Goal: Book appointment/travel/reservation

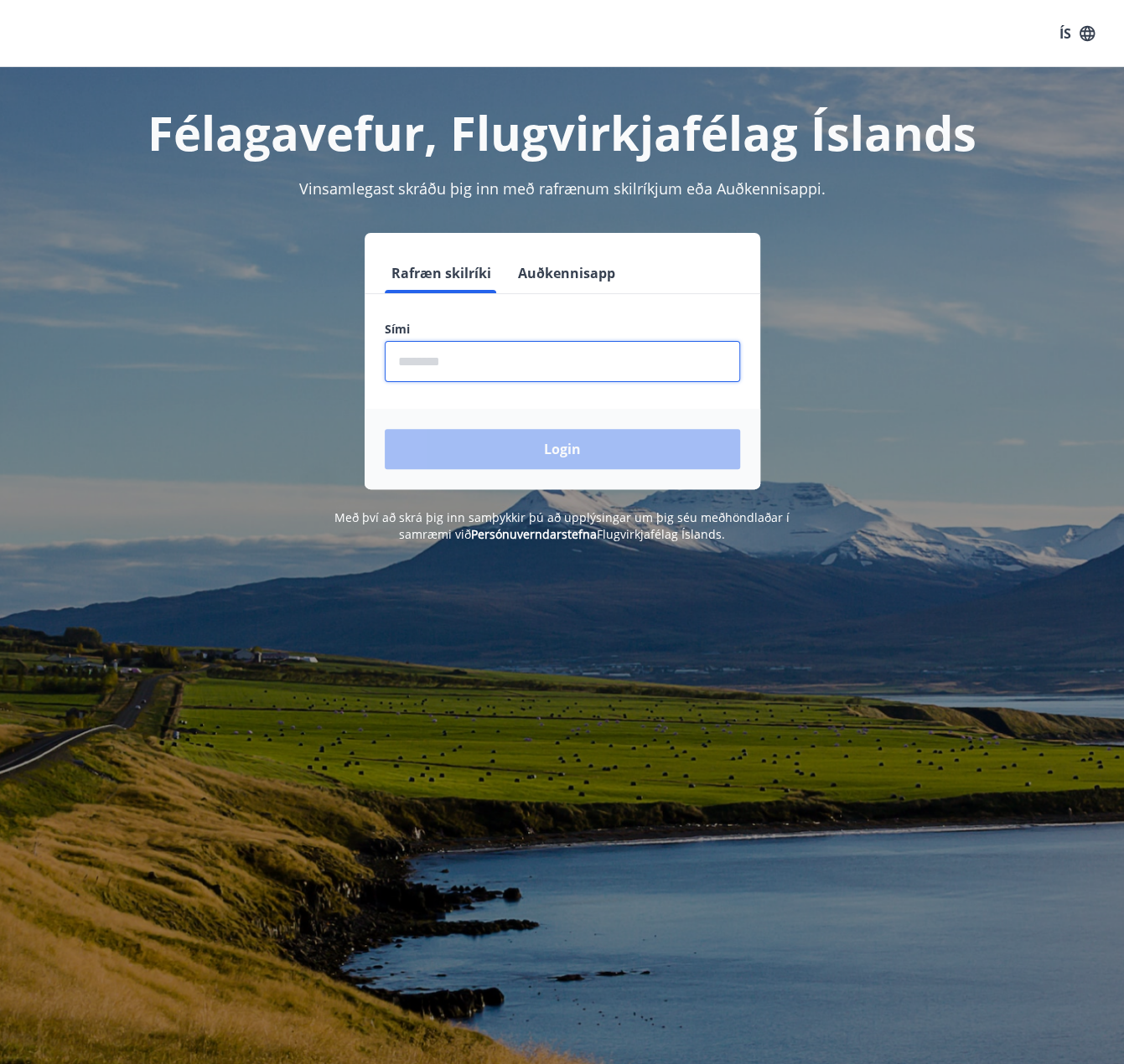
click at [516, 370] on input "phone" at bounding box center [562, 361] width 355 height 41
type input "********"
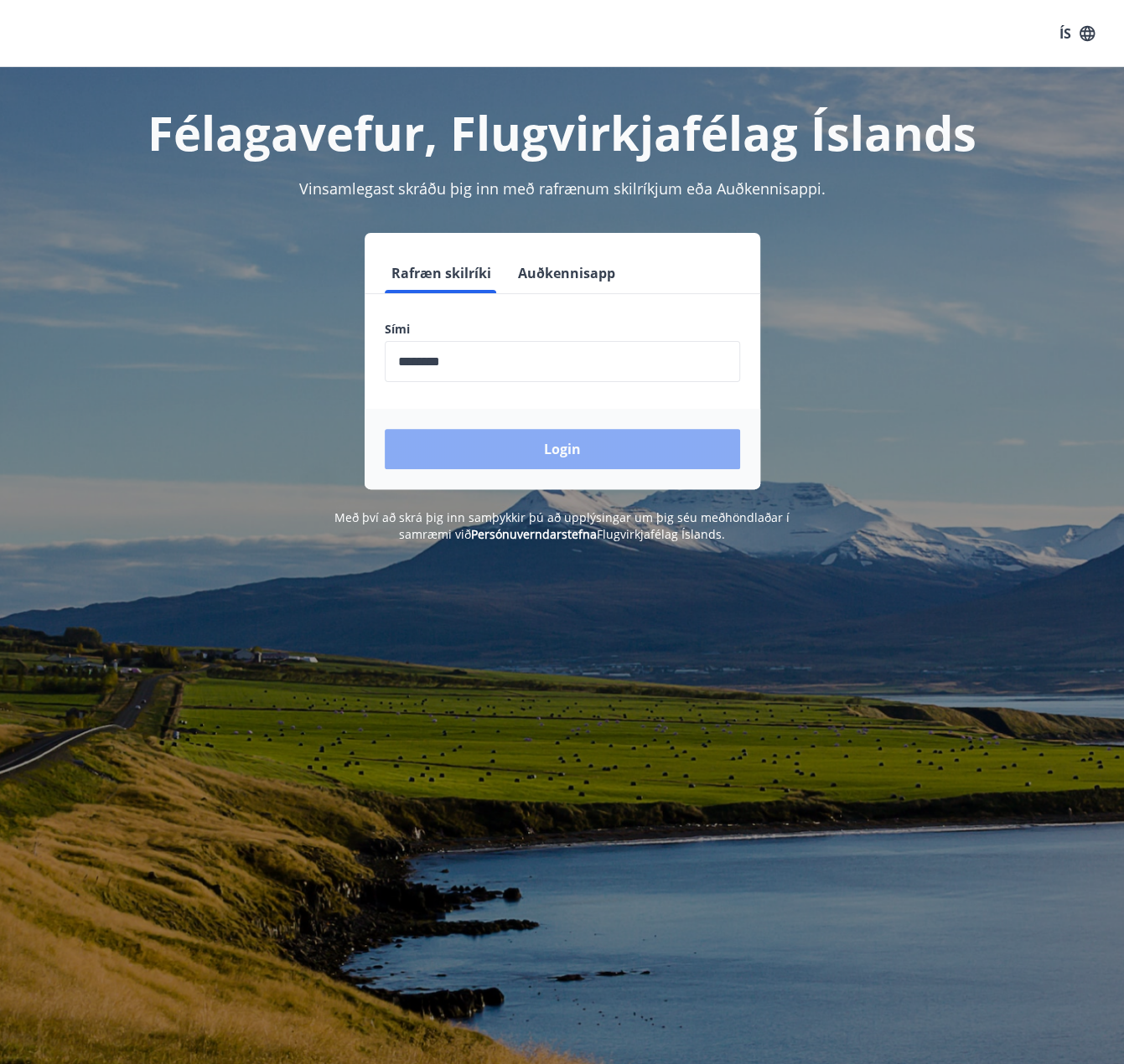
click at [497, 461] on button "Login" at bounding box center [562, 449] width 355 height 40
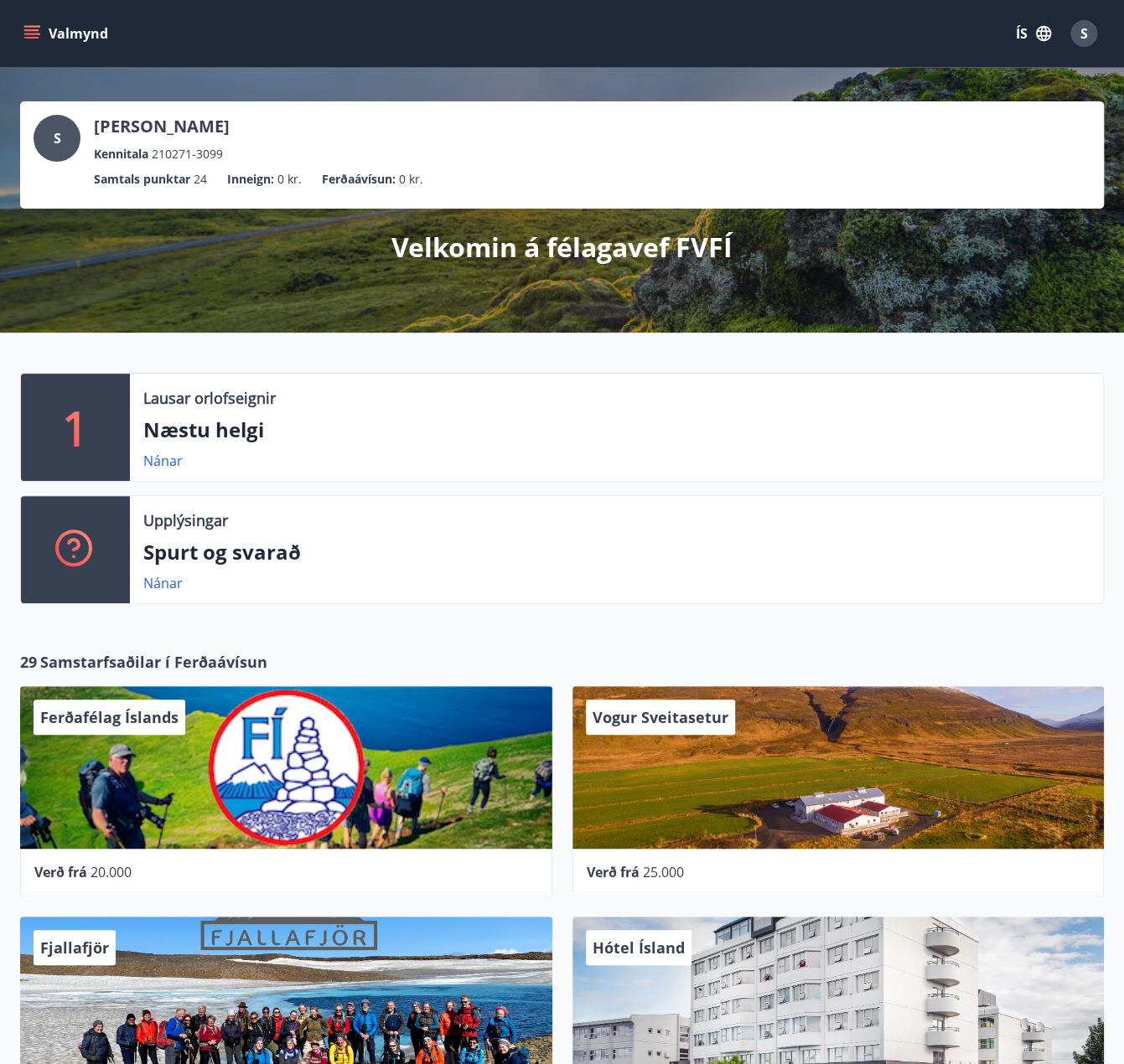
click at [24, 32] on icon "menu" at bounding box center [32, 33] width 17 height 17
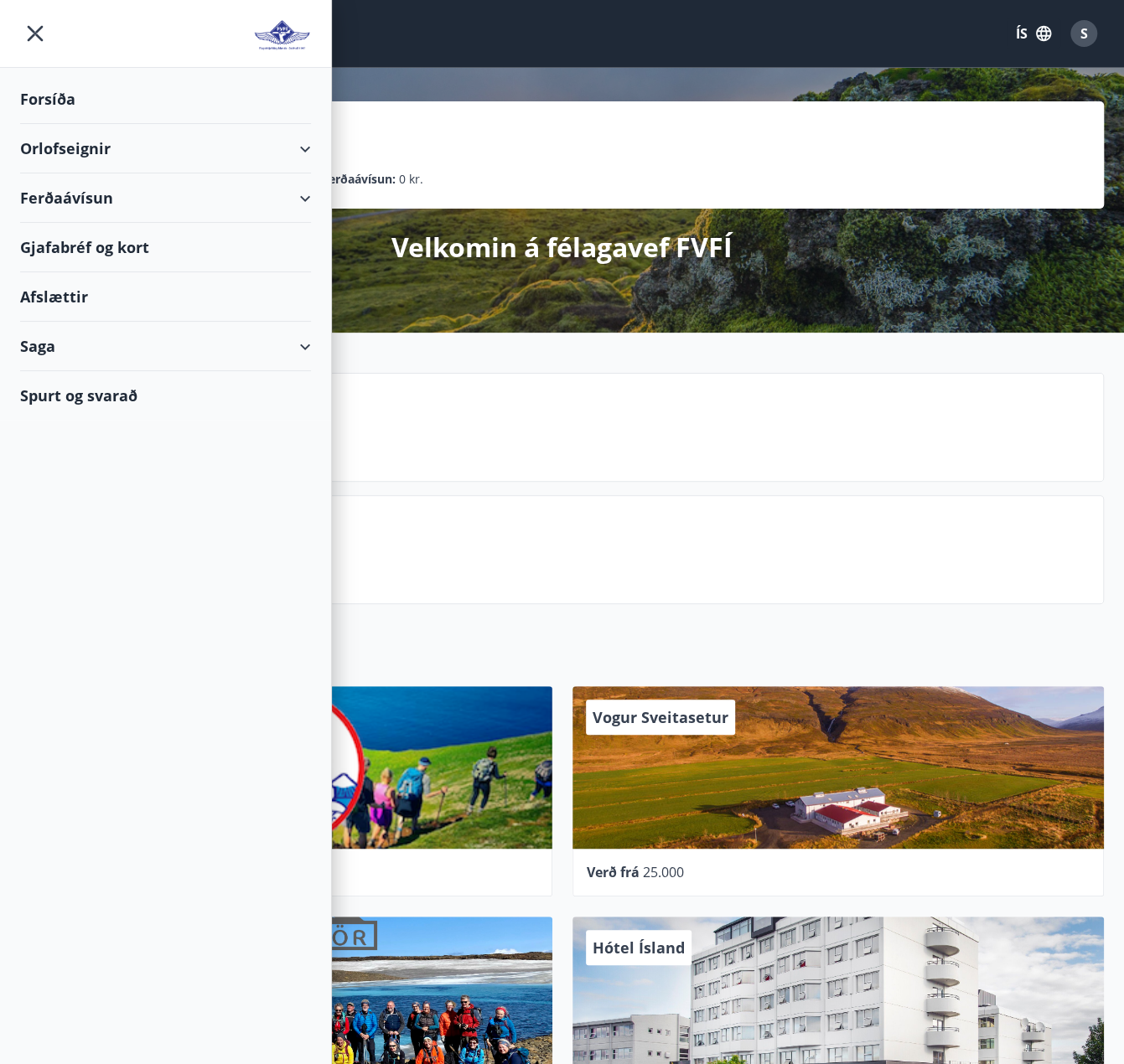
click at [164, 164] on div "Orlofseignir" at bounding box center [165, 149] width 291 height 49
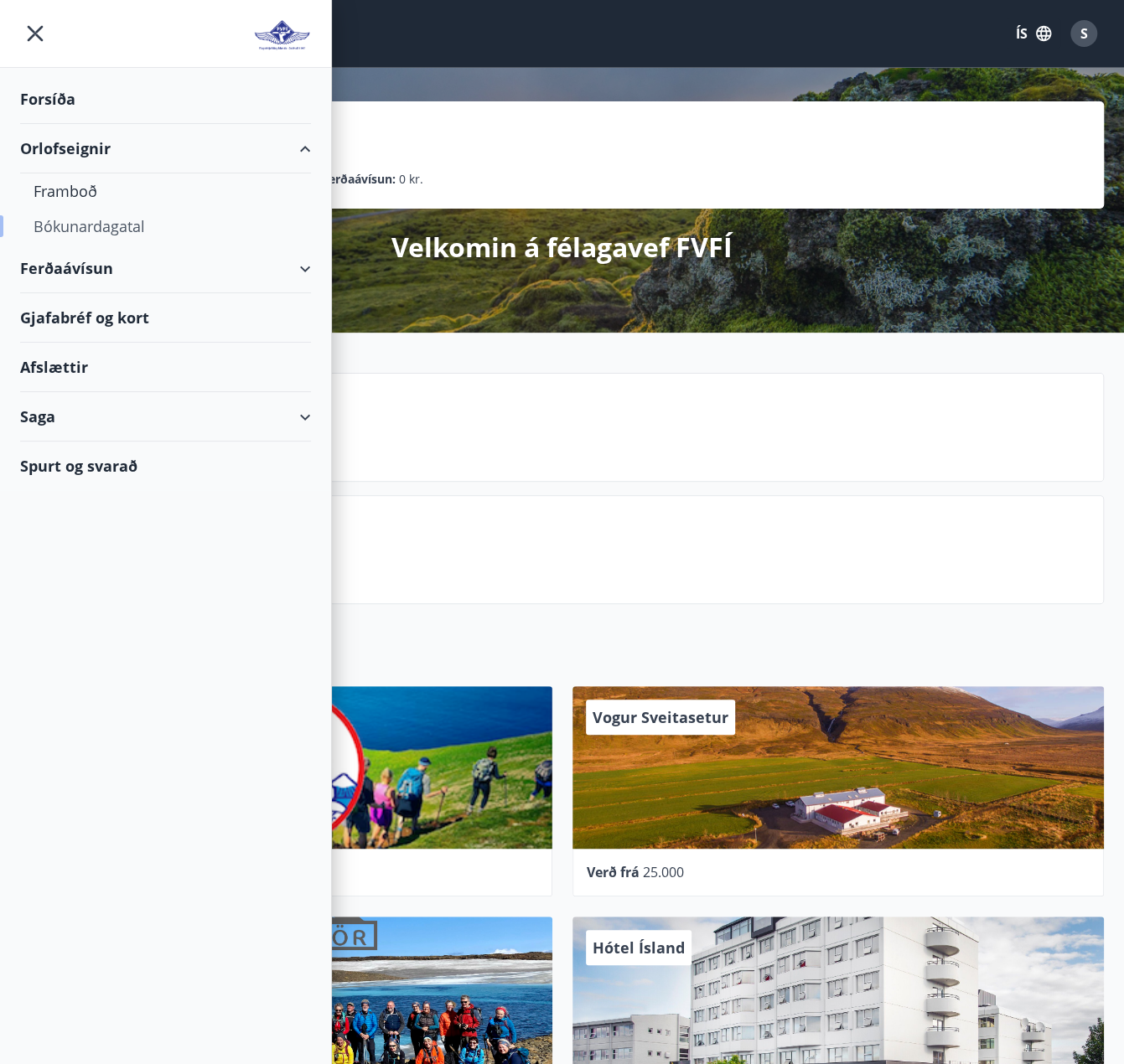
click at [124, 228] on div "Bókunardagatal" at bounding box center [165, 226] width 264 height 35
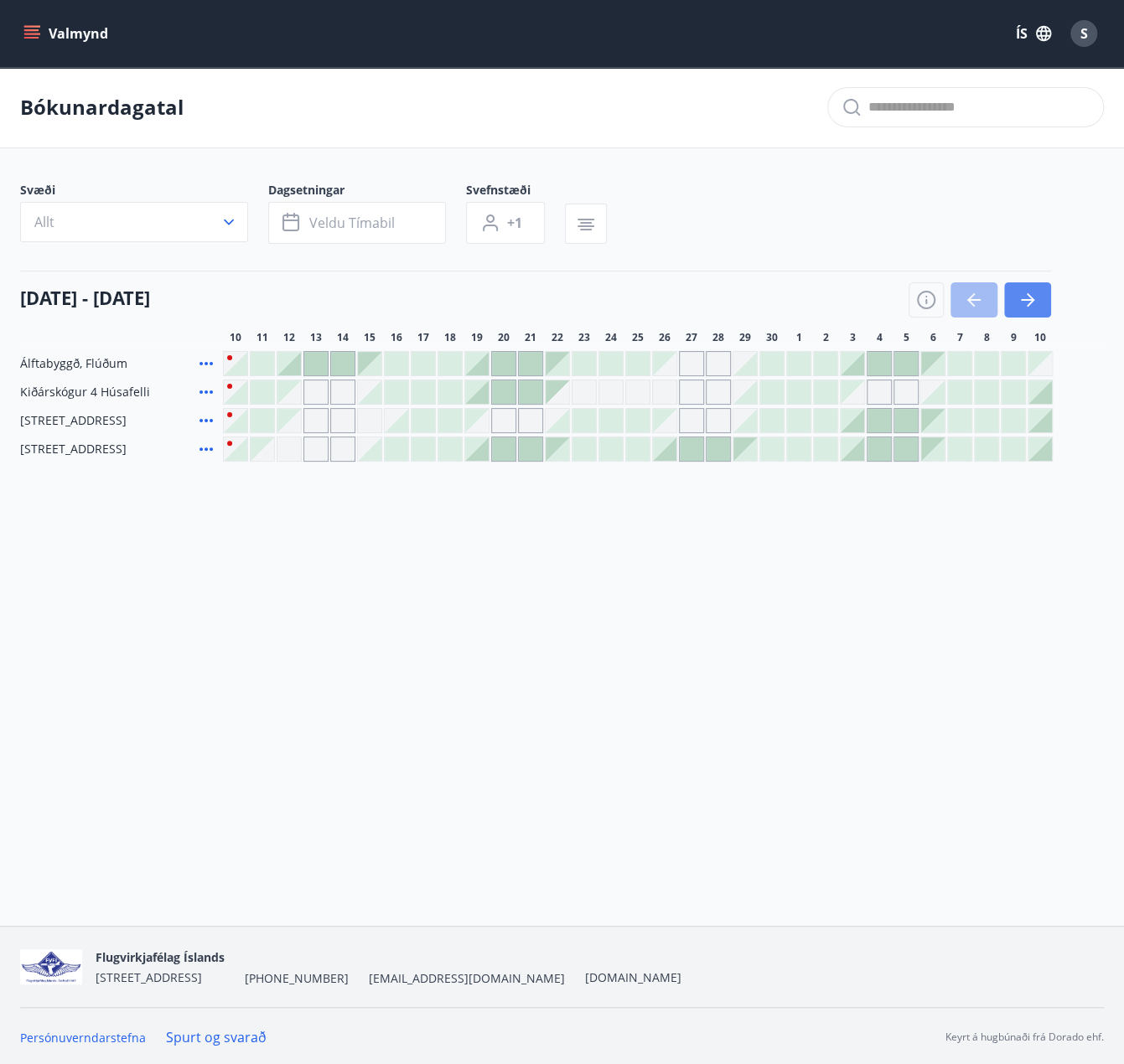
click at [1017, 301] on button "button" at bounding box center [1027, 299] width 47 height 35
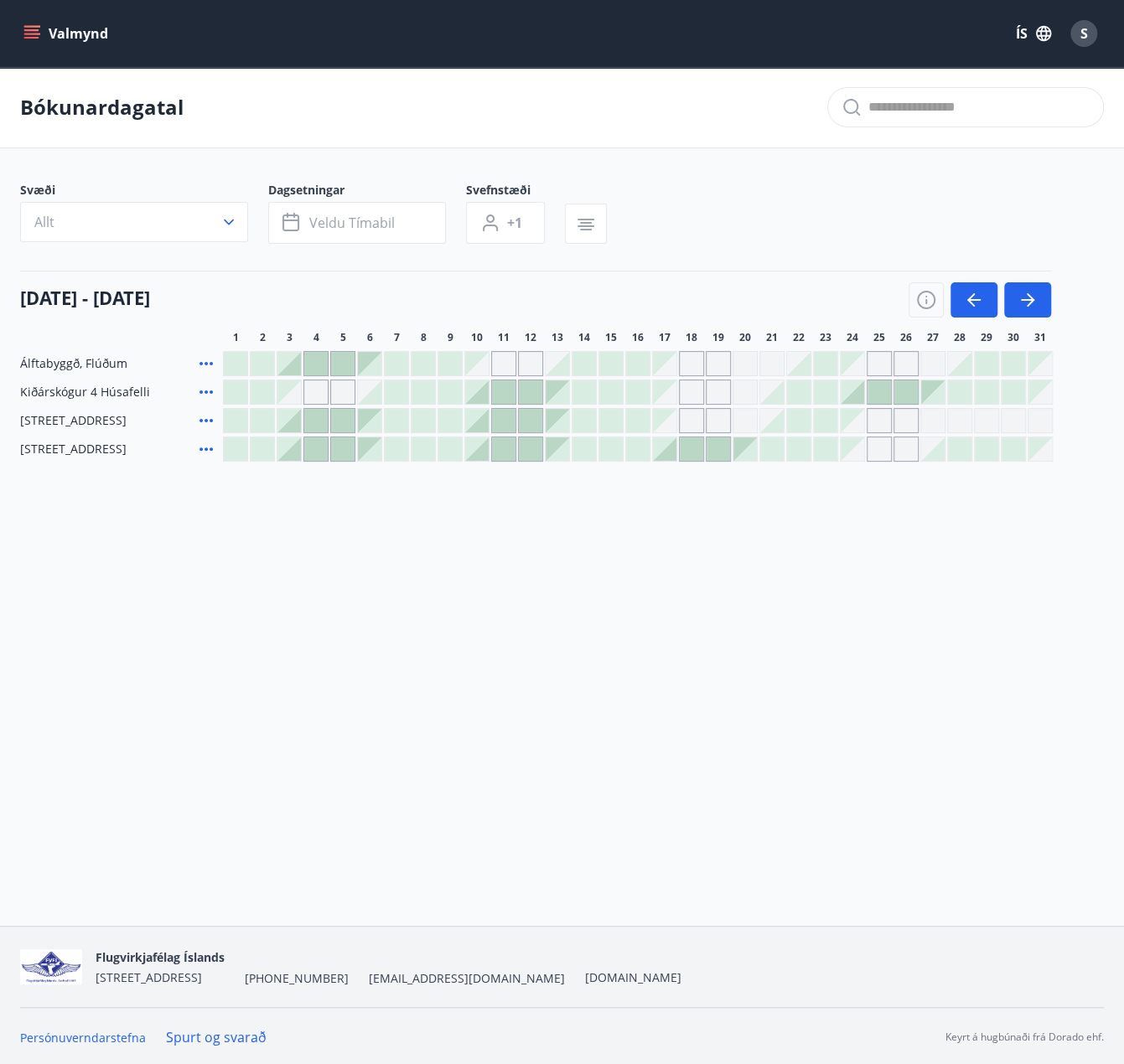
click at [1013, 371] on div at bounding box center [1013, 363] width 24 height 24
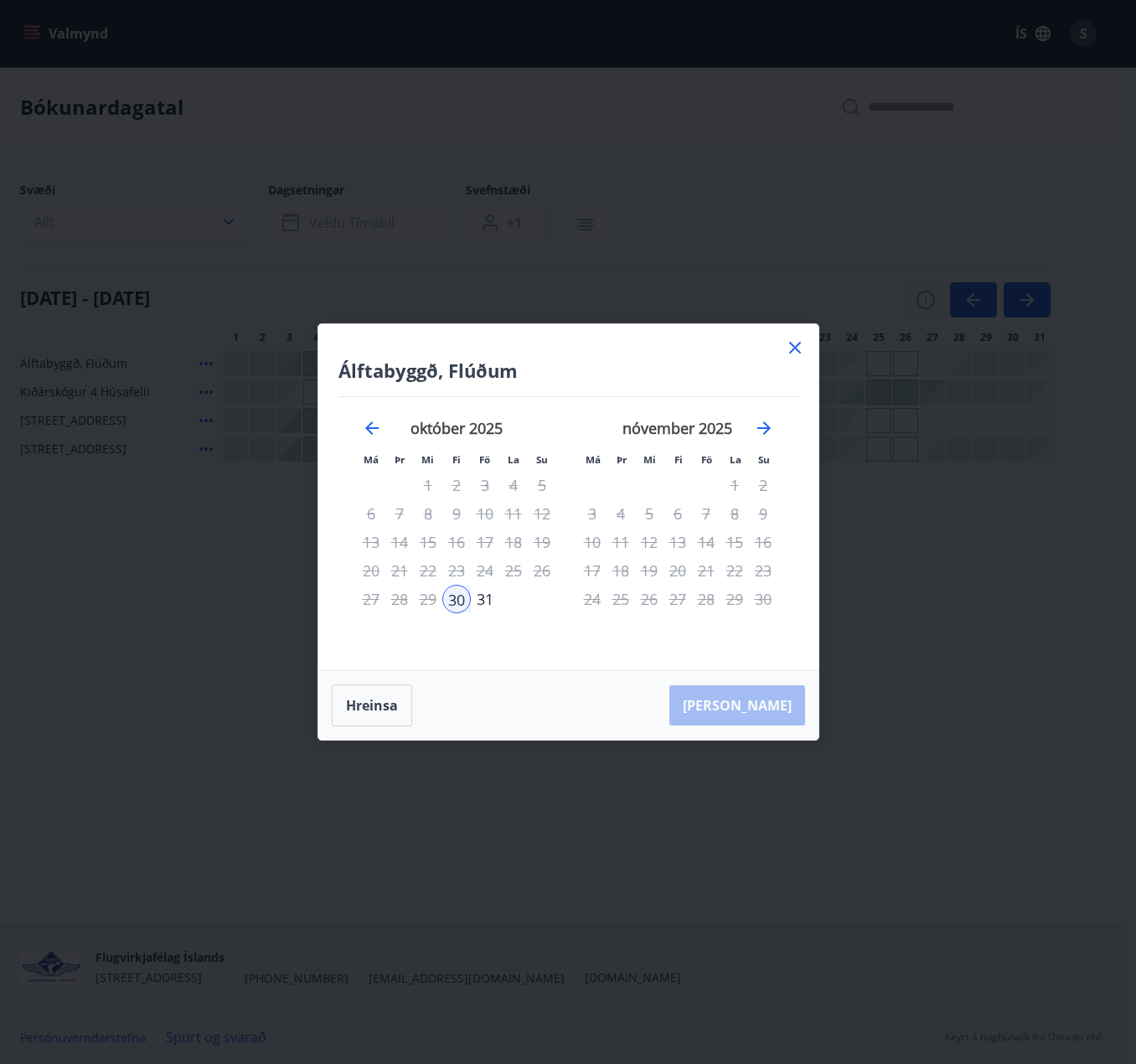
click at [801, 359] on div at bounding box center [795, 350] width 20 height 25
click at [367, 429] on icon "Move backward to switch to the previous month." at bounding box center [372, 428] width 13 height 13
click at [764, 430] on icon "Move forward to switch to the next month." at bounding box center [764, 428] width 20 height 20
click at [786, 348] on icon at bounding box center [795, 347] width 20 height 20
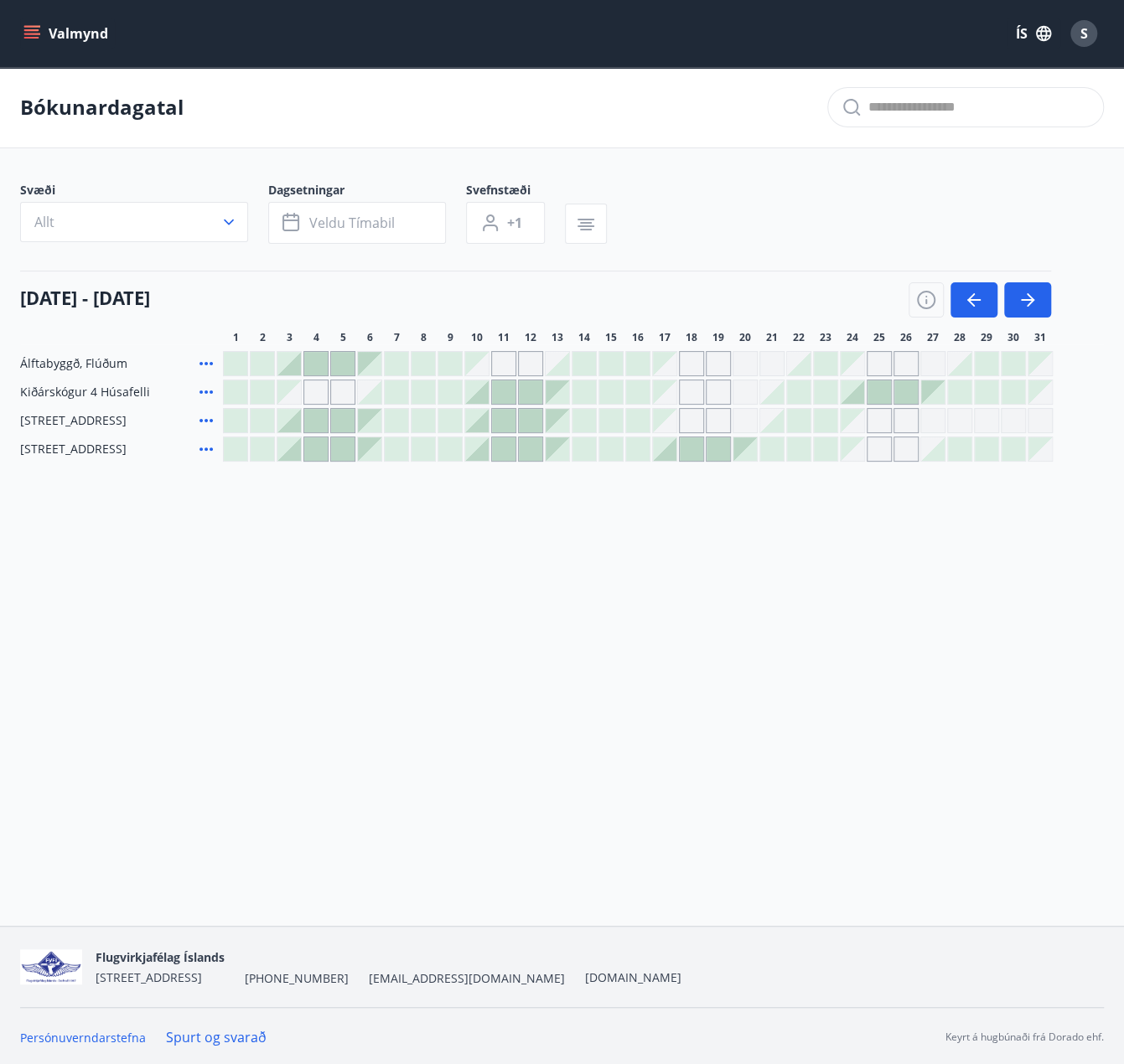
click at [689, 391] on div "Gráir dagar eru ekki bókanlegir" at bounding box center [692, 392] width 25 height 25
click at [688, 393] on div "Gráir dagar eru ekki bókanlegir" at bounding box center [692, 392] width 25 height 25
click at [860, 394] on div at bounding box center [852, 391] width 24 height 24
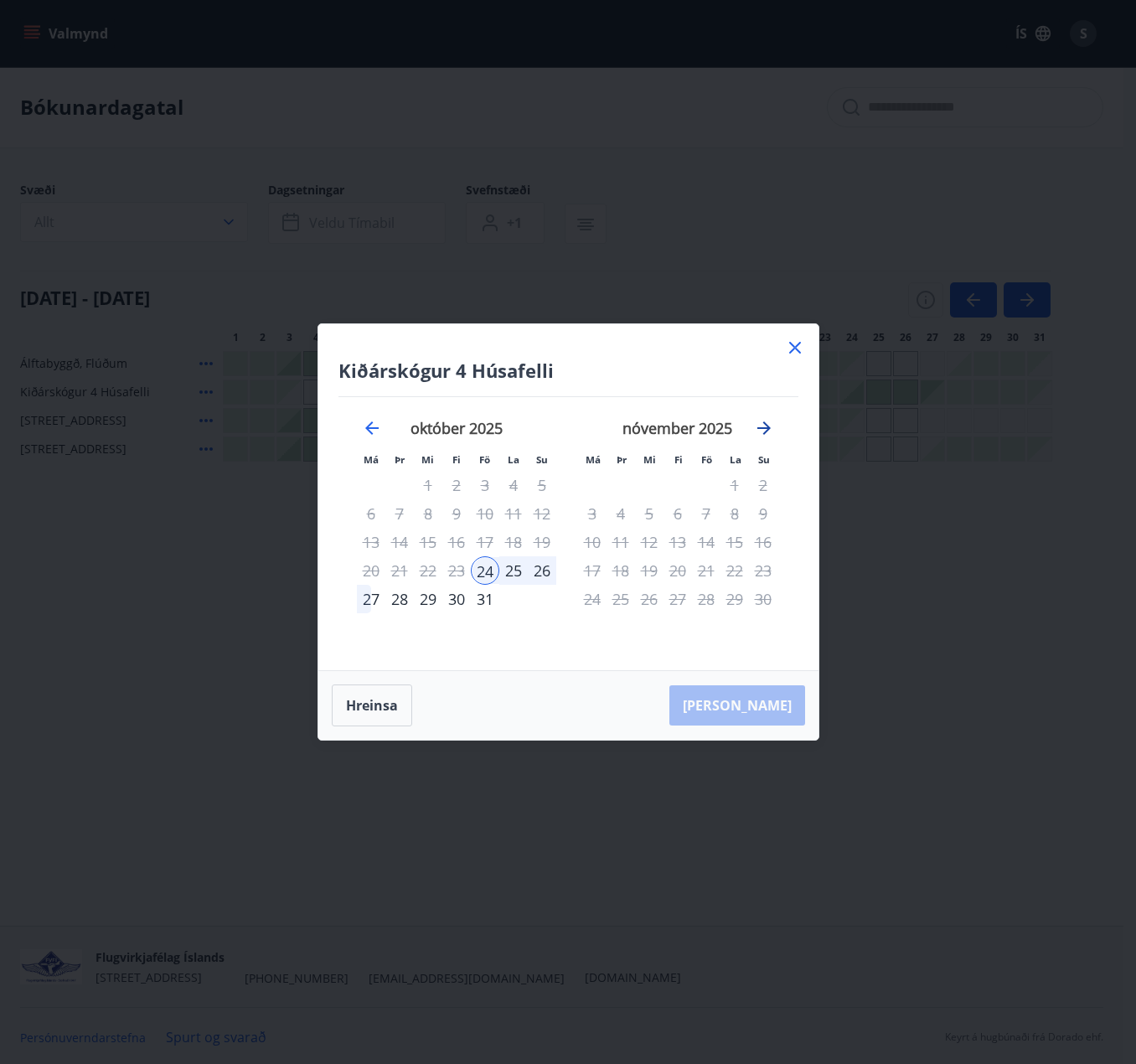
click at [761, 425] on icon "Move forward to switch to the next month." at bounding box center [764, 428] width 20 height 20
drag, startPoint x: 752, startPoint y: 427, endPoint x: 762, endPoint y: 424, distance: 10.4
click at [754, 427] on div "[DATE] 1 2 3 4 5 6 7 8 9 10 11 12 13 14 15 16 17 18 19 20 21 22 23 24 25 26 27 …" at bounding box center [567, 523] width 459 height 253
click at [766, 423] on icon "Move forward to switch to the next month." at bounding box center [764, 428] width 20 height 20
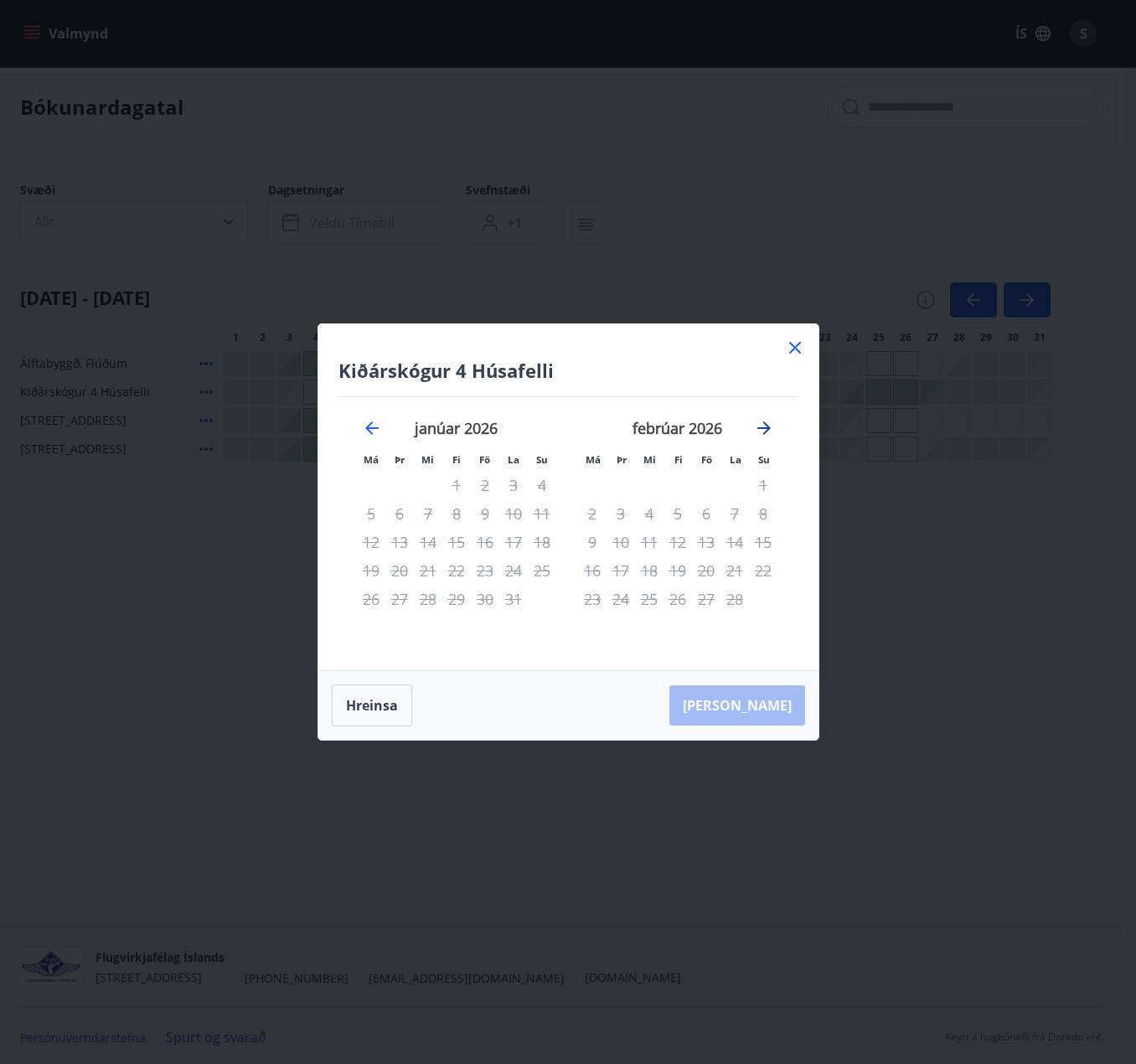
click at [766, 423] on icon "Move forward to switch to the next month." at bounding box center [764, 428] width 20 height 20
click at [378, 425] on icon "Move backward to switch to the previous month." at bounding box center [371, 428] width 20 height 20
click at [376, 427] on icon "Move backward to switch to the previous month." at bounding box center [371, 428] width 20 height 20
click at [375, 427] on icon "Move backward to switch to the previous month." at bounding box center [371, 428] width 20 height 20
click at [373, 426] on icon "Move backward to switch to the previous month." at bounding box center [371, 428] width 20 height 20
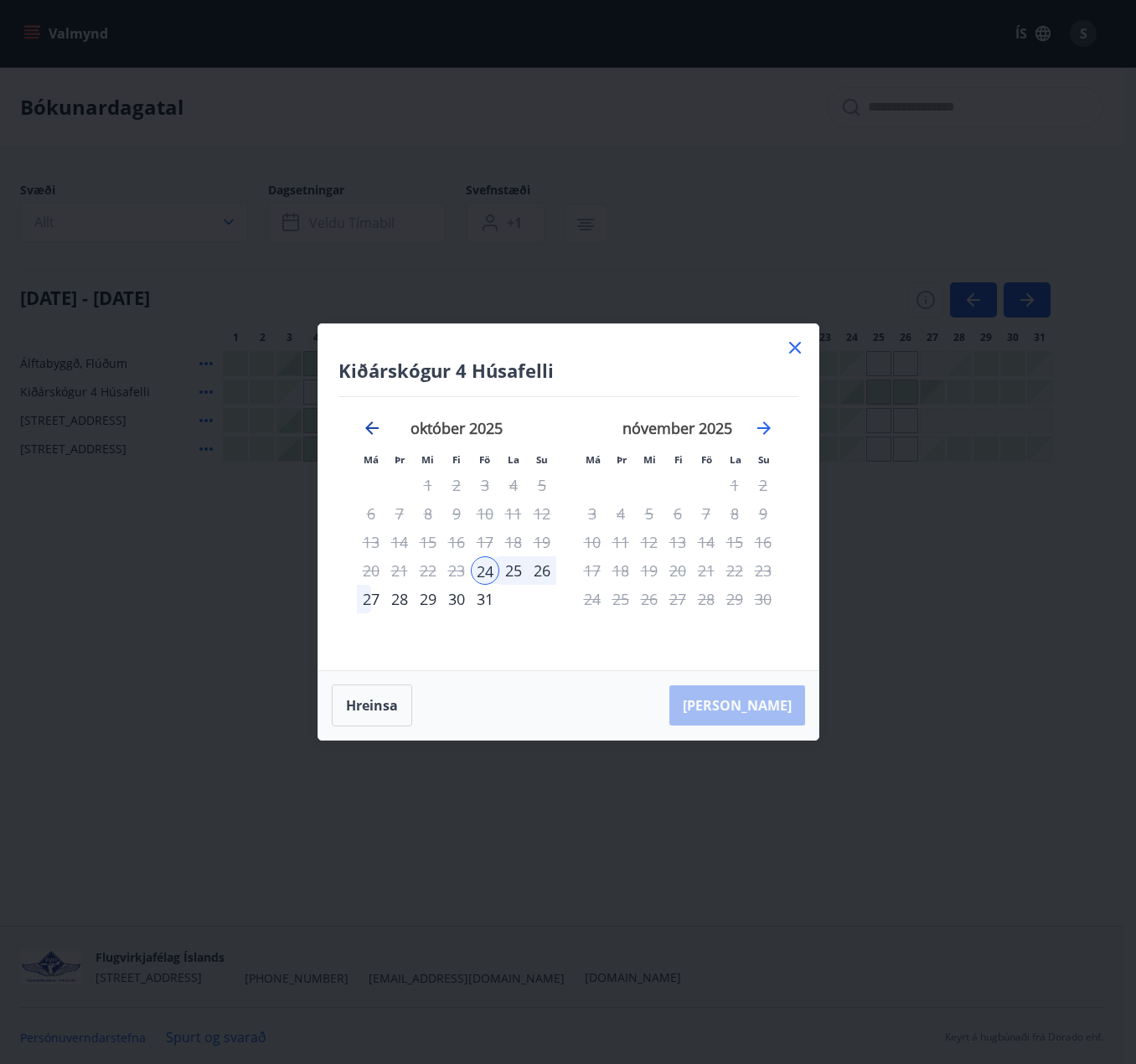
click at [370, 426] on icon "Move backward to switch to the previous month." at bounding box center [371, 428] width 20 height 20
click at [369, 433] on icon "Move backward to switch to the previous month." at bounding box center [371, 428] width 20 height 20
click at [792, 355] on icon at bounding box center [795, 347] width 20 height 20
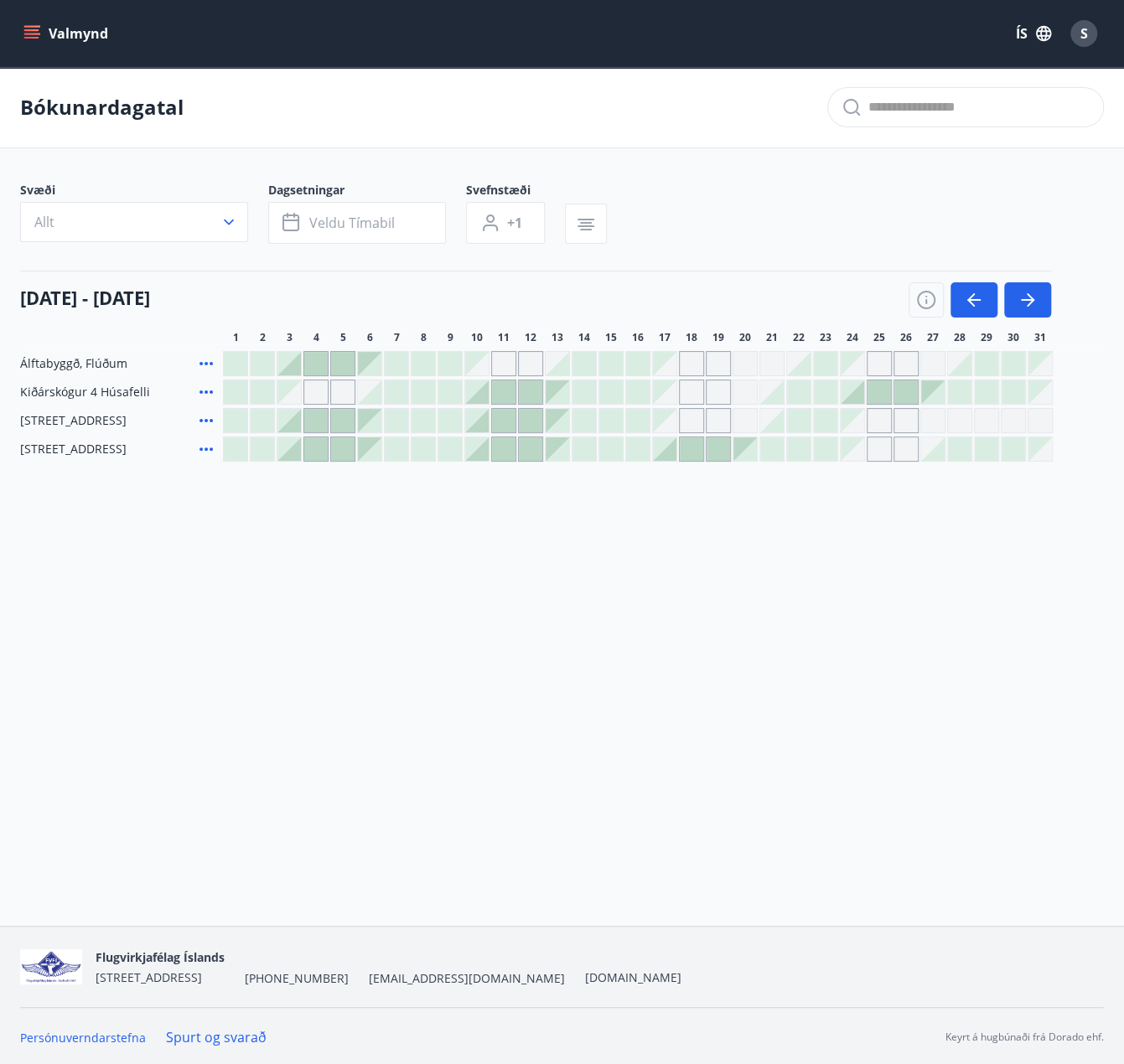
click at [774, 426] on div at bounding box center [772, 420] width 24 height 24
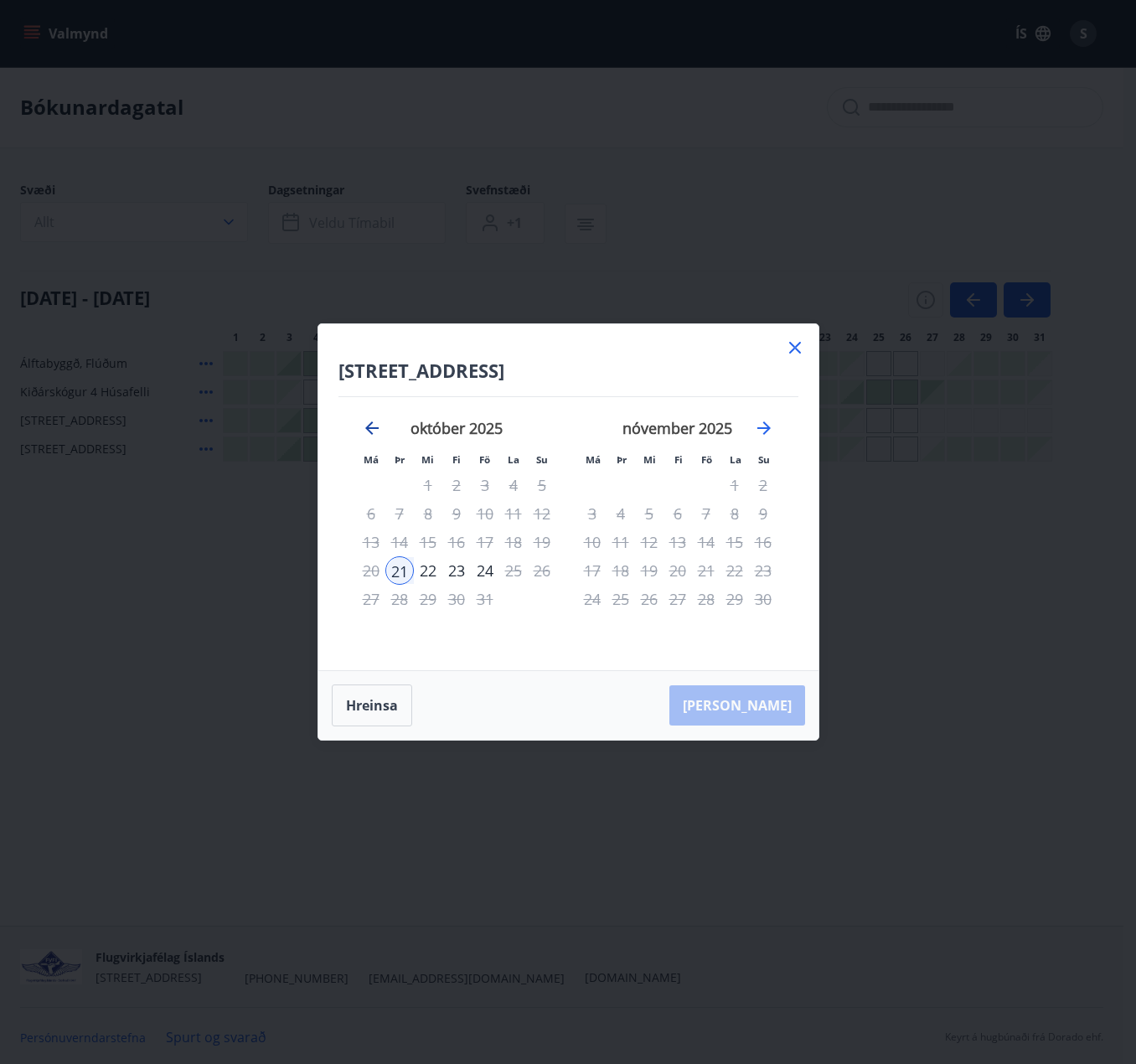
click at [372, 433] on icon "Move backward to switch to the previous month." at bounding box center [372, 428] width 13 height 13
click at [762, 429] on icon "Move forward to switch to the next month." at bounding box center [764, 428] width 13 height 13
click at [794, 346] on icon at bounding box center [795, 347] width 20 height 20
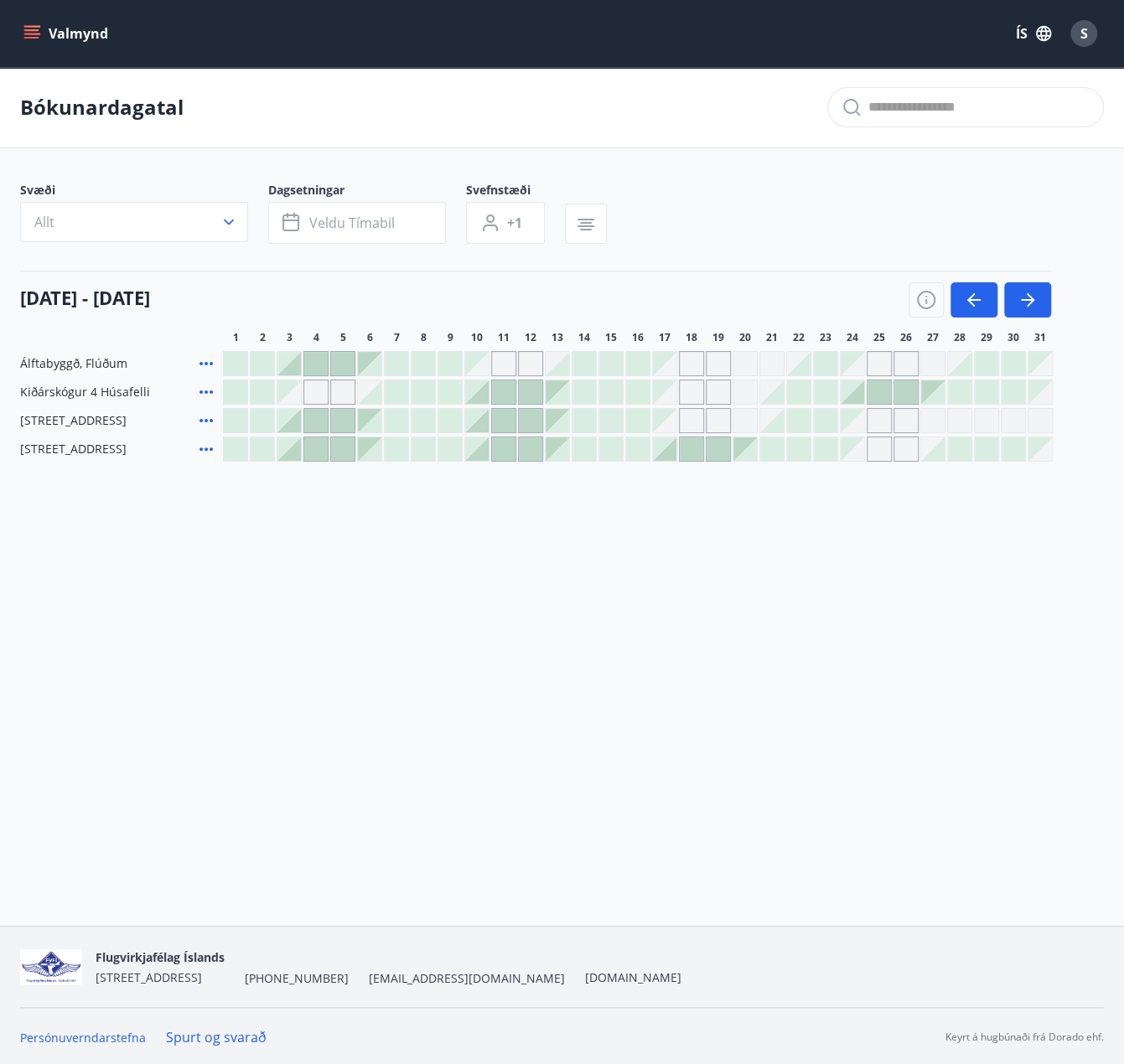
click at [726, 444] on div at bounding box center [718, 448] width 24 height 24
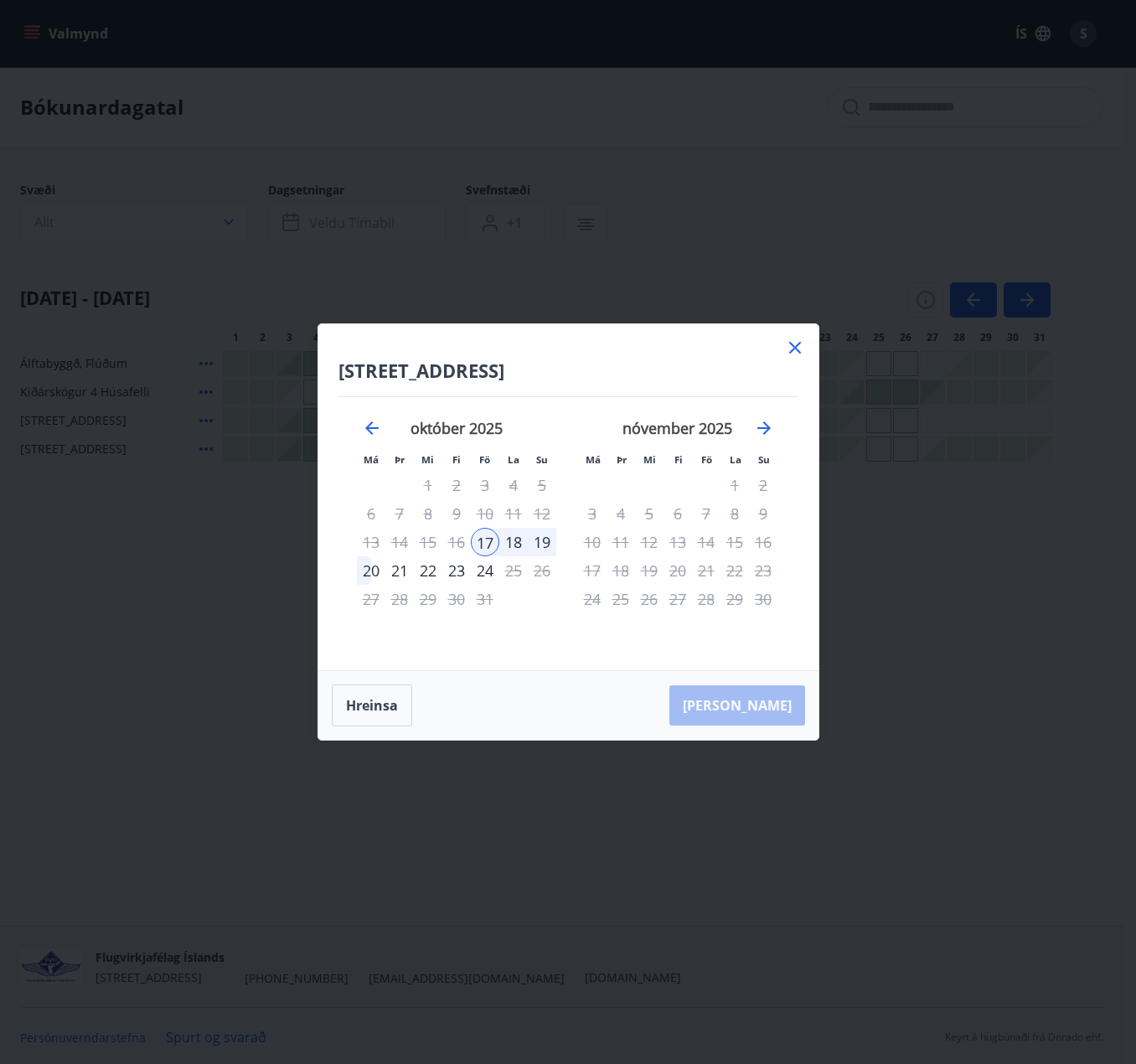
click at [786, 350] on icon at bounding box center [795, 347] width 20 height 20
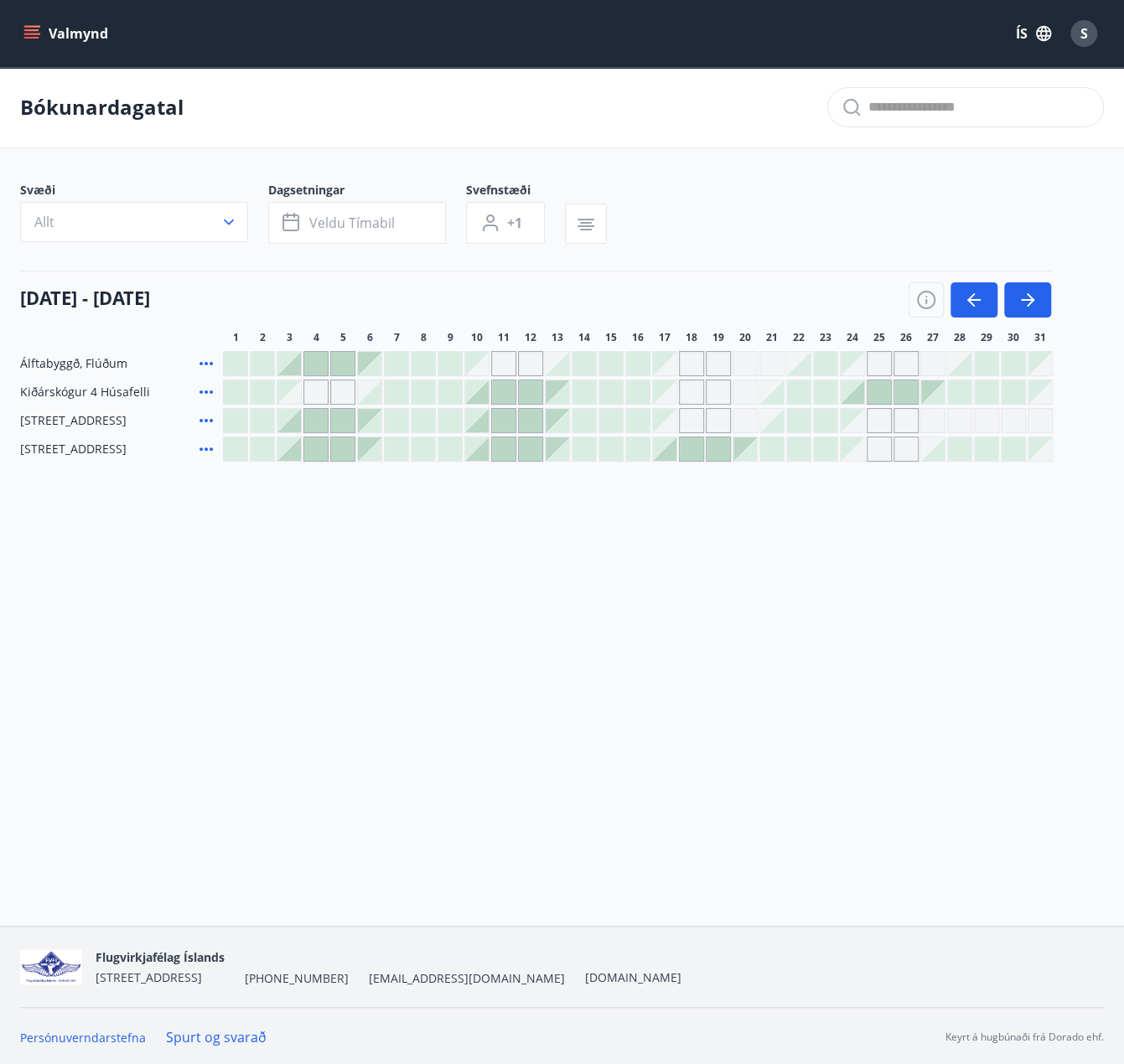
click at [810, 238] on div "Svæði Allt Dagsetningar Veldu tímabil Svefnstæði +1" at bounding box center [562, 216] width 1084 height 68
click at [384, 222] on span "Veldu tímabil" at bounding box center [352, 222] width 86 height 18
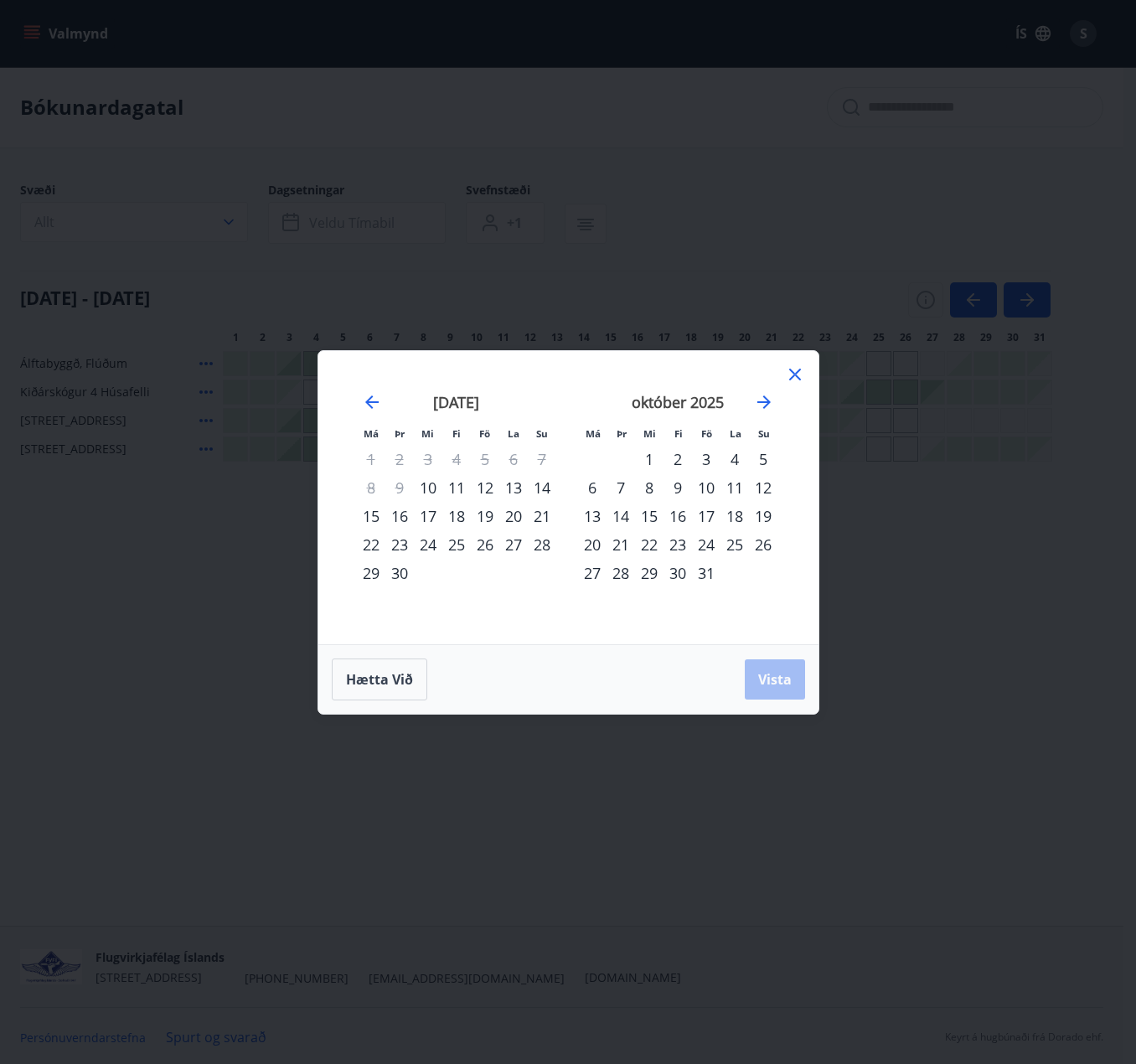
click at [806, 198] on div "Má Þr Mi Fi Fö La Su Má Þr Mi Fi Fö La Su [DATE] 1 2 3 4 5 6 7 8 9 10 11 12 13 …" at bounding box center [568, 532] width 1136 height 1064
click at [797, 371] on icon at bounding box center [795, 374] width 11 height 11
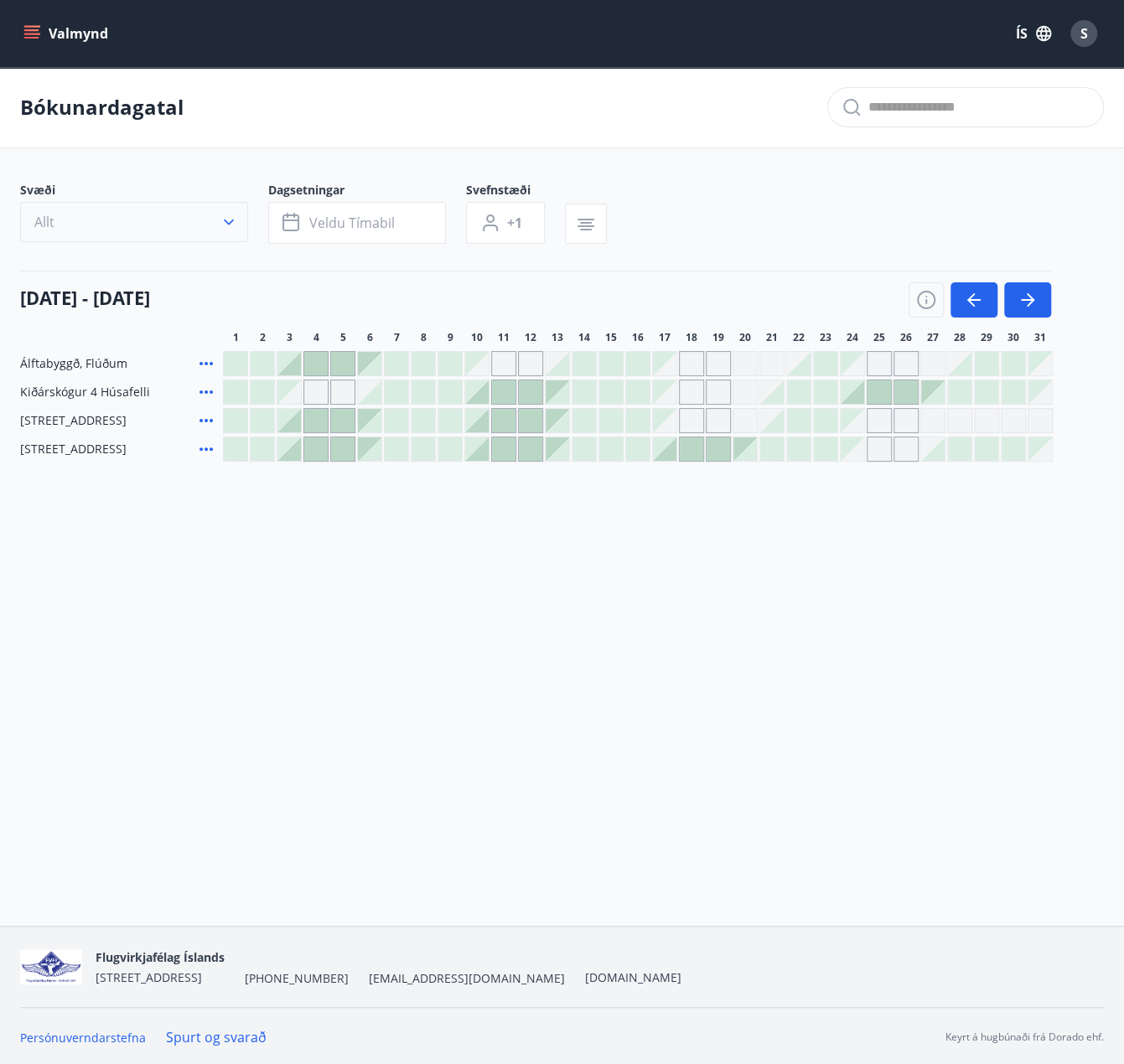
click at [242, 222] on button "Allt" at bounding box center [134, 222] width 228 height 40
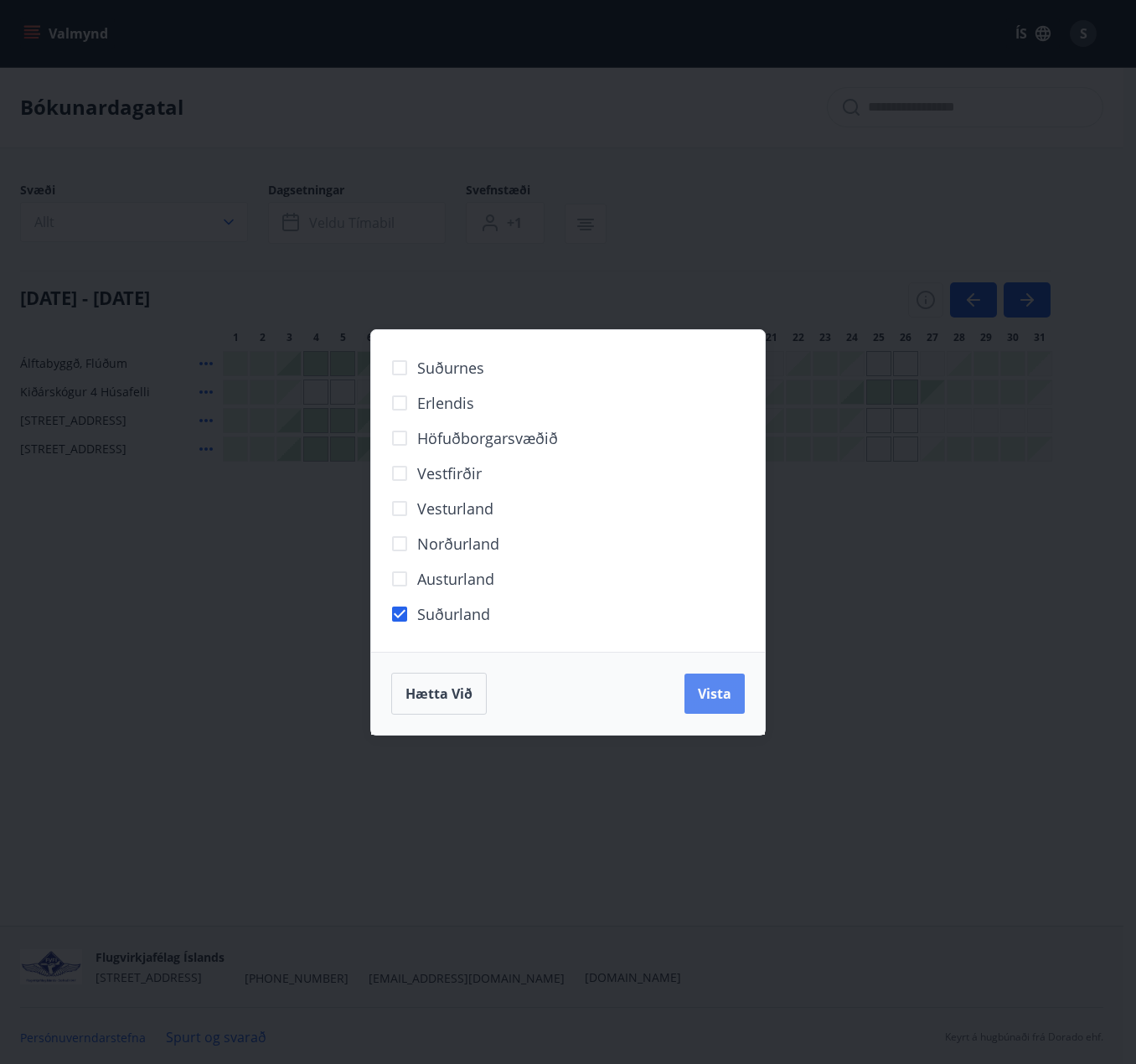
click at [685, 706] on button "Vista" at bounding box center [715, 694] width 61 height 40
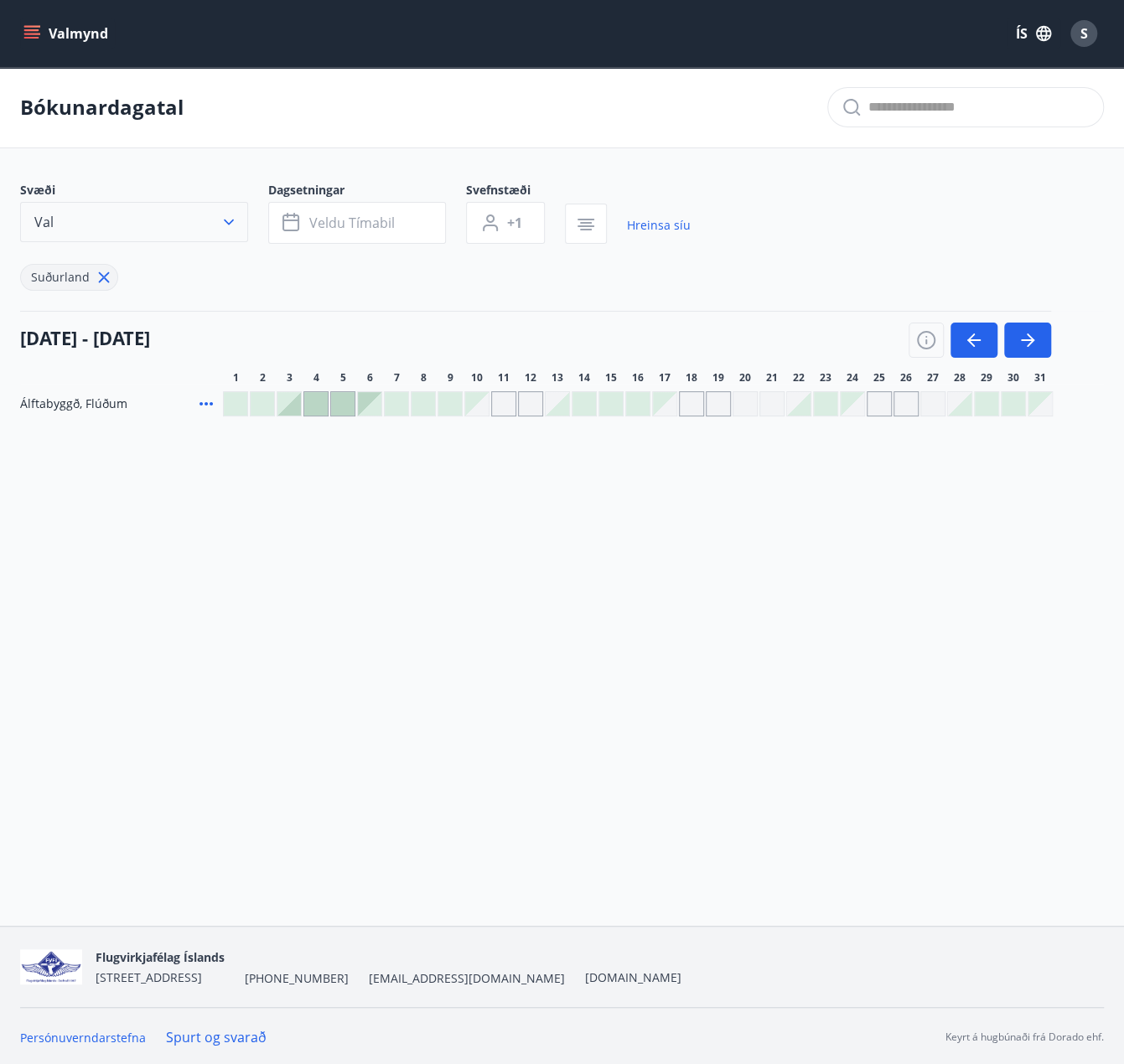
click at [215, 220] on button "Val" at bounding box center [134, 222] width 228 height 40
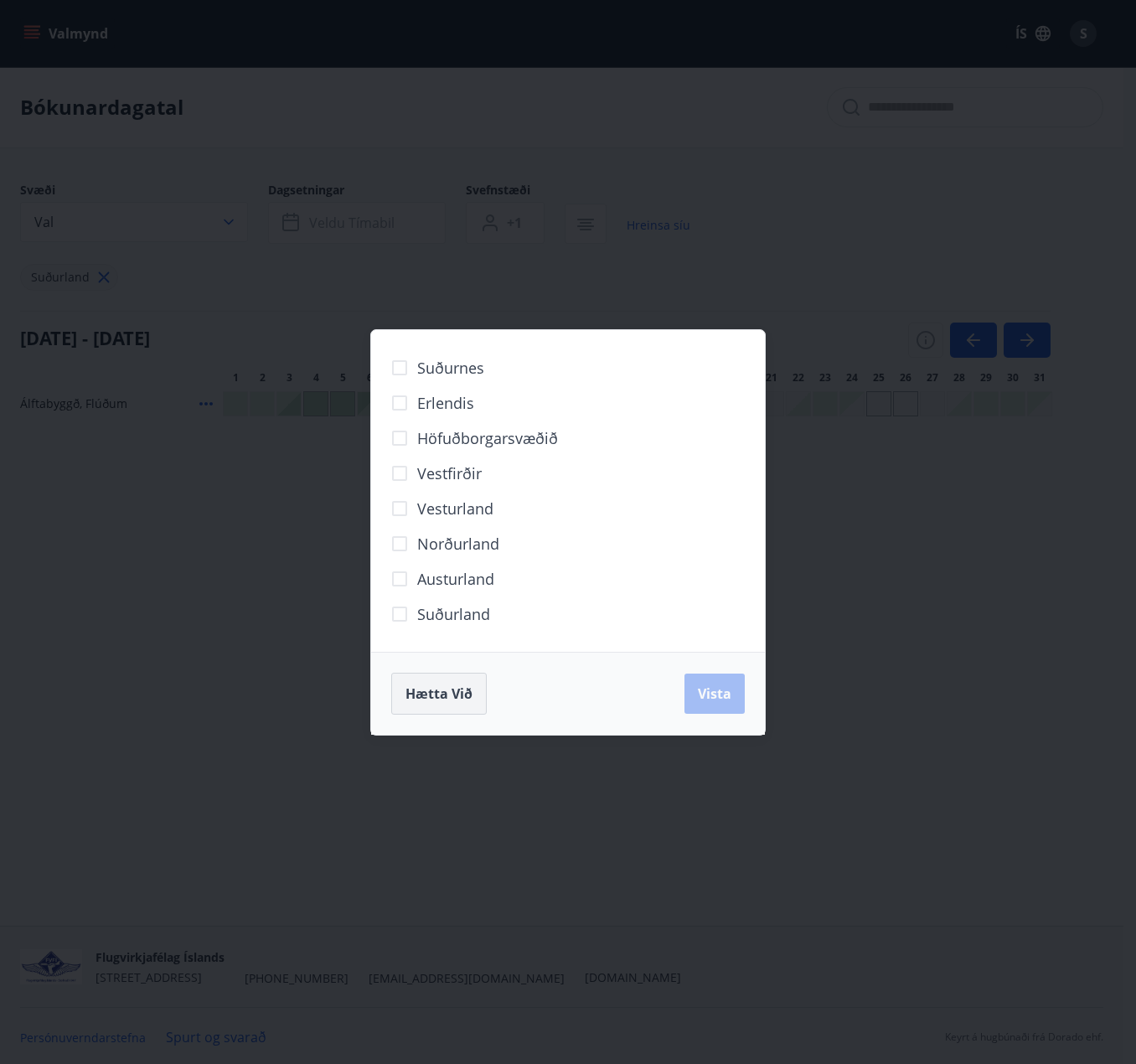
click at [447, 691] on span "Hætta við" at bounding box center [439, 694] width 67 height 18
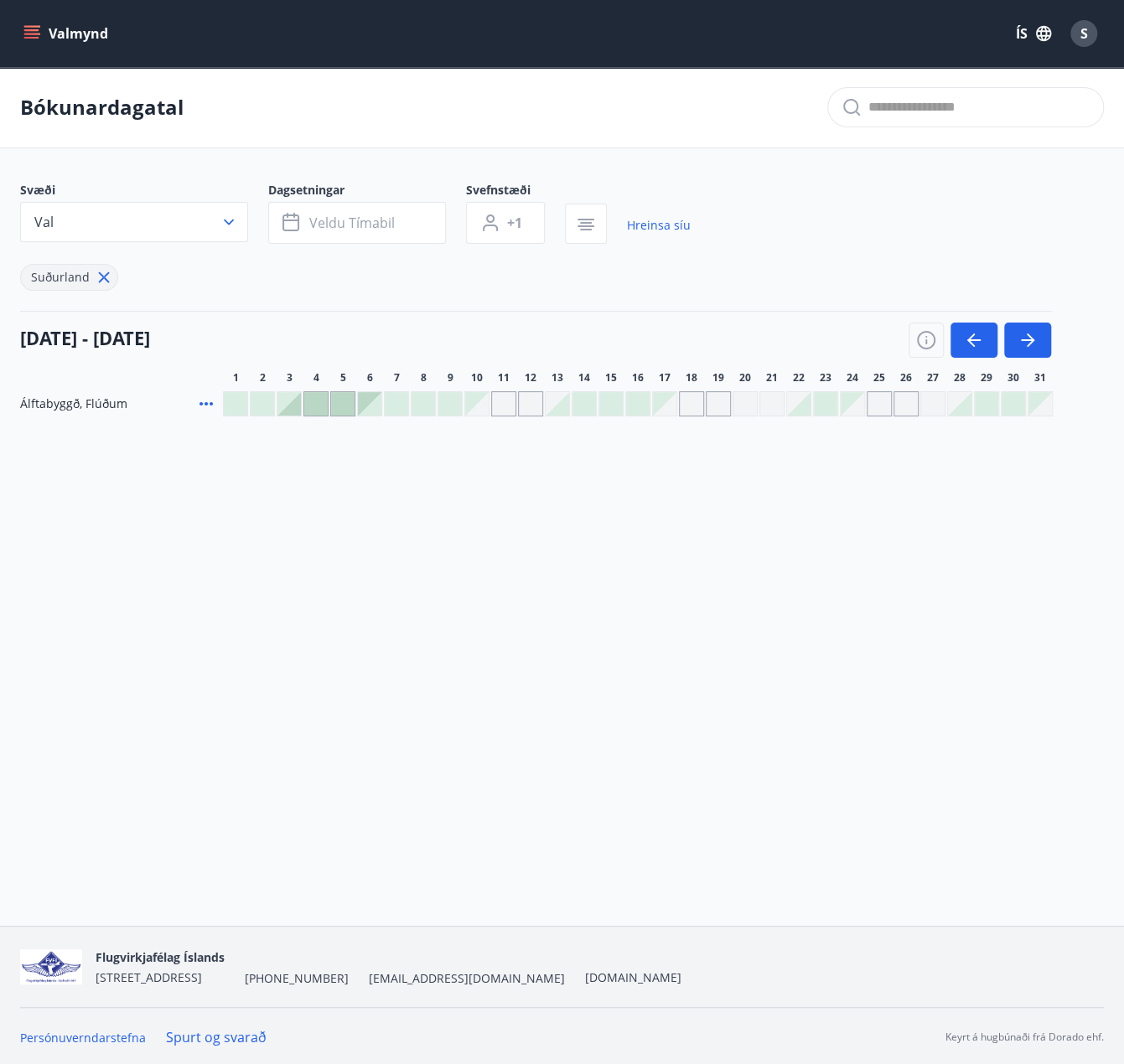
click at [108, 274] on icon at bounding box center [104, 276] width 18 height 18
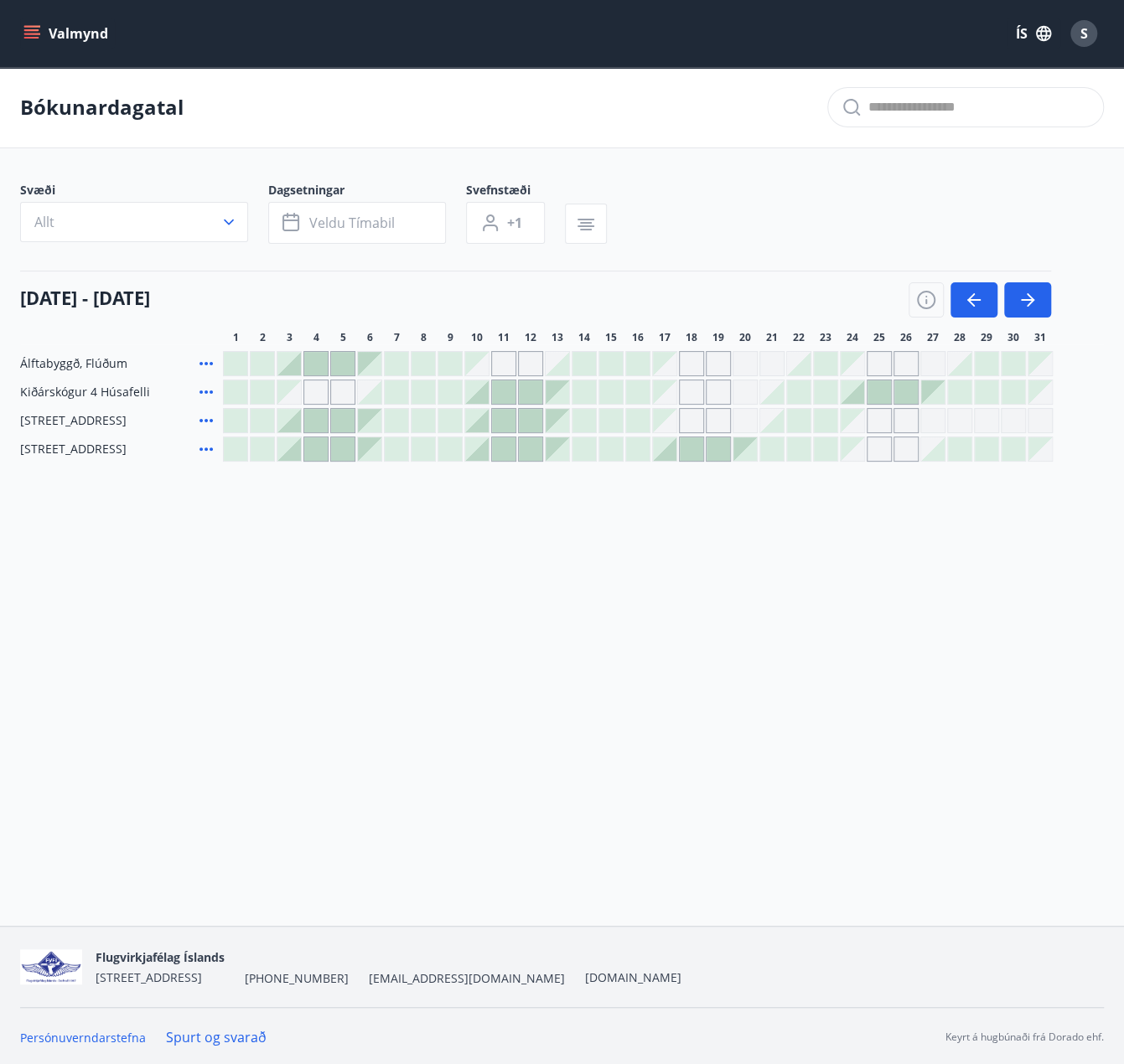
scroll to position [2, 0]
click at [594, 231] on icon "button" at bounding box center [585, 222] width 20 height 20
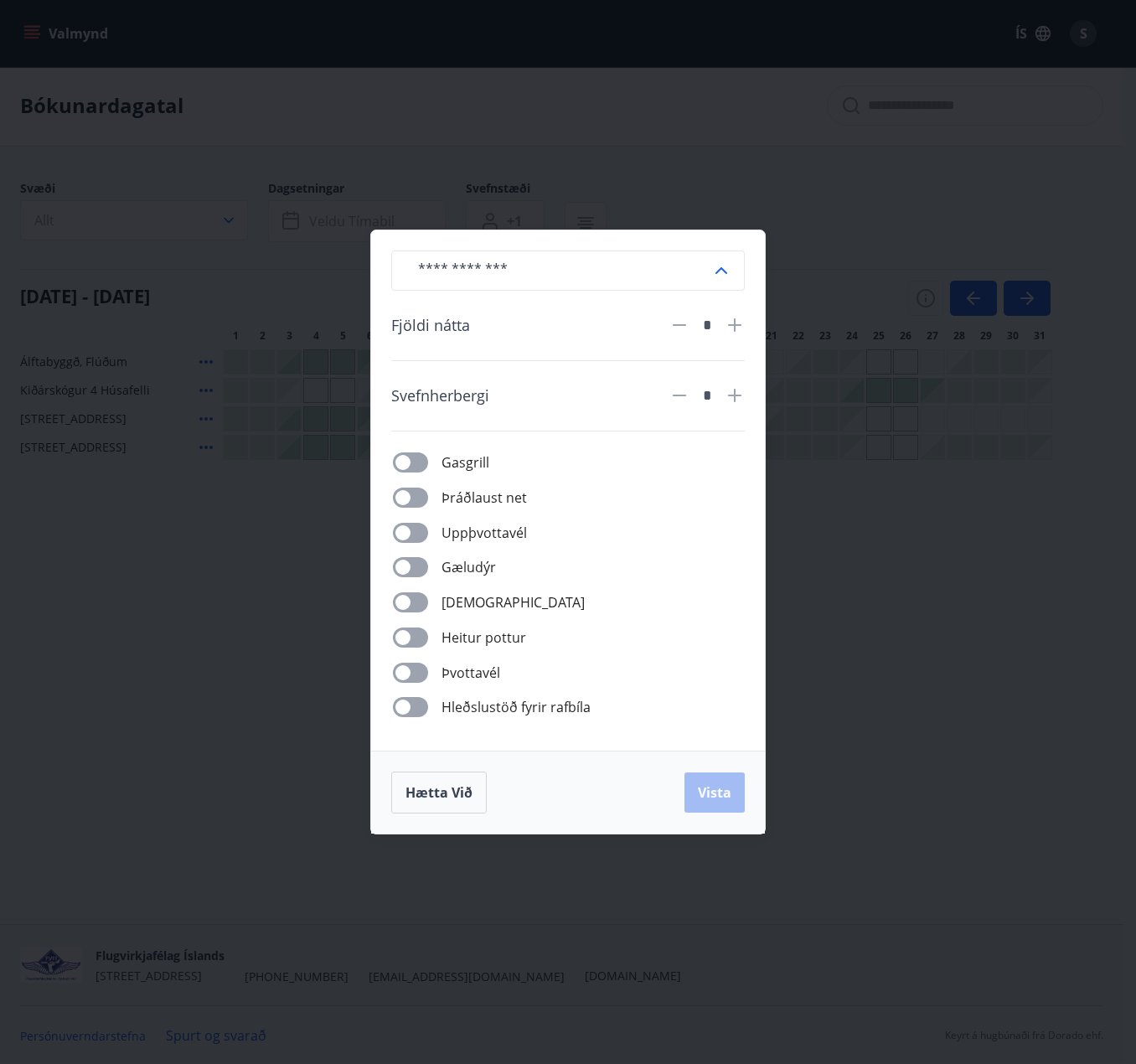
click at [892, 133] on div "​ Fjöldi nátta * Svefnherbergi * Gasgrill Þráðlaust net Uppþvottavél Gæludýr Þu…" at bounding box center [568, 532] width 1136 height 1064
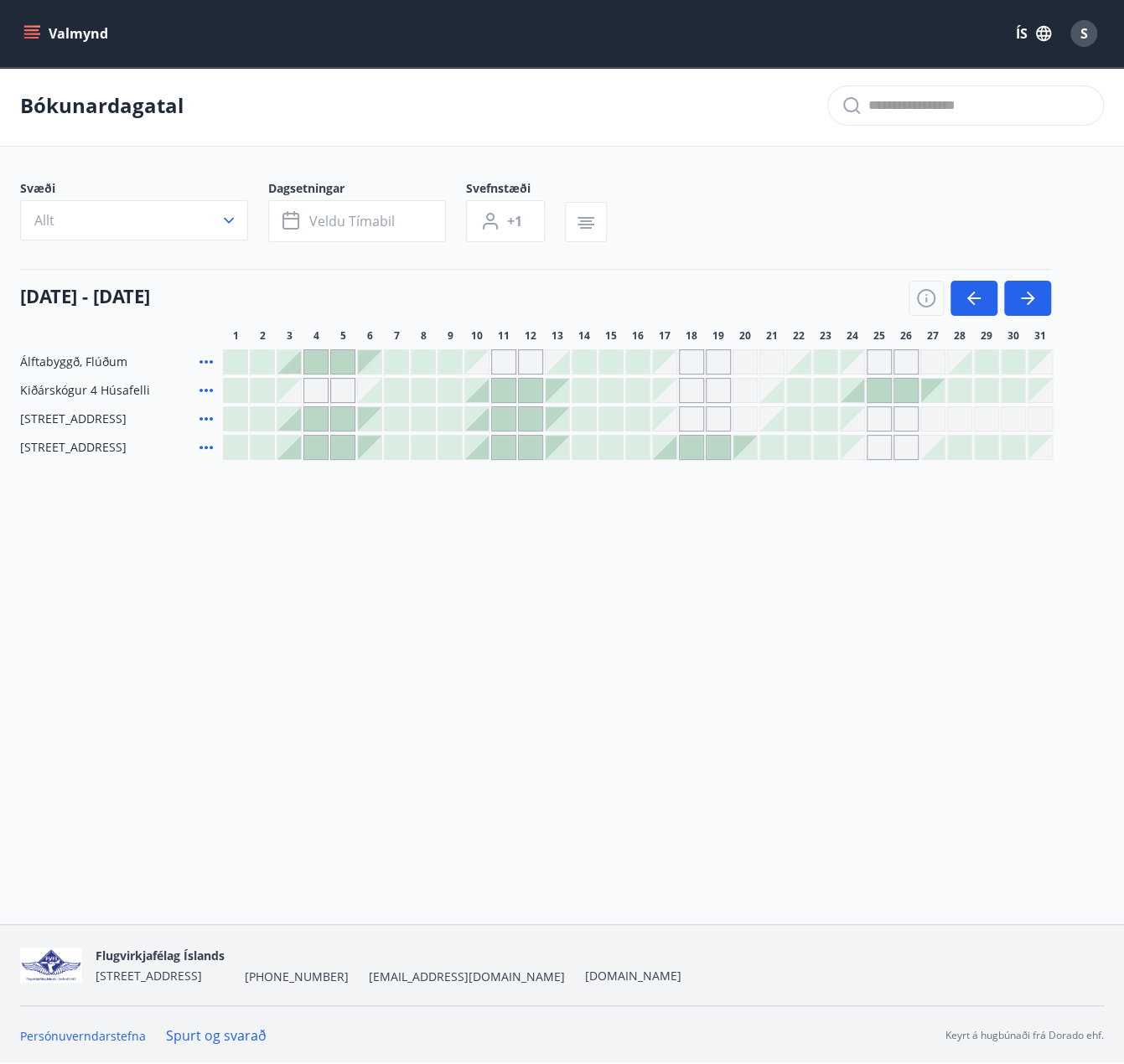
click at [1081, 36] on span "S" at bounding box center [1084, 33] width 8 height 18
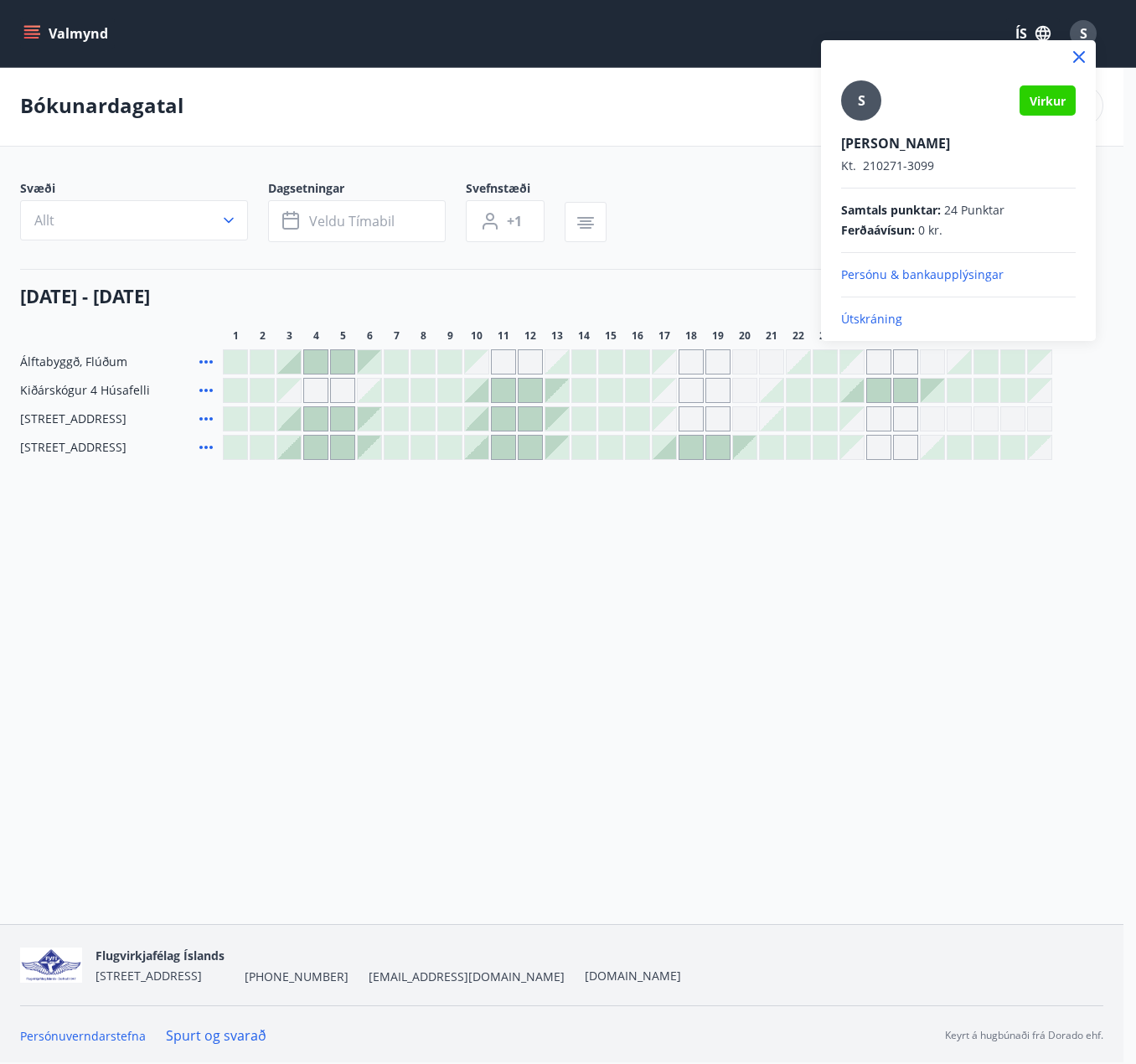
click at [491, 60] on div at bounding box center [568, 532] width 1136 height 1064
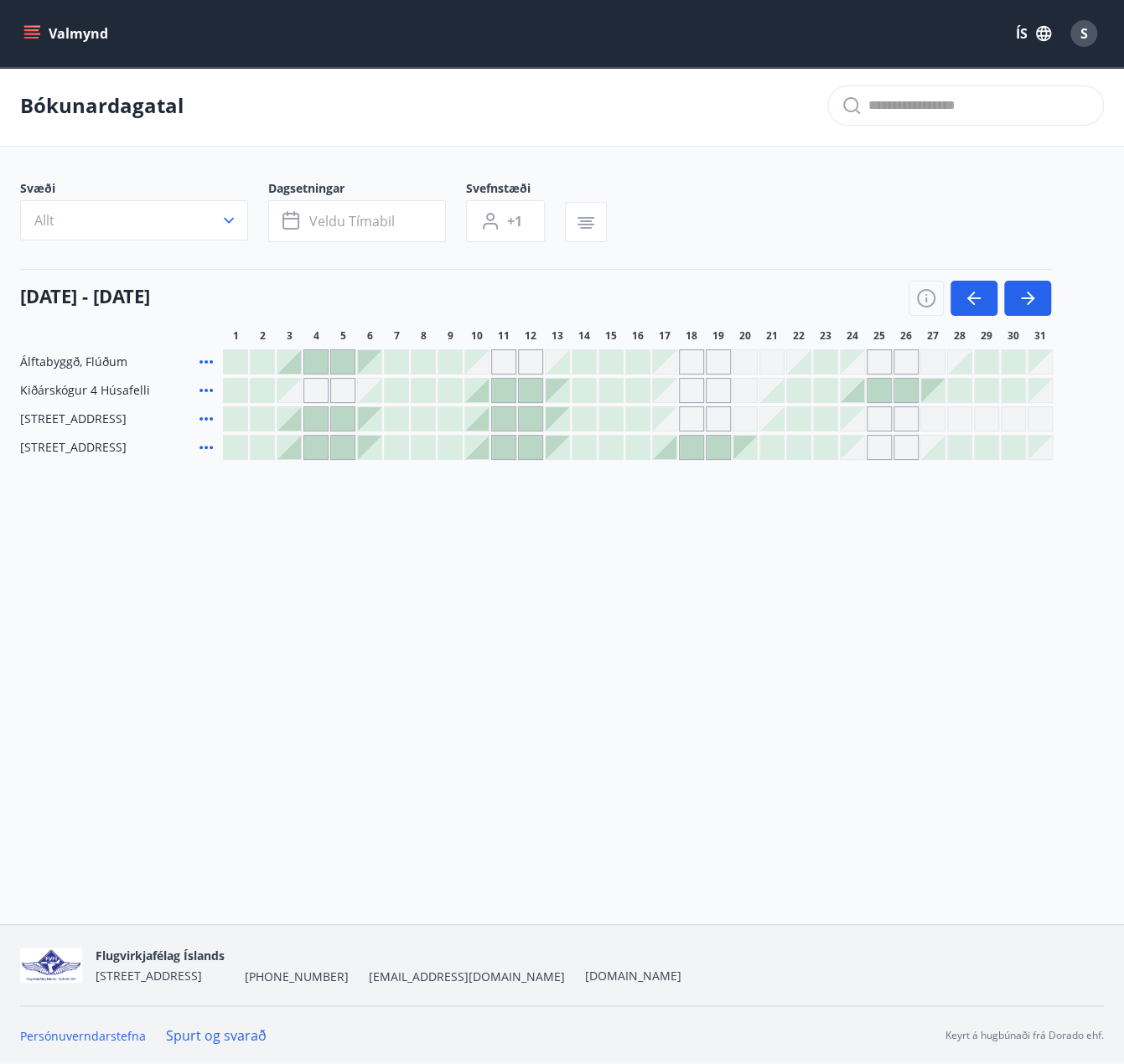
click at [27, 29] on icon "menu" at bounding box center [32, 30] width 15 height 2
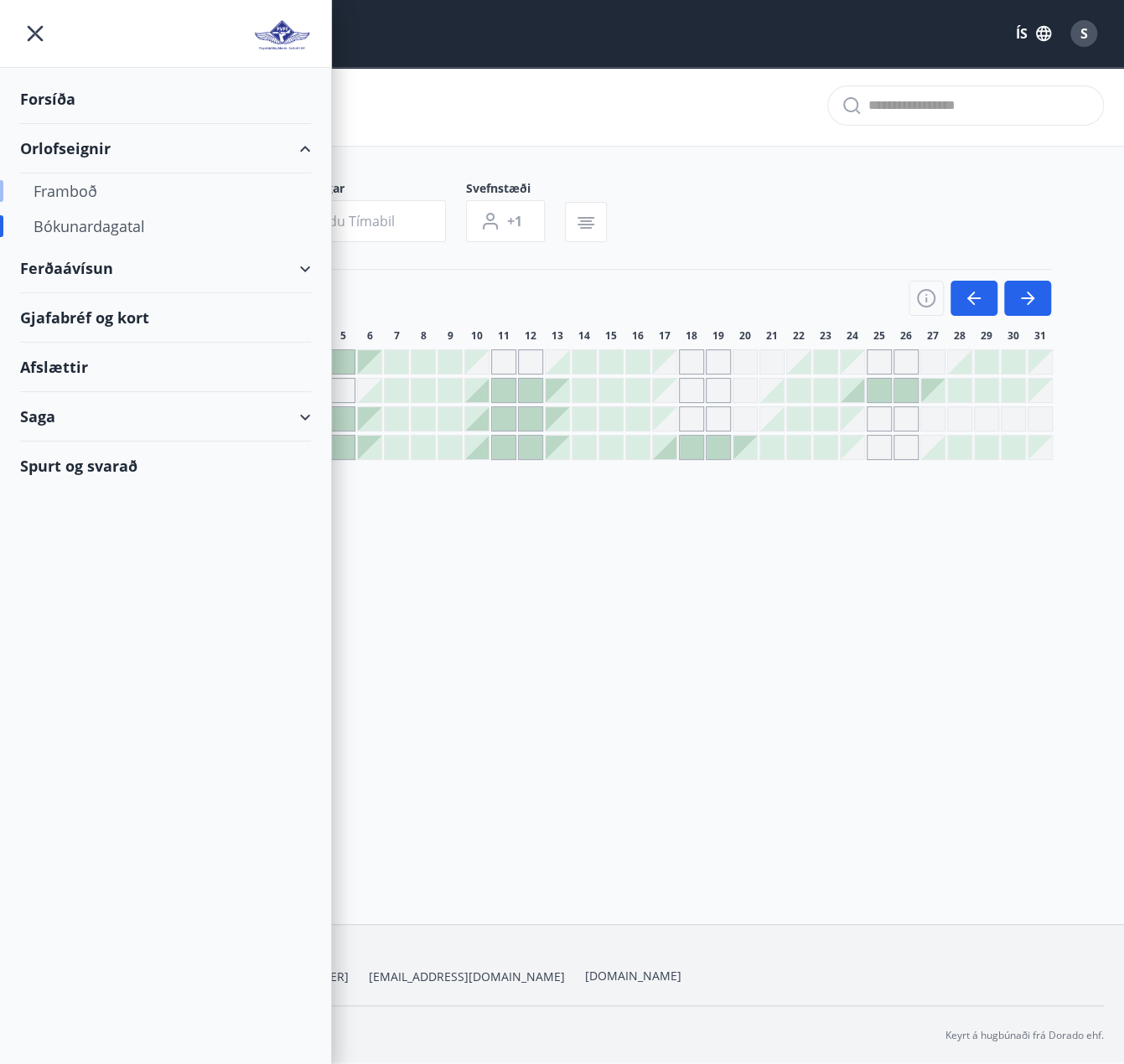
click at [57, 191] on div "Framboð" at bounding box center [165, 191] width 264 height 35
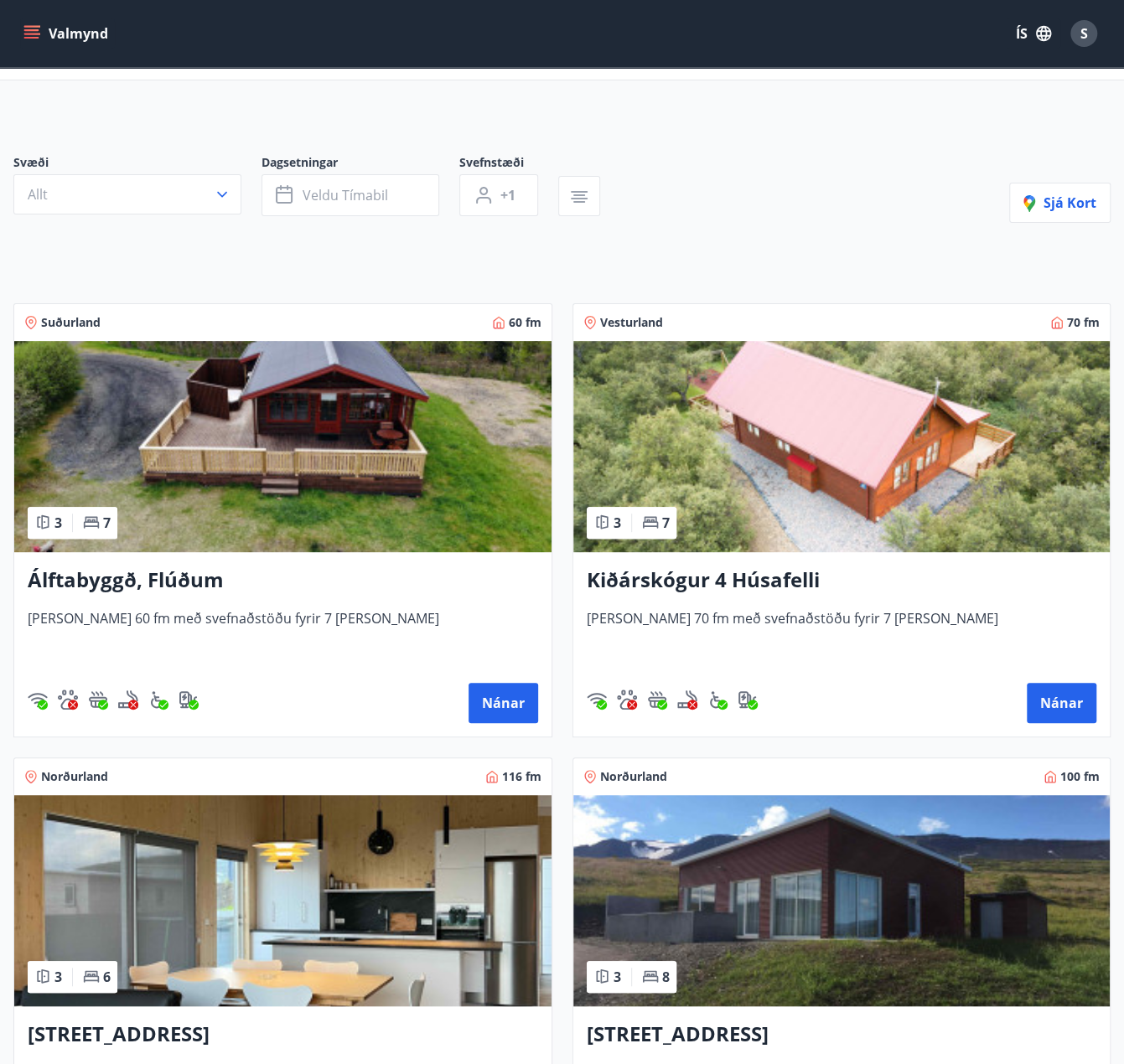
scroll to position [415, 0]
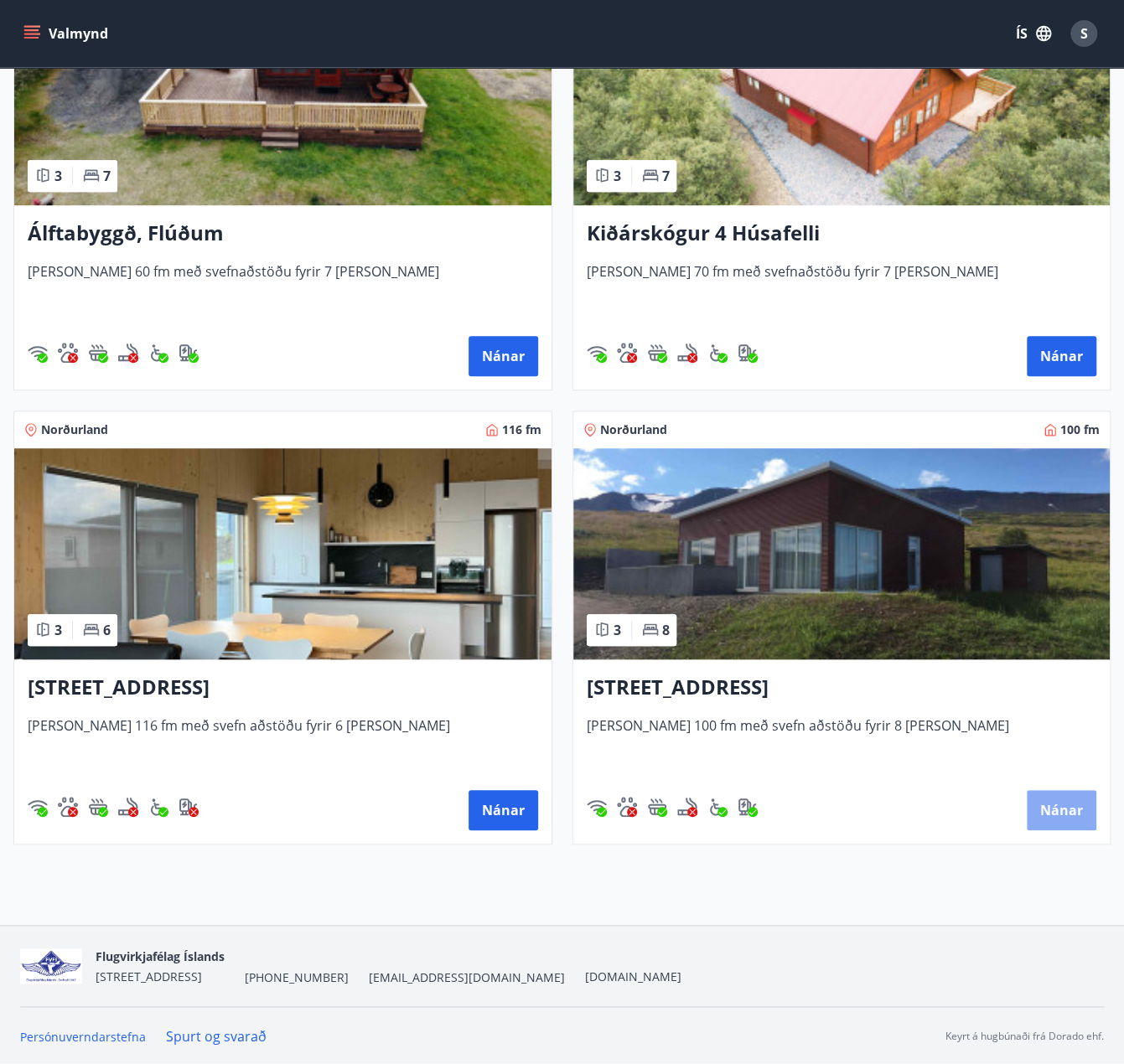
click at [1054, 814] on button "Nánar" at bounding box center [1061, 810] width 69 height 40
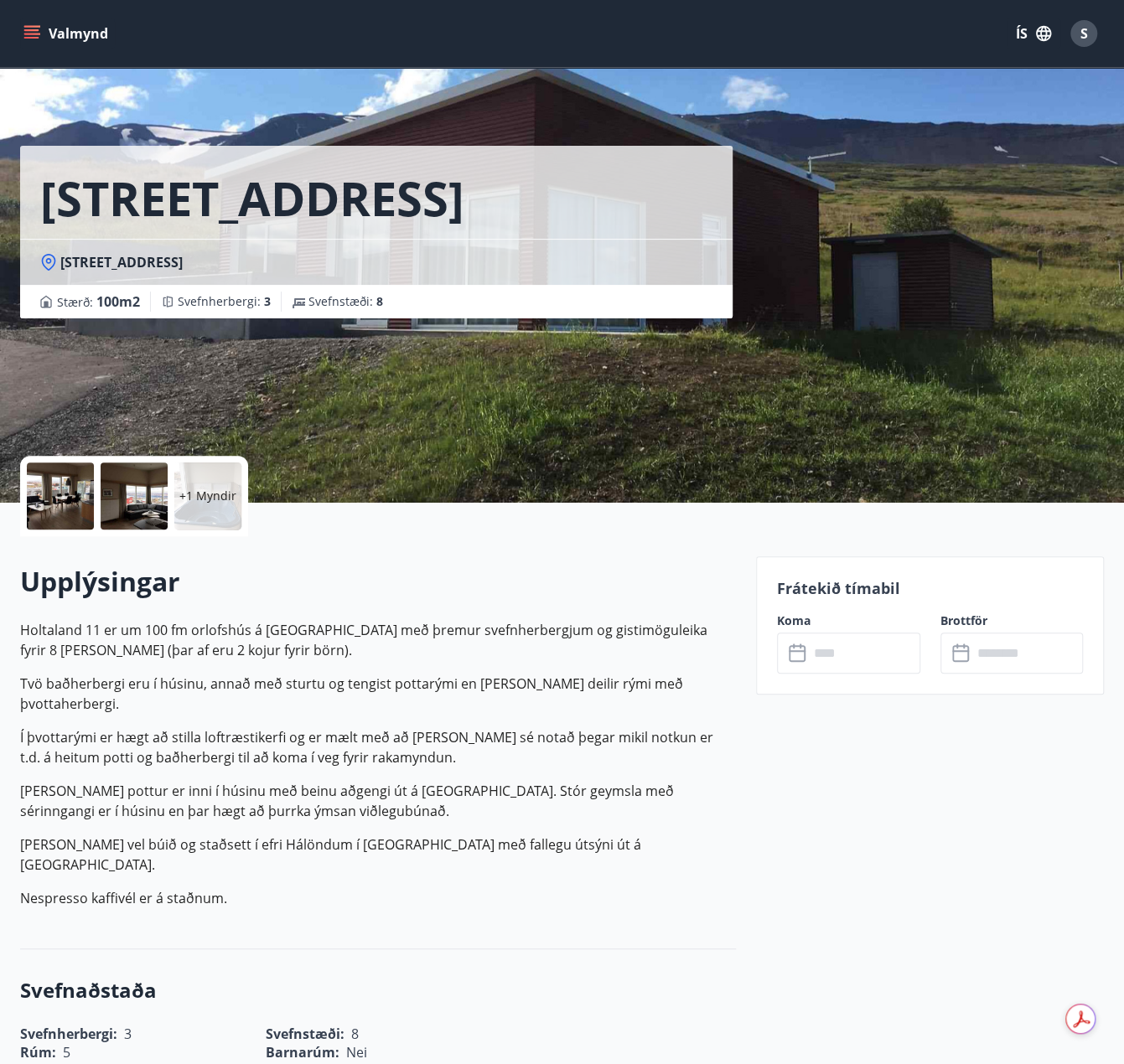
click at [886, 654] on input "text" at bounding box center [864, 653] width 111 height 41
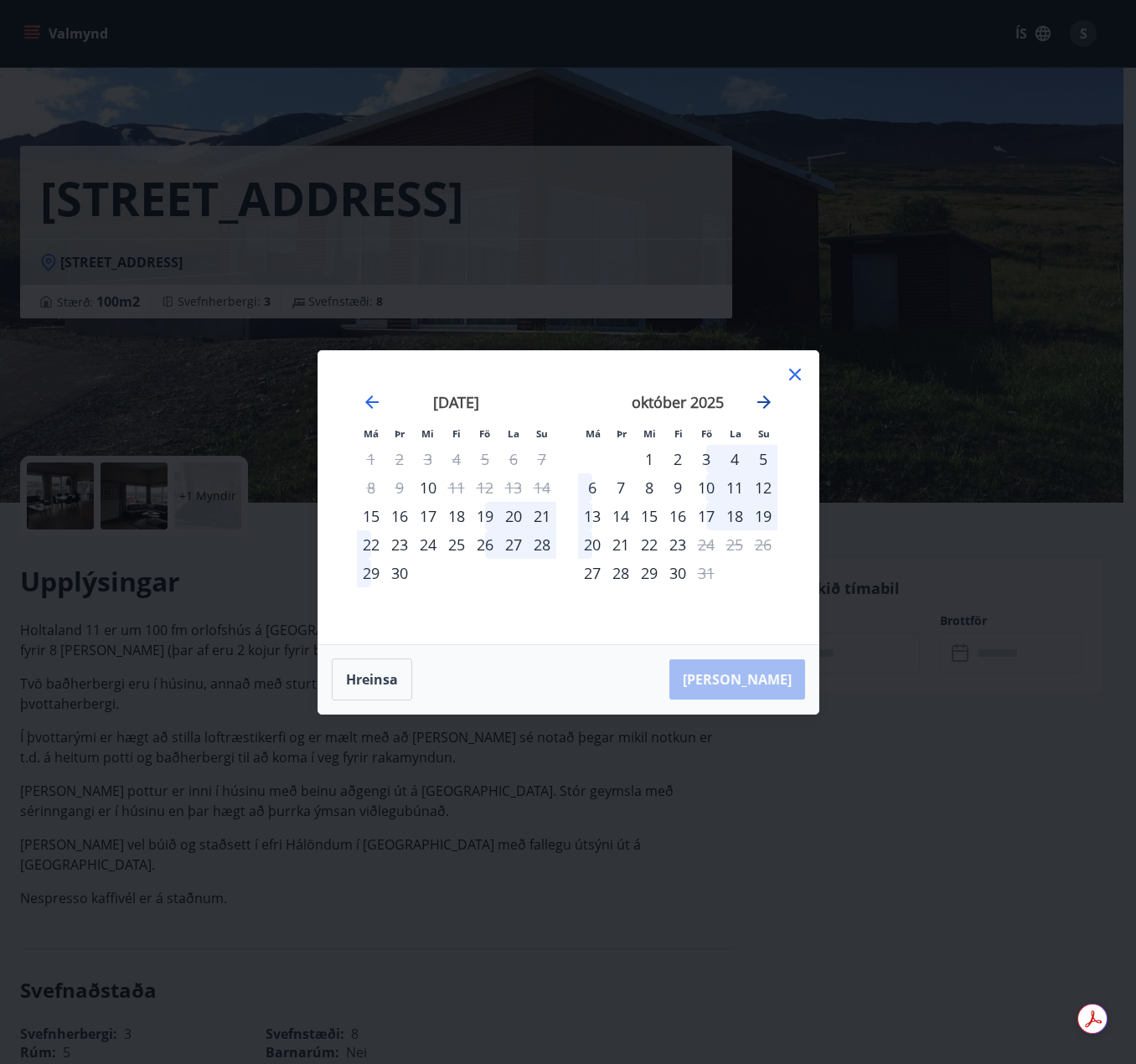
click at [764, 408] on icon "Move forward to switch to the next month." at bounding box center [764, 402] width 20 height 20
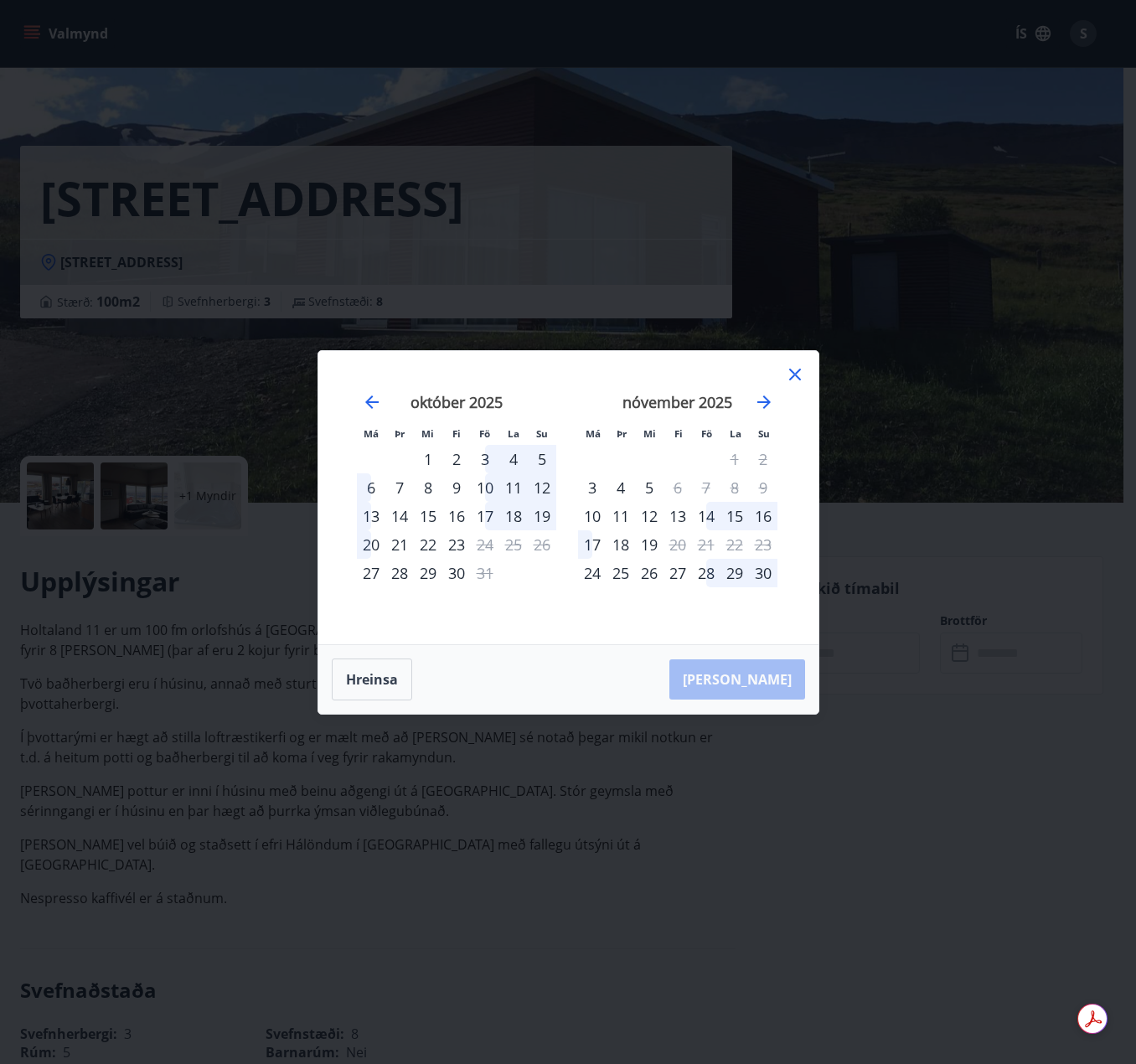
click at [800, 376] on icon at bounding box center [795, 374] width 20 height 20
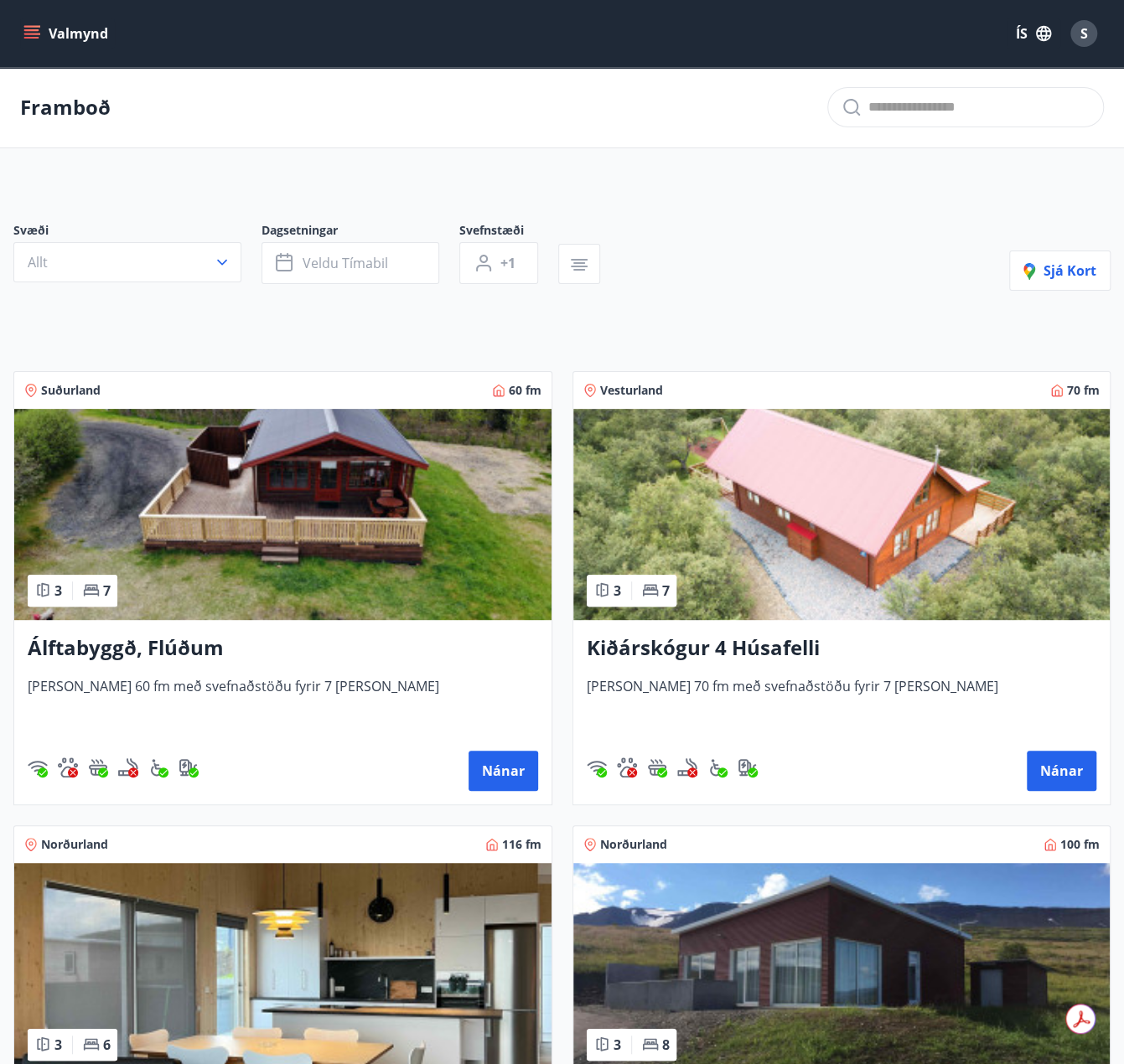
click at [371, 511] on img at bounding box center [282, 514] width 537 height 211
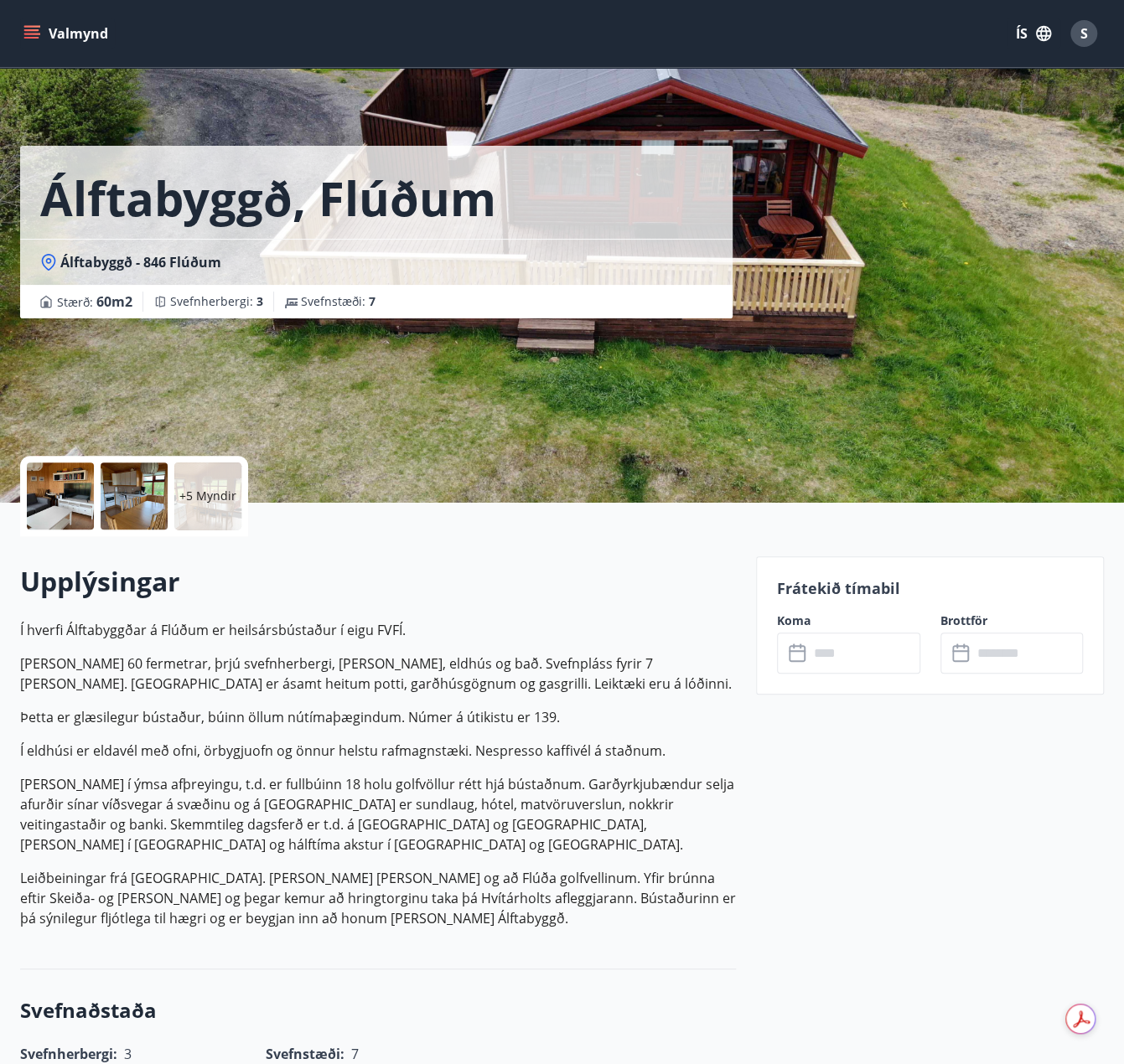
click at [827, 665] on input "text" at bounding box center [864, 653] width 111 height 41
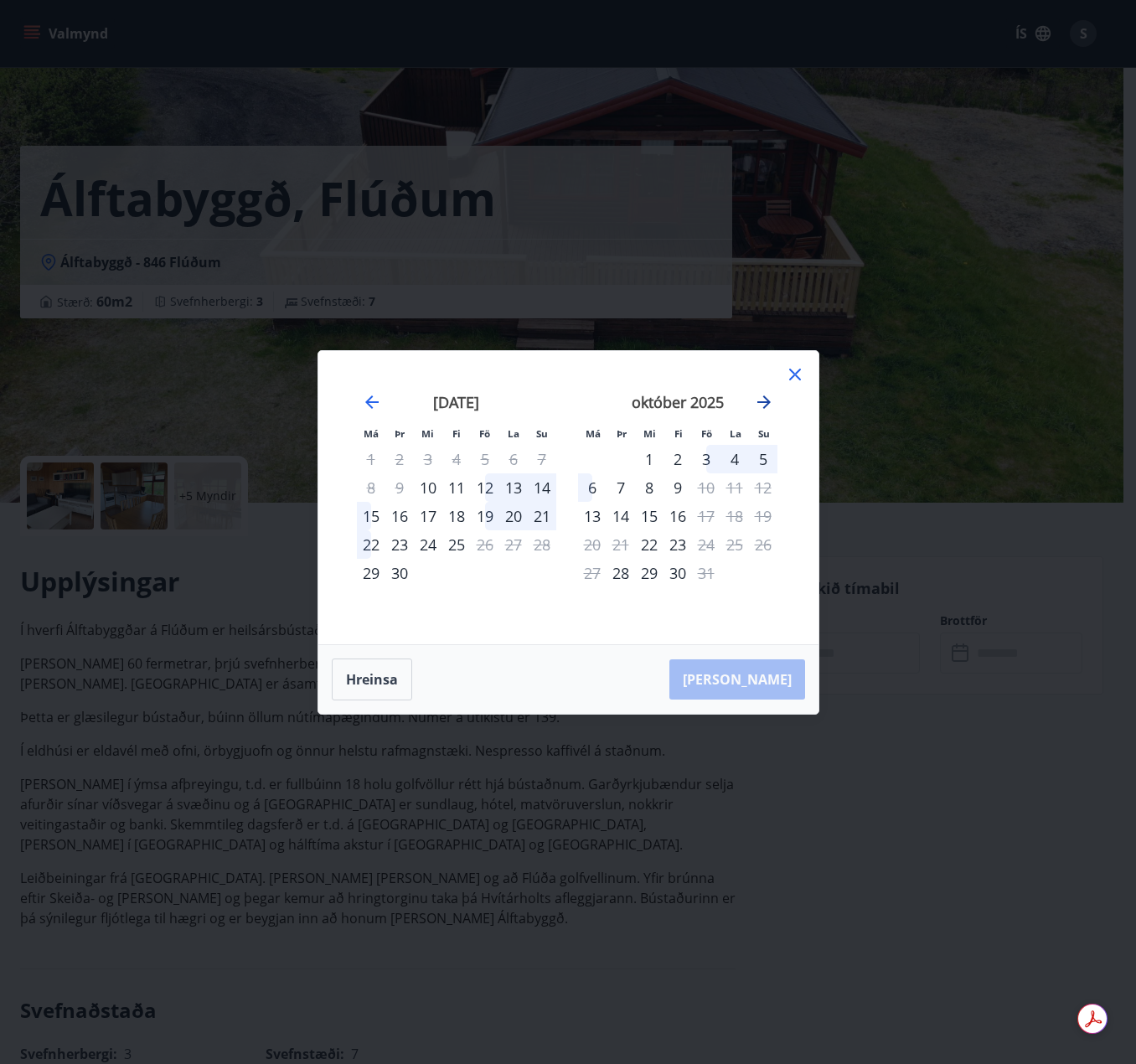
click at [757, 411] on icon "Move forward to switch to the next month." at bounding box center [764, 402] width 20 height 20
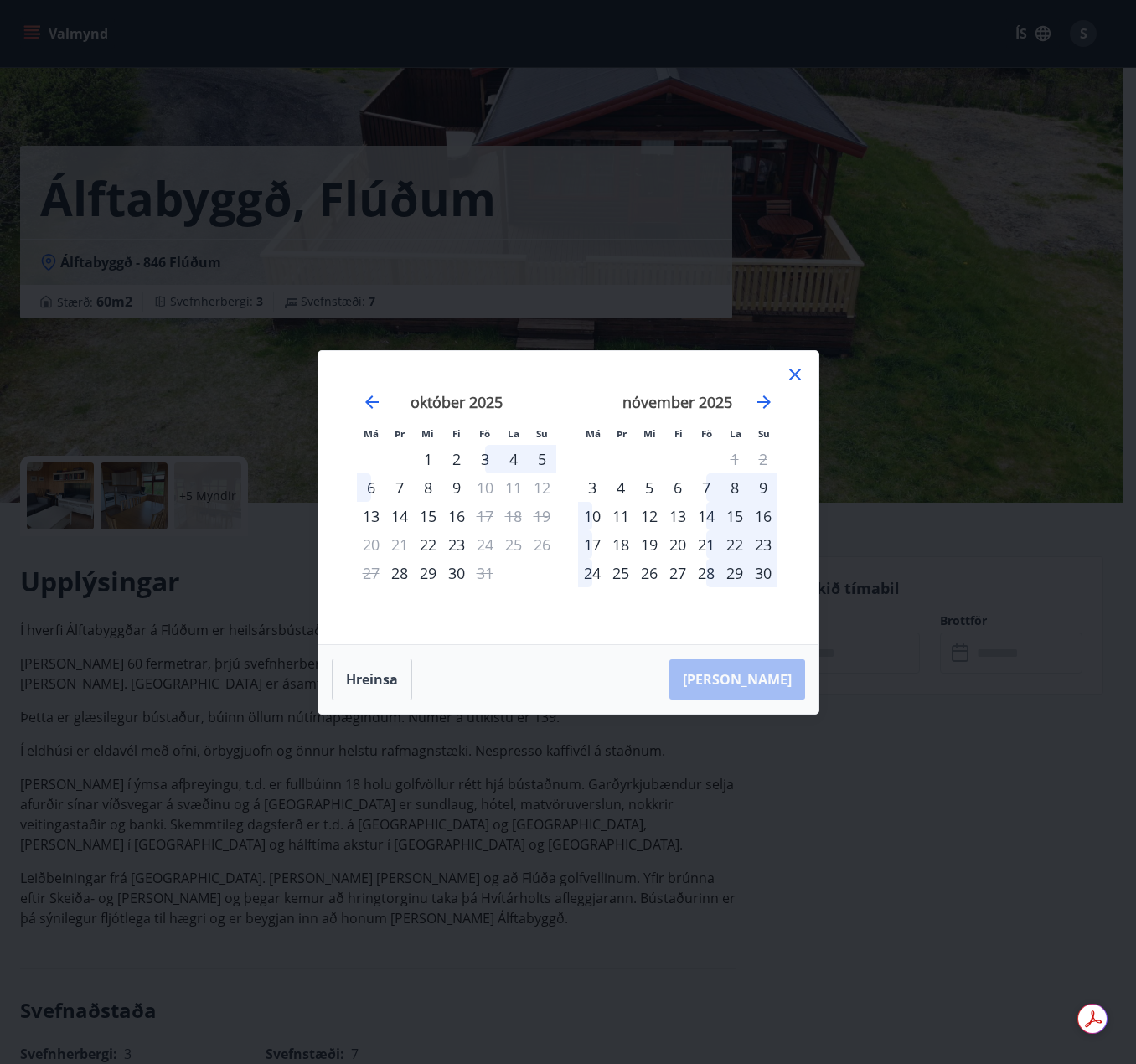
click at [798, 380] on icon at bounding box center [795, 374] width 20 height 20
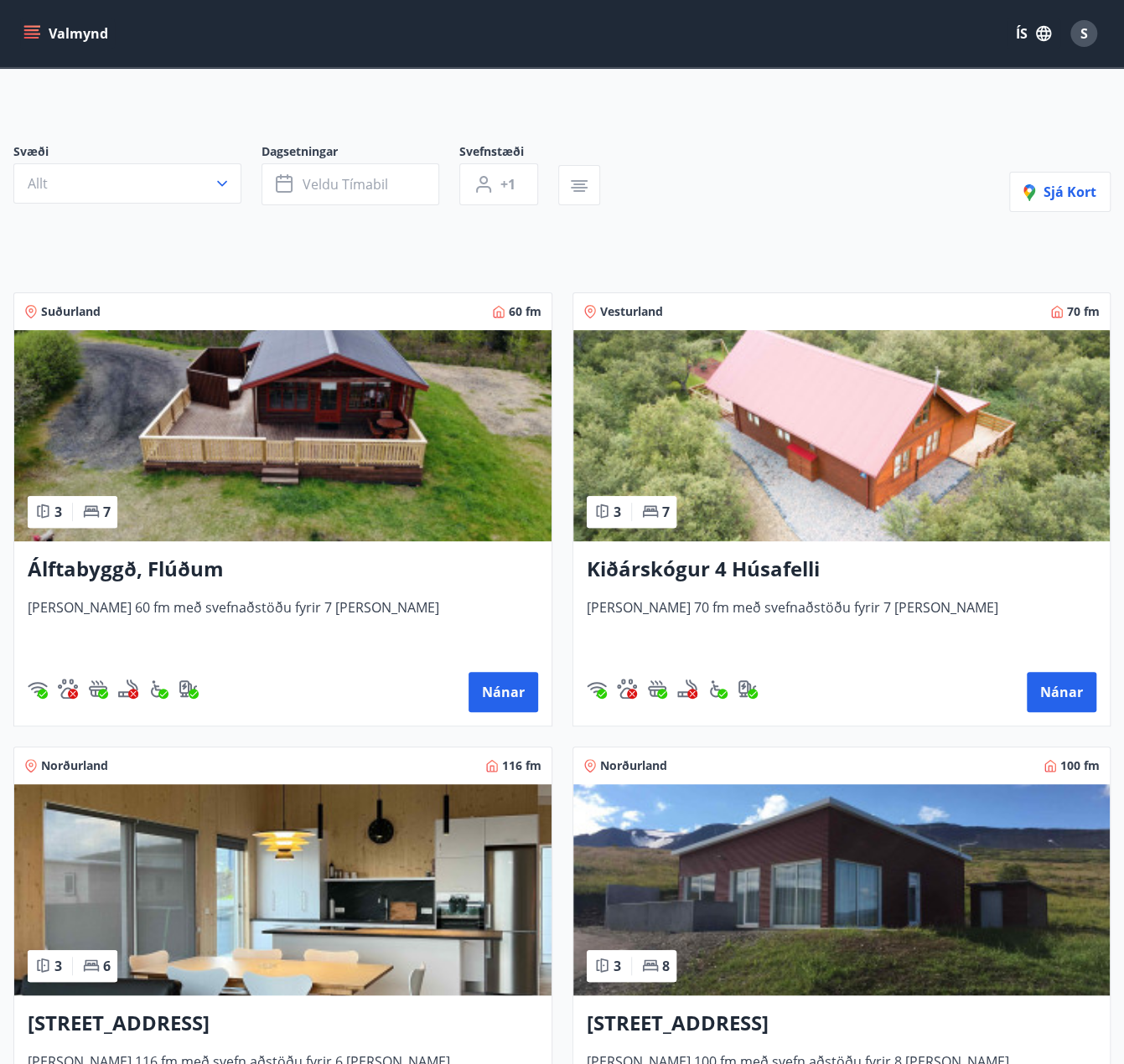
scroll to position [253, 0]
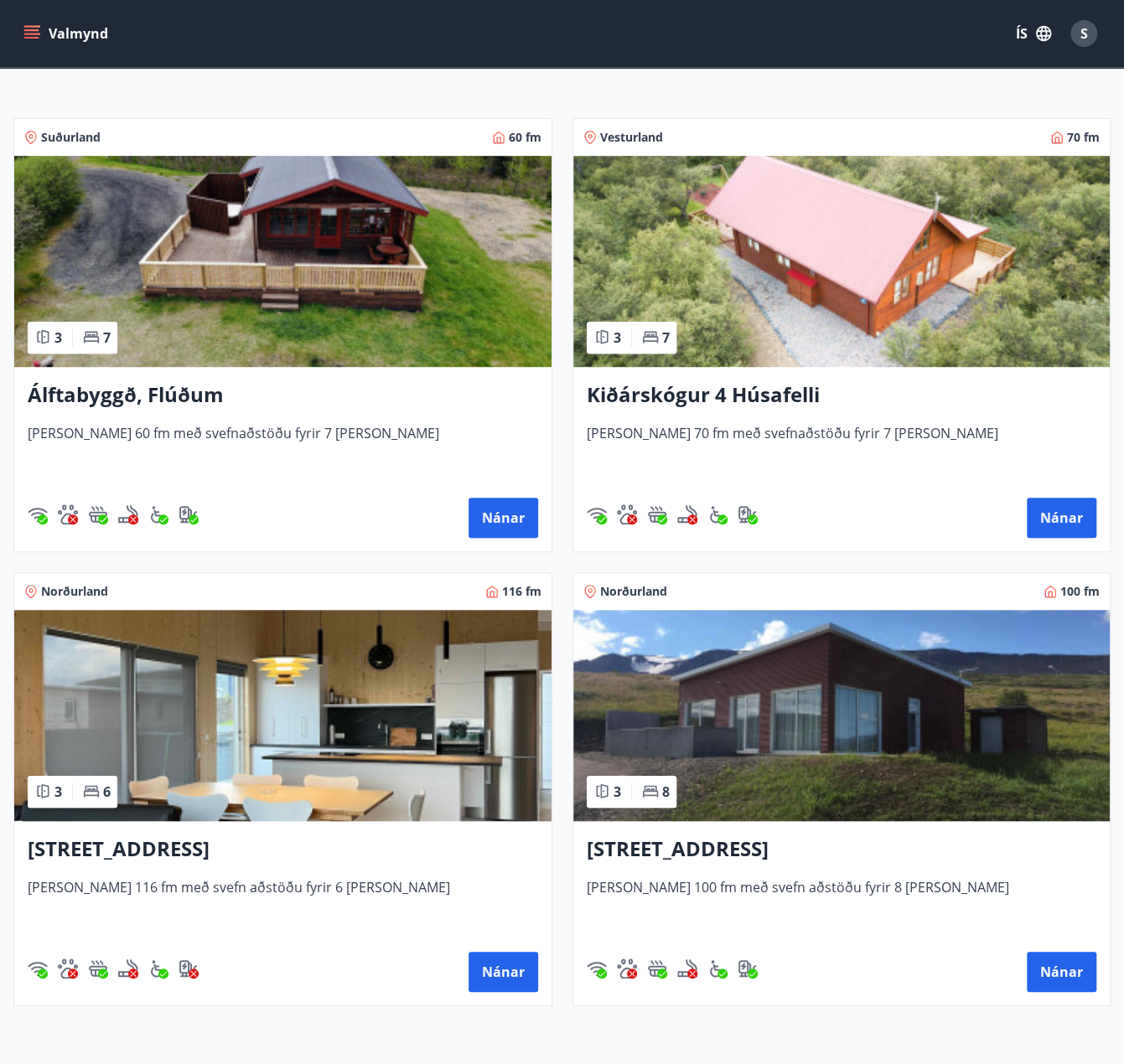
click at [923, 253] on img at bounding box center [841, 261] width 537 height 211
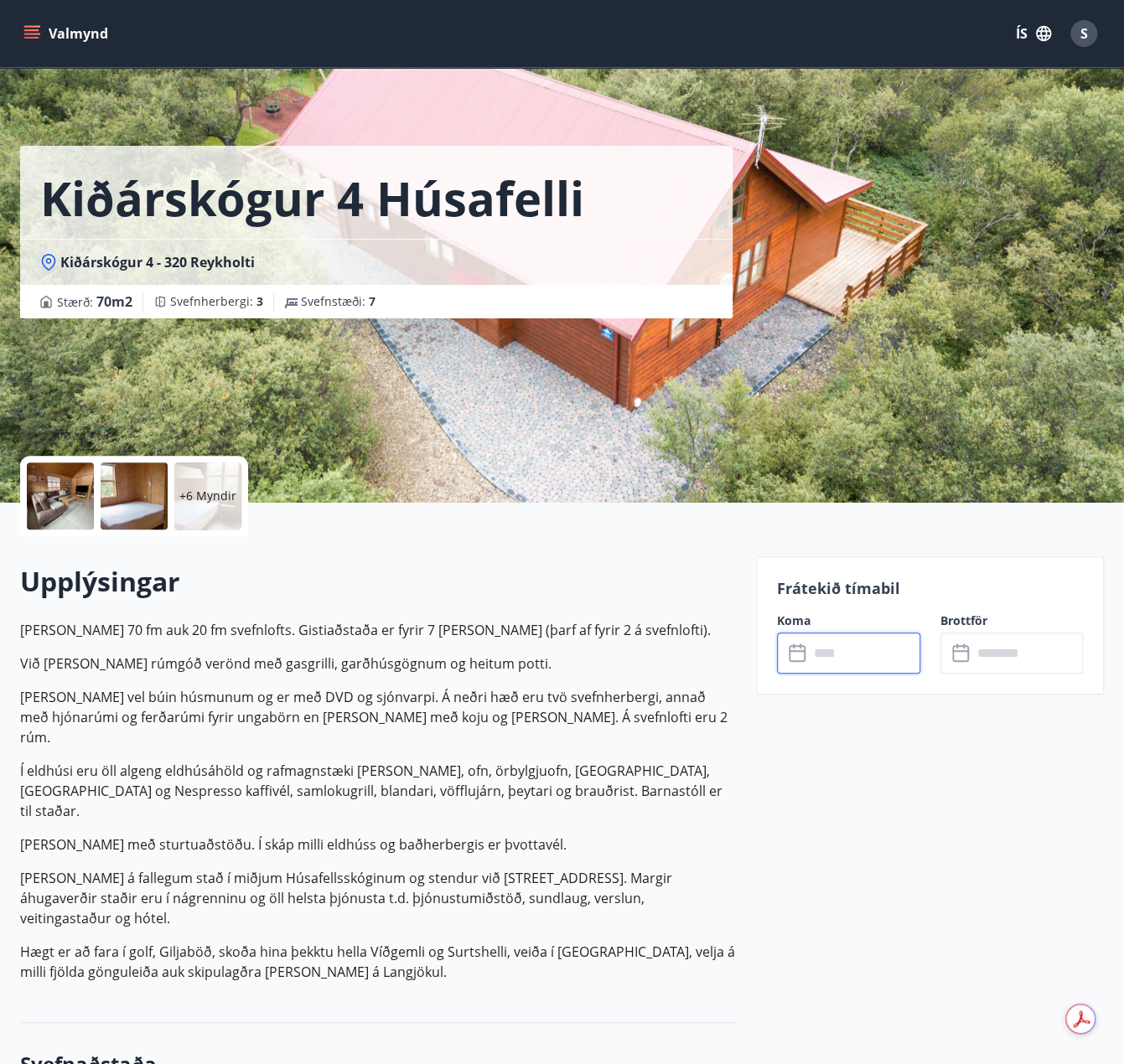
click at [872, 643] on input "text" at bounding box center [864, 653] width 111 height 41
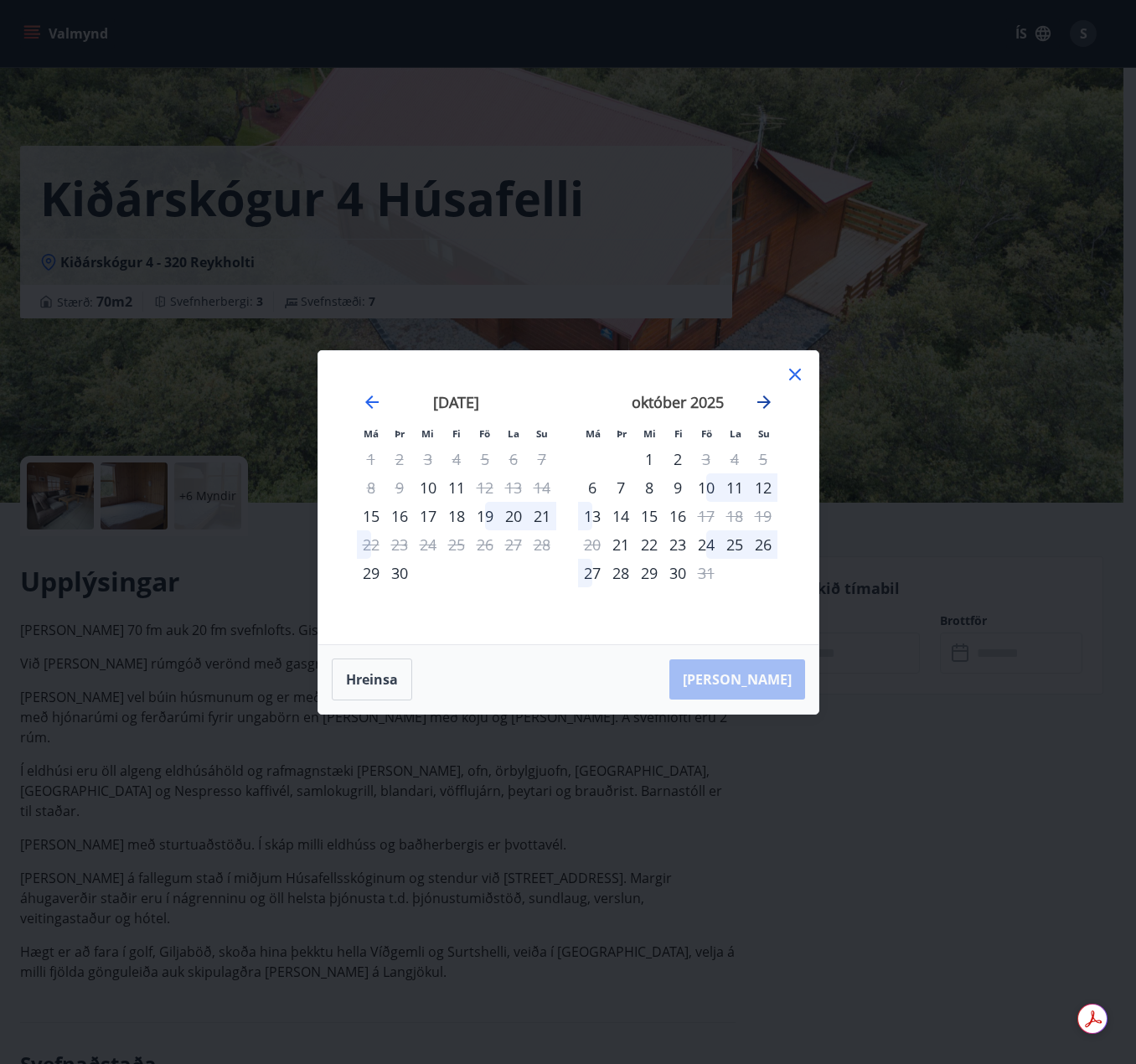
click at [756, 402] on icon "Move forward to switch to the next month." at bounding box center [764, 402] width 20 height 20
click at [763, 398] on icon "Move forward to switch to the next month." at bounding box center [764, 402] width 20 height 20
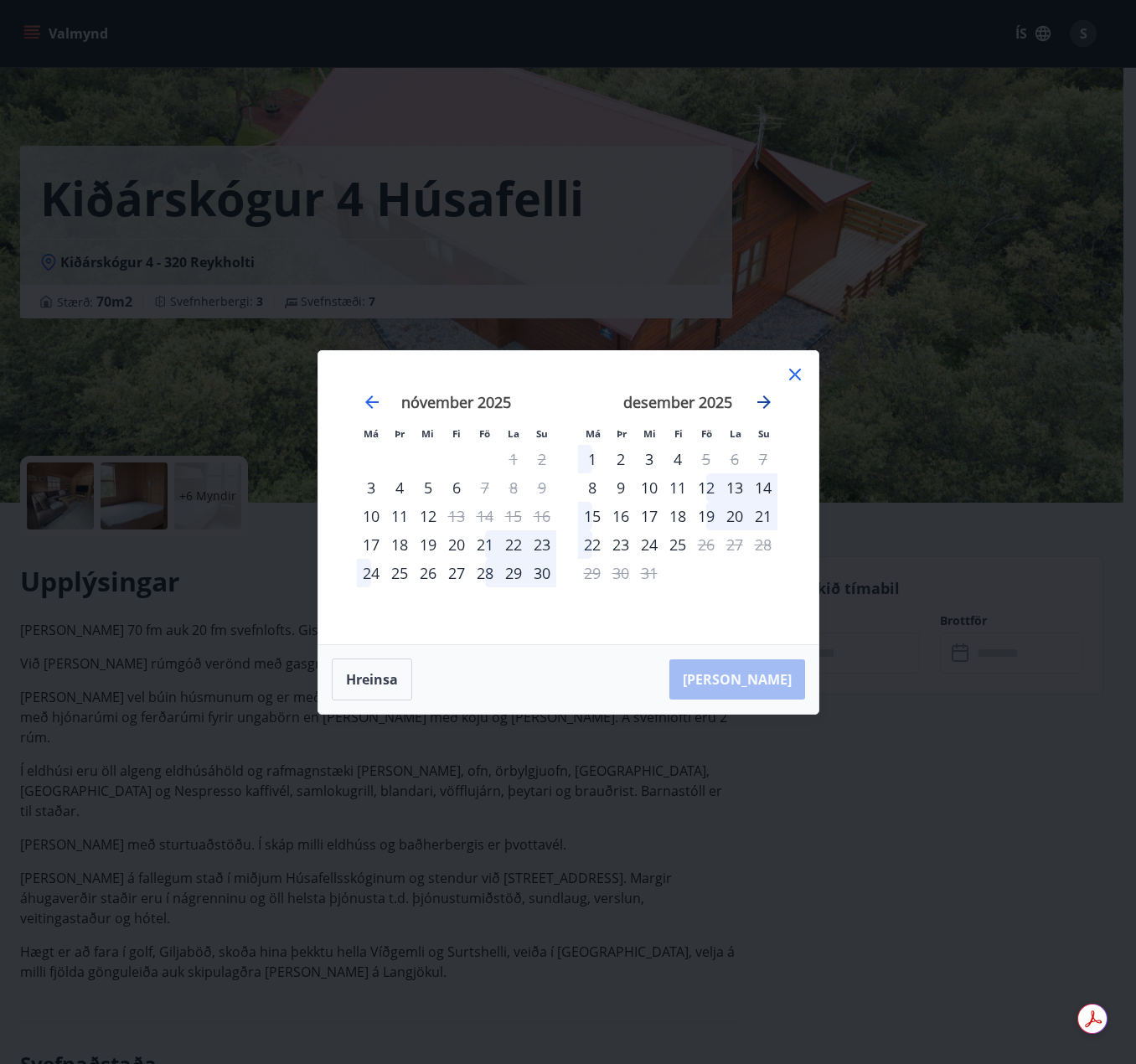
click at [763, 398] on icon "Move forward to switch to the next month." at bounding box center [764, 402] width 20 height 20
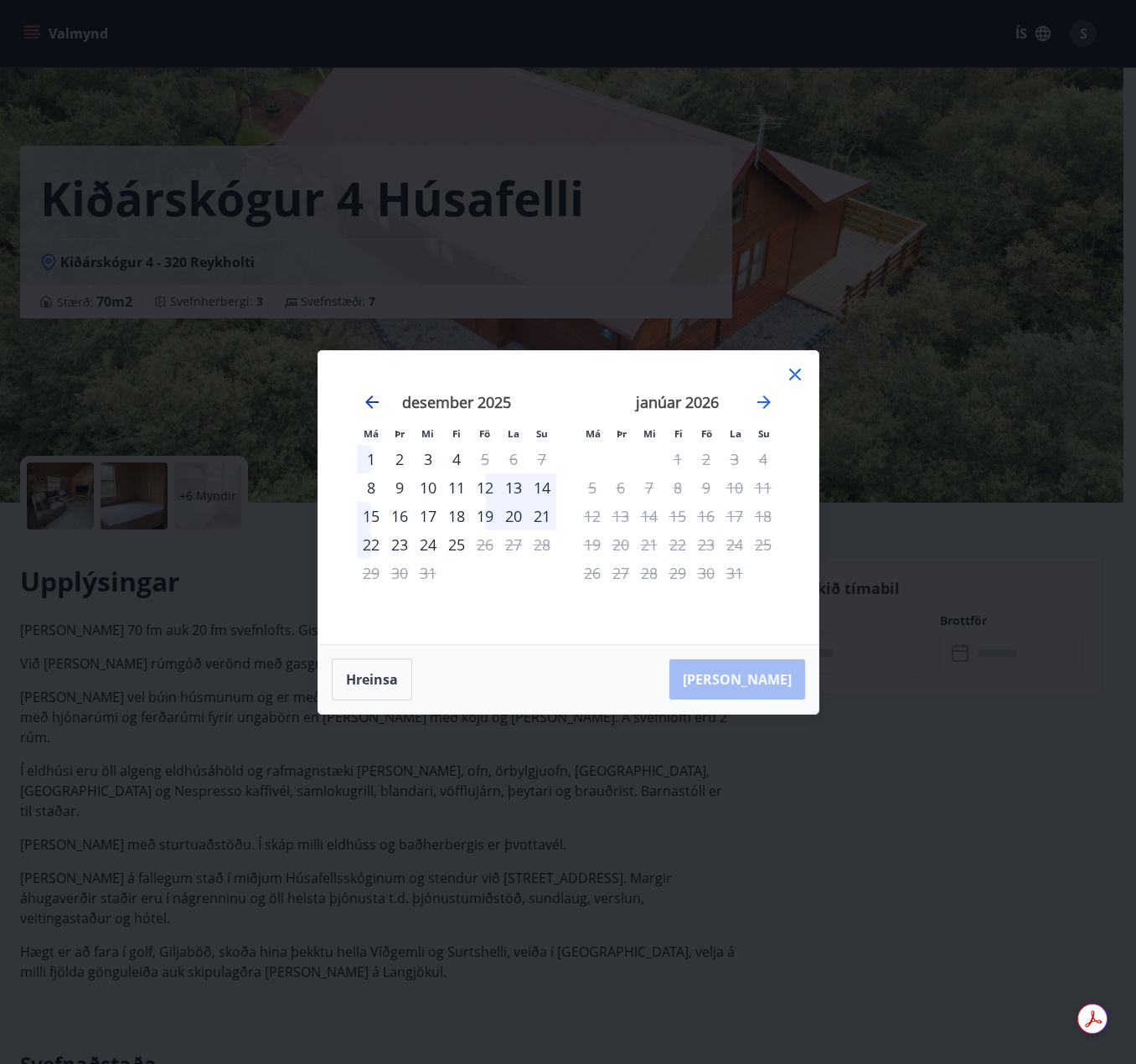
click at [367, 400] on icon "Move backward to switch to the previous month." at bounding box center [372, 402] width 13 height 13
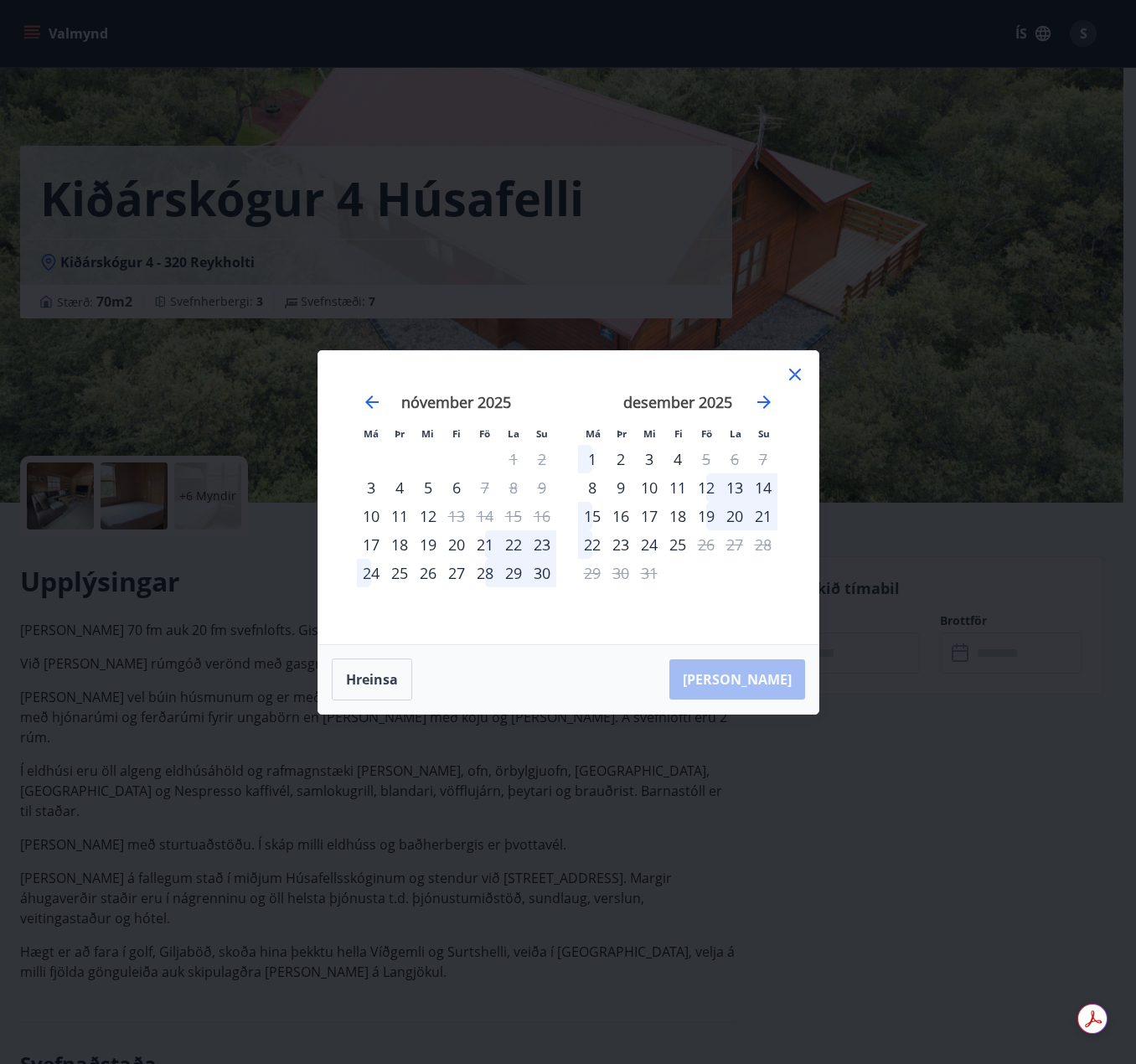
click at [786, 381] on icon at bounding box center [795, 374] width 20 height 20
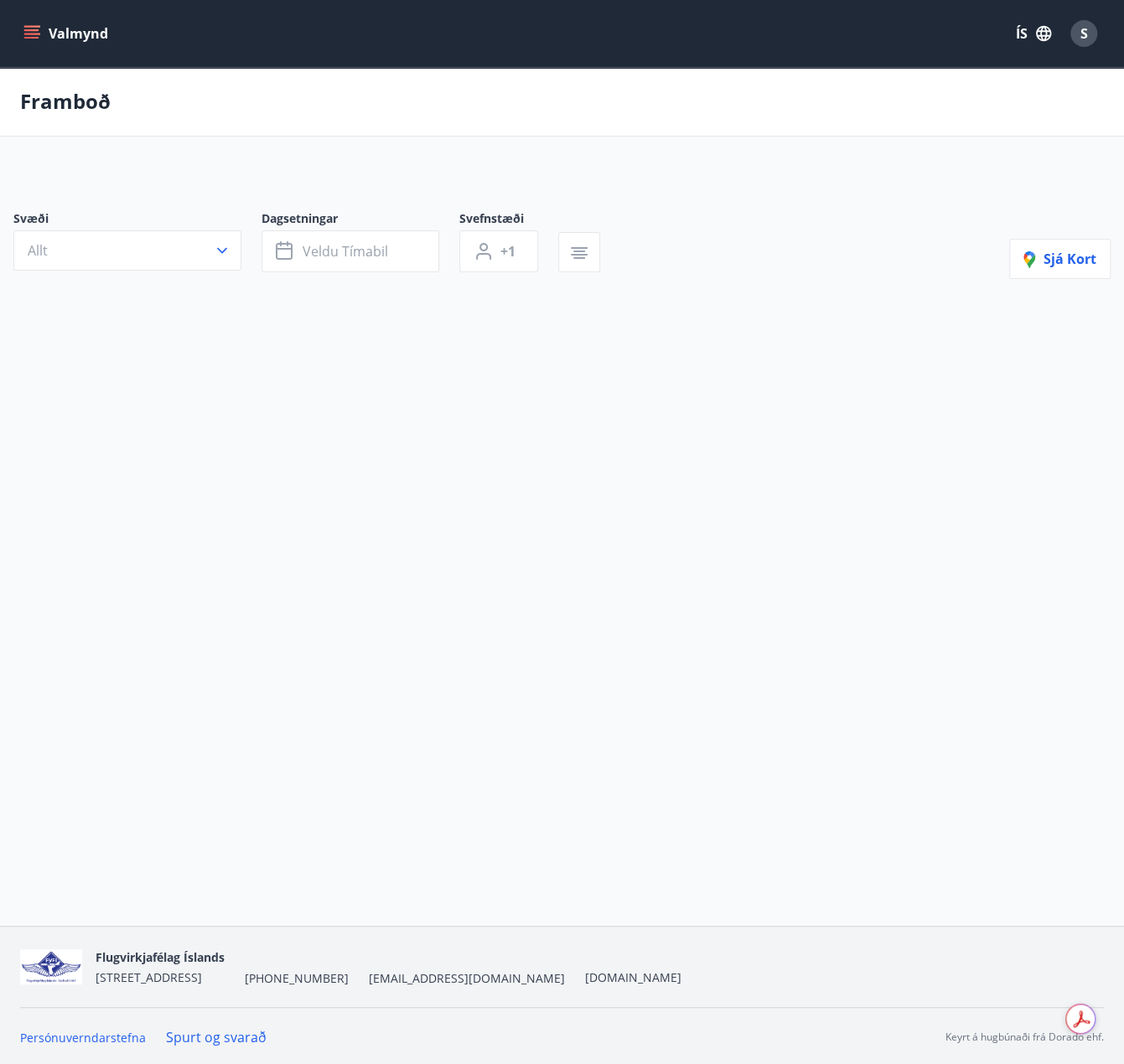
scroll to position [2, 0]
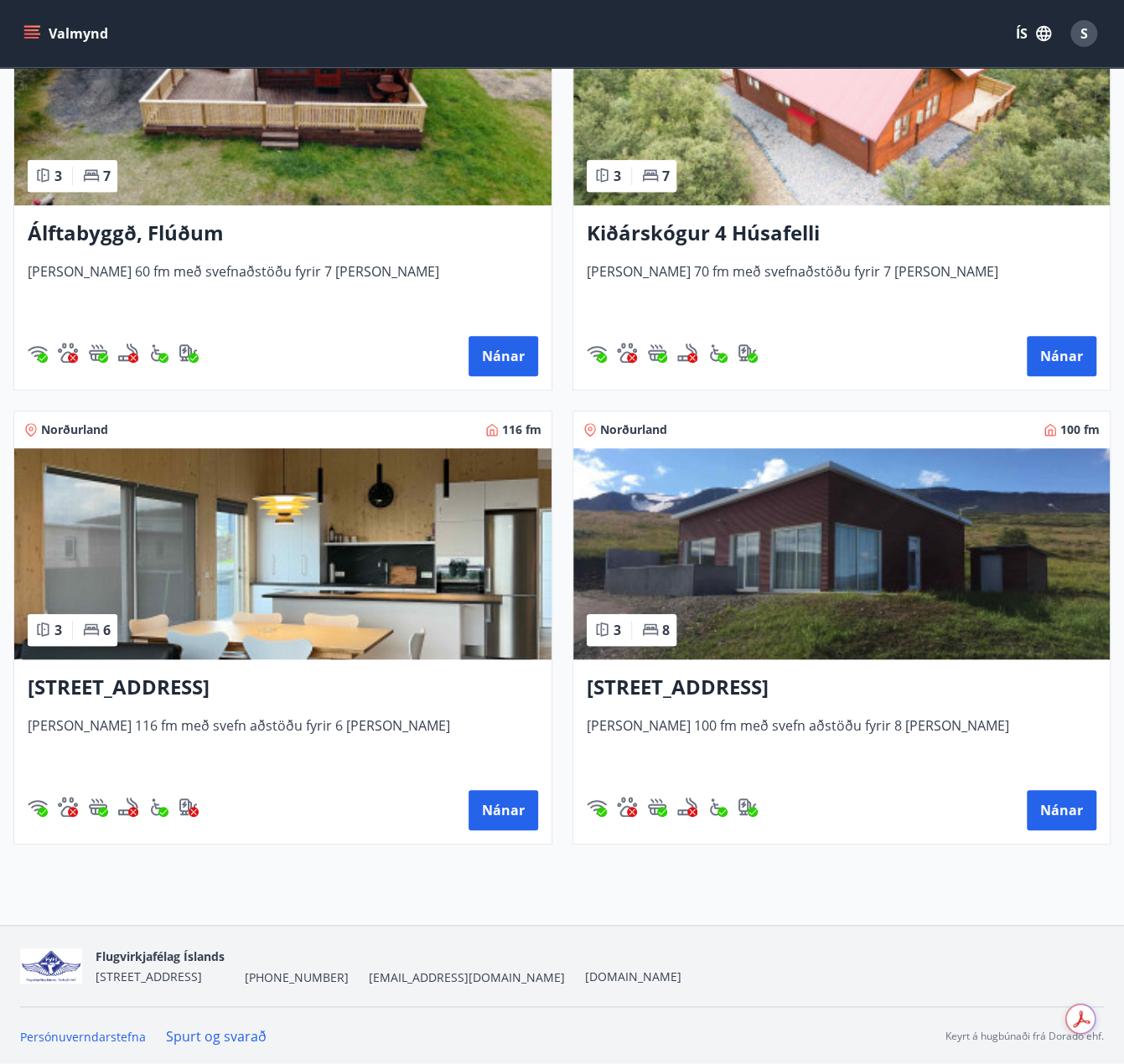
click at [296, 542] on img at bounding box center [282, 554] width 537 height 211
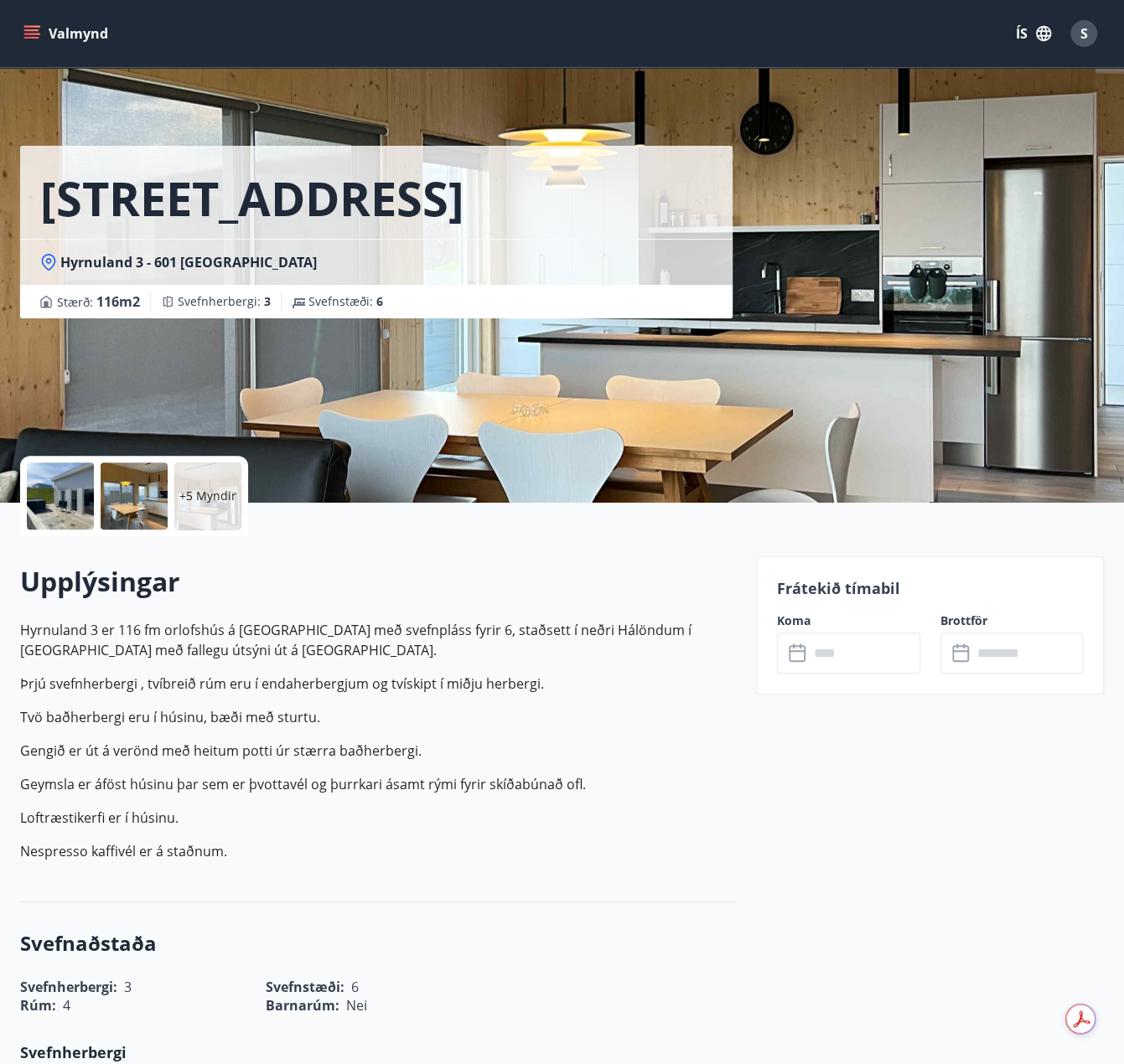
click at [870, 651] on input "text" at bounding box center [864, 653] width 111 height 41
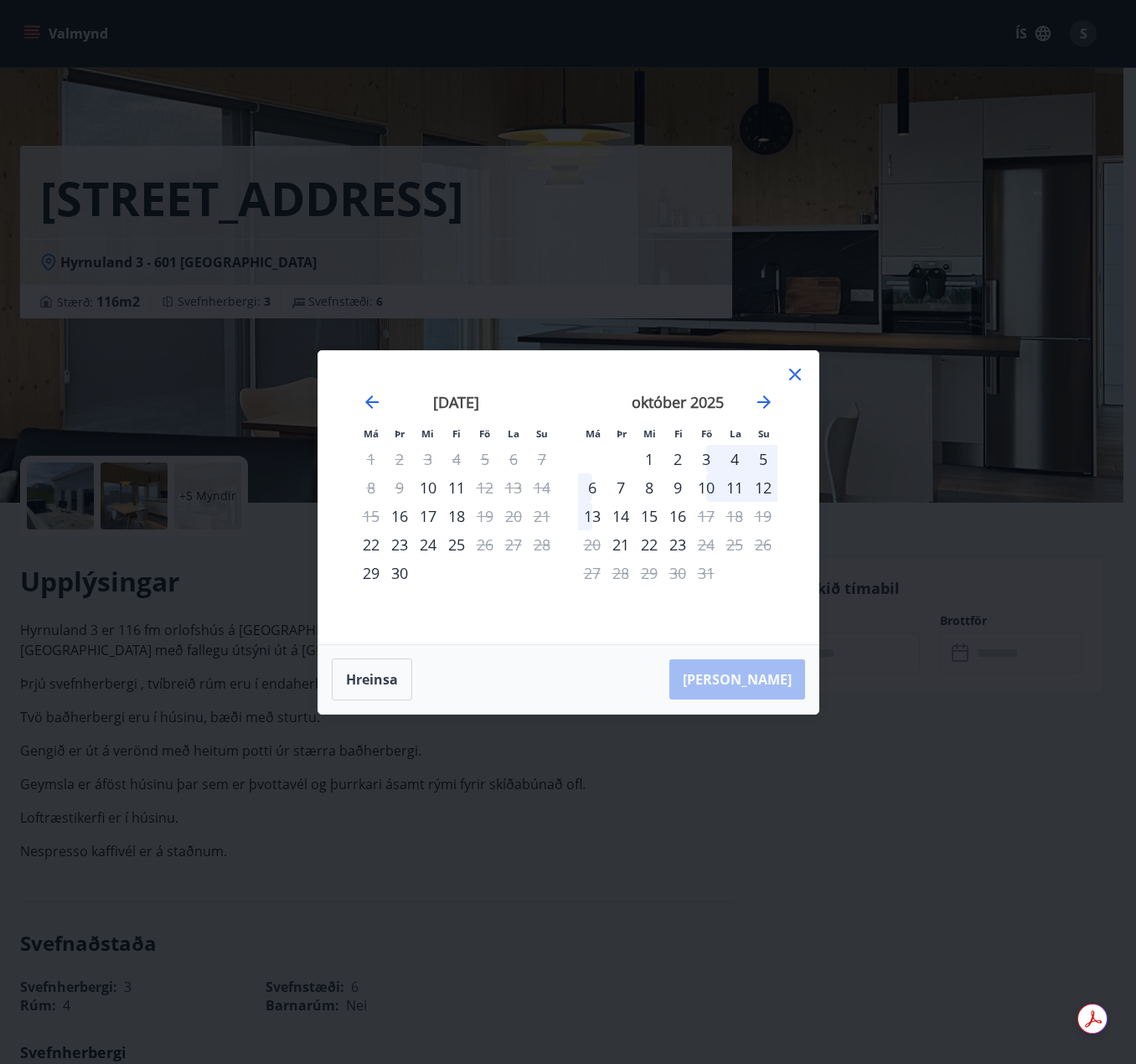
click at [792, 373] on icon at bounding box center [795, 374] width 11 height 11
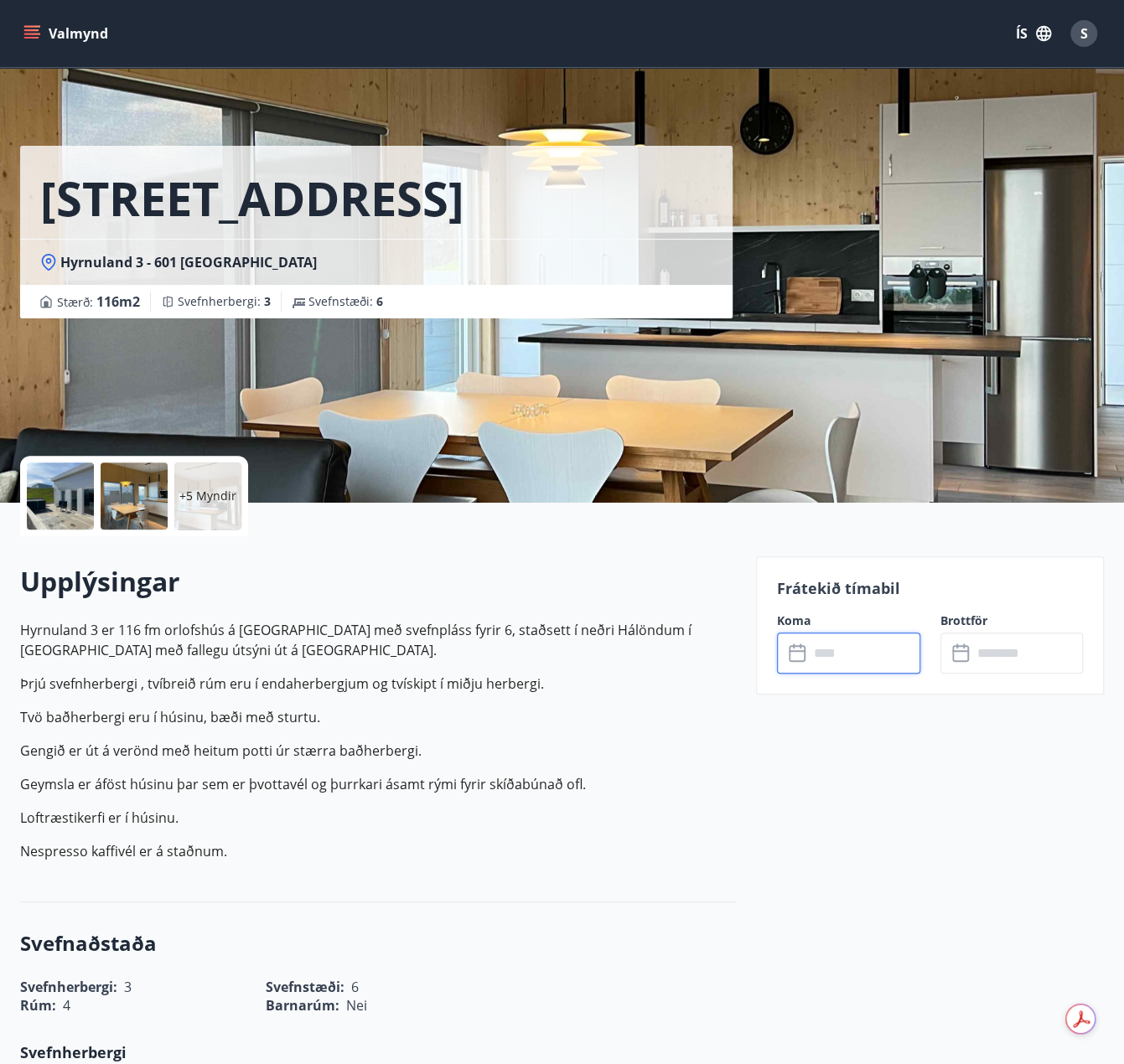
click at [75, 505] on div at bounding box center [60, 496] width 67 height 67
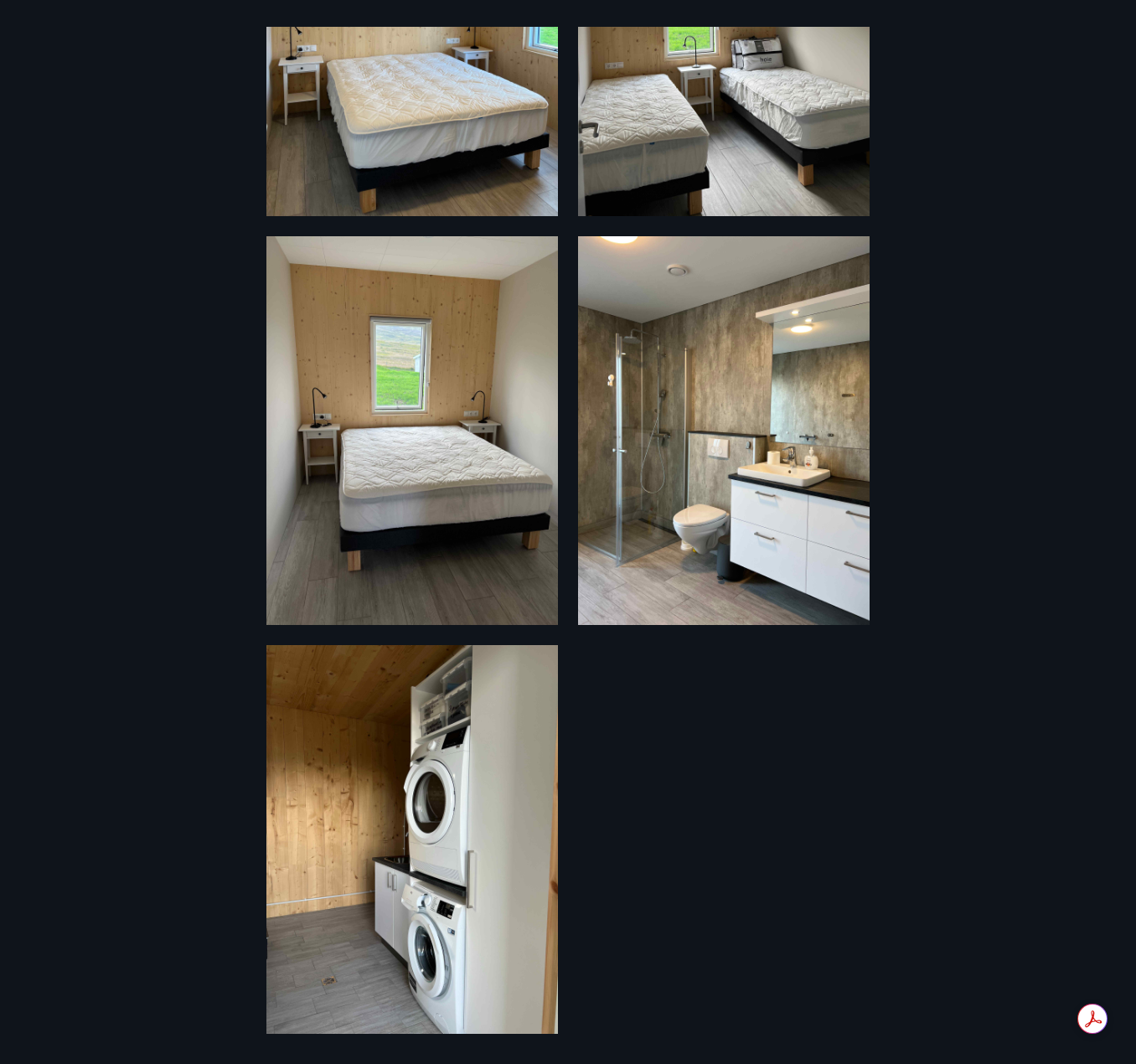
scroll to position [1495, 0]
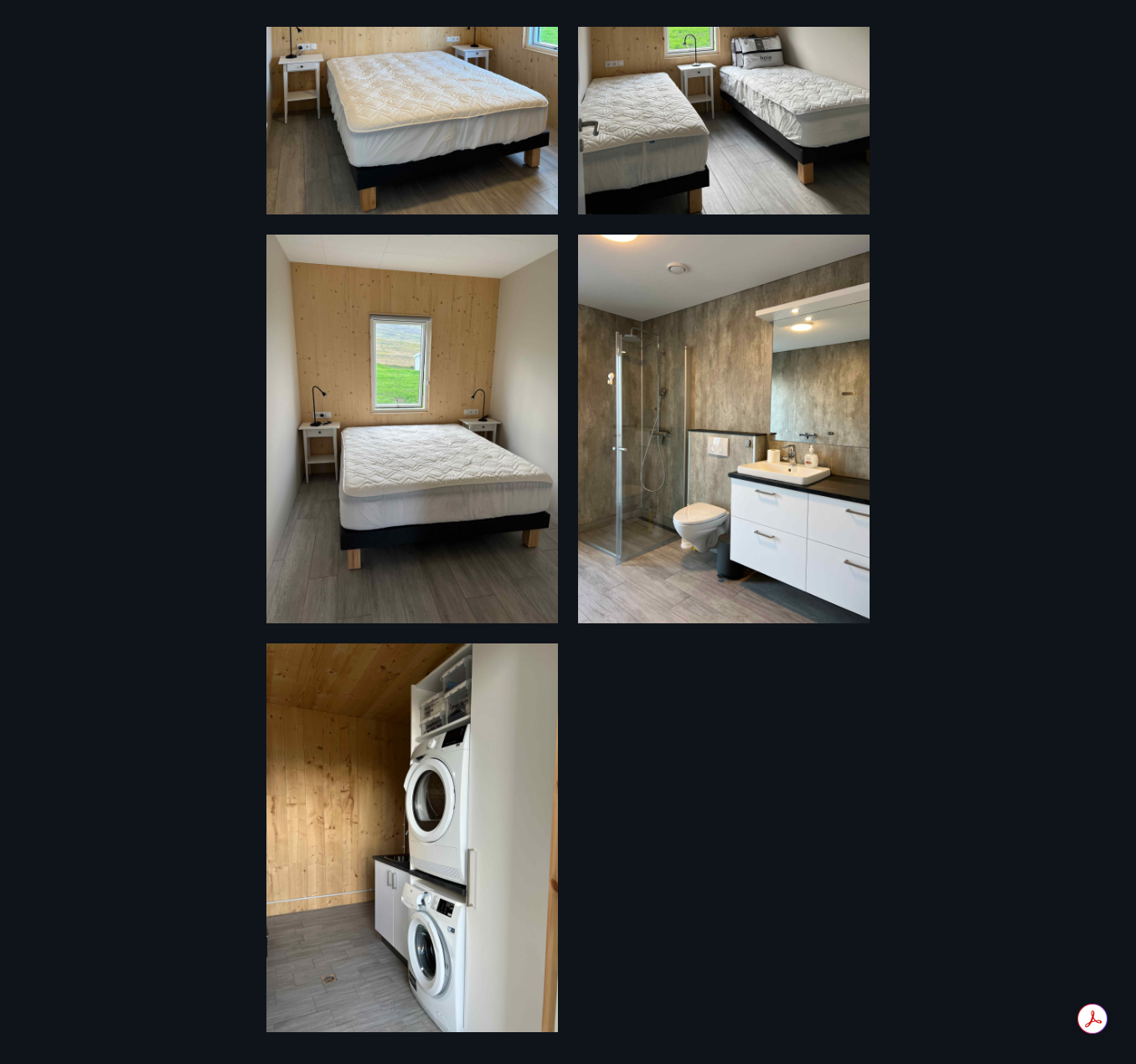
click at [96, 316] on div "11 Myndir" at bounding box center [568, 532] width 1136 height 1011
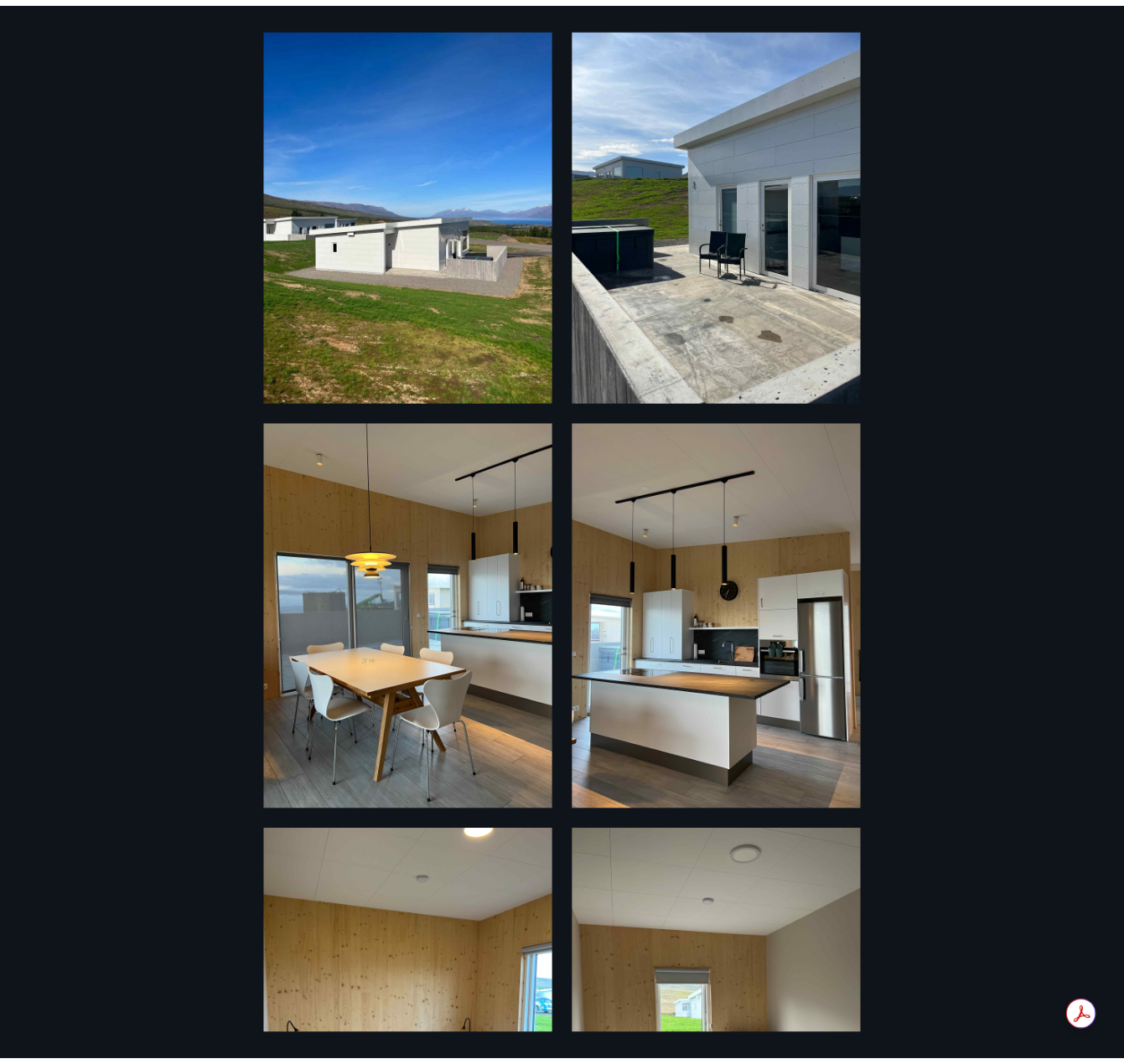
scroll to position [466, 0]
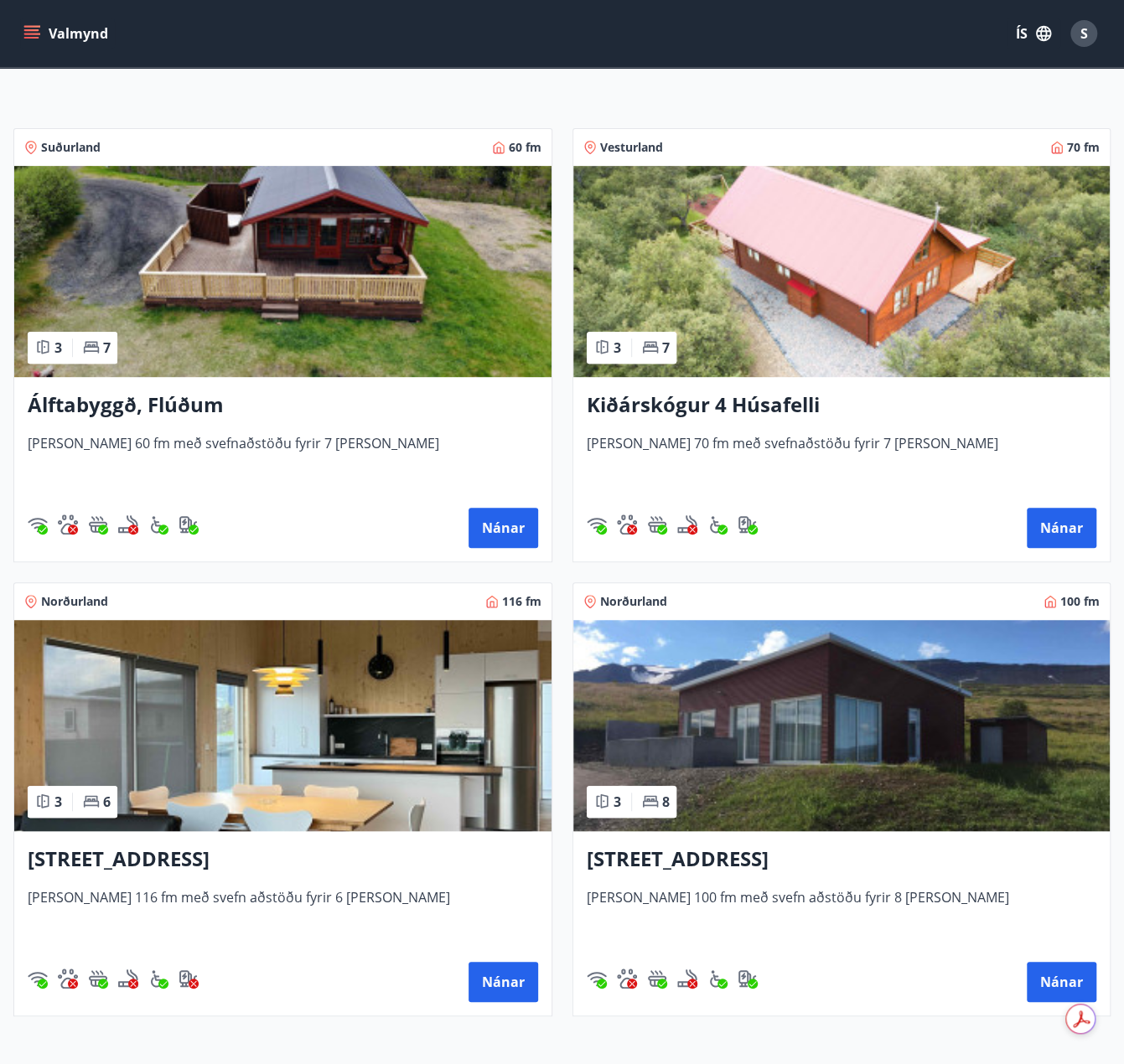
scroll to position [335, 0]
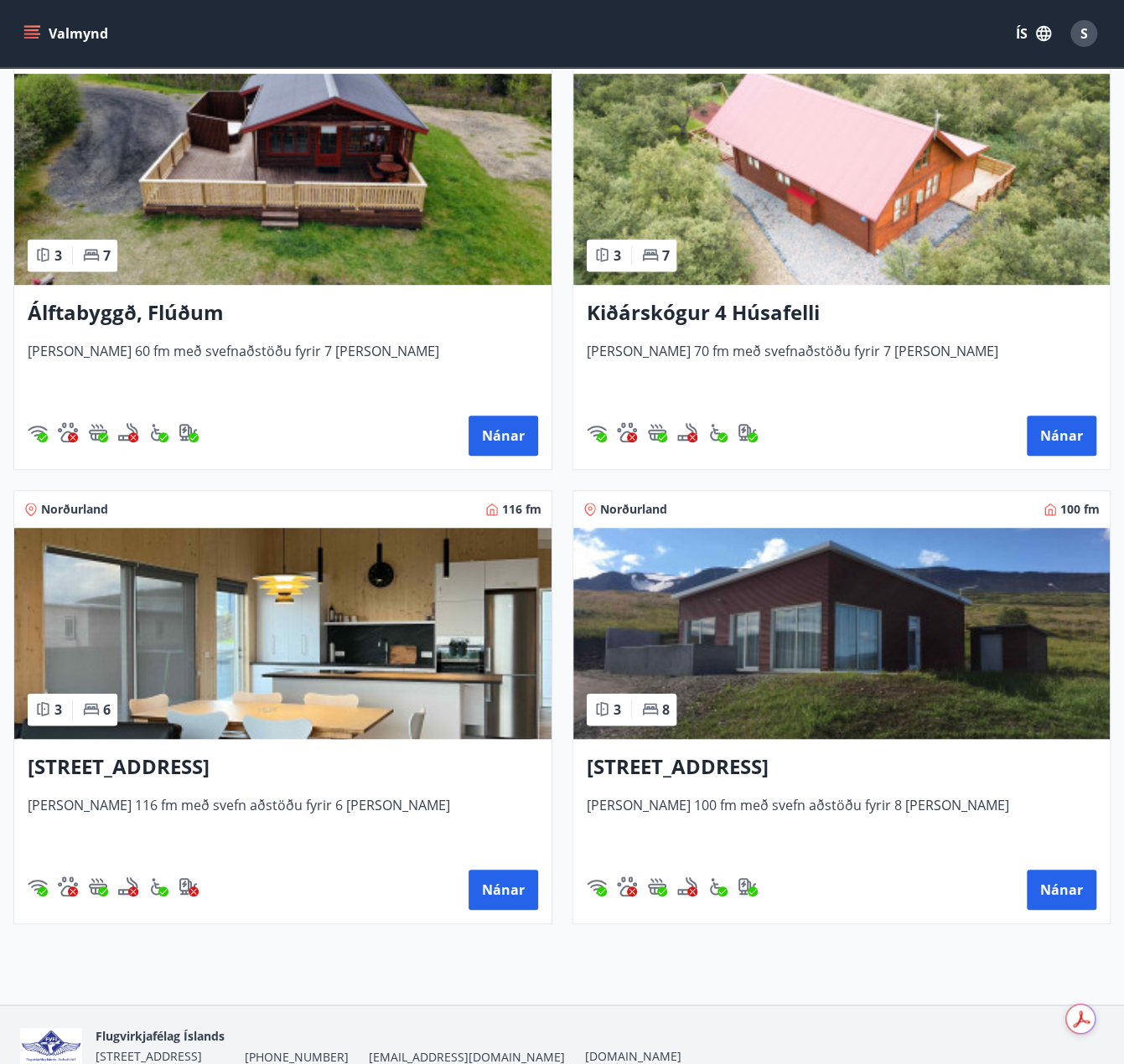
click at [266, 580] on img at bounding box center [282, 634] width 537 height 211
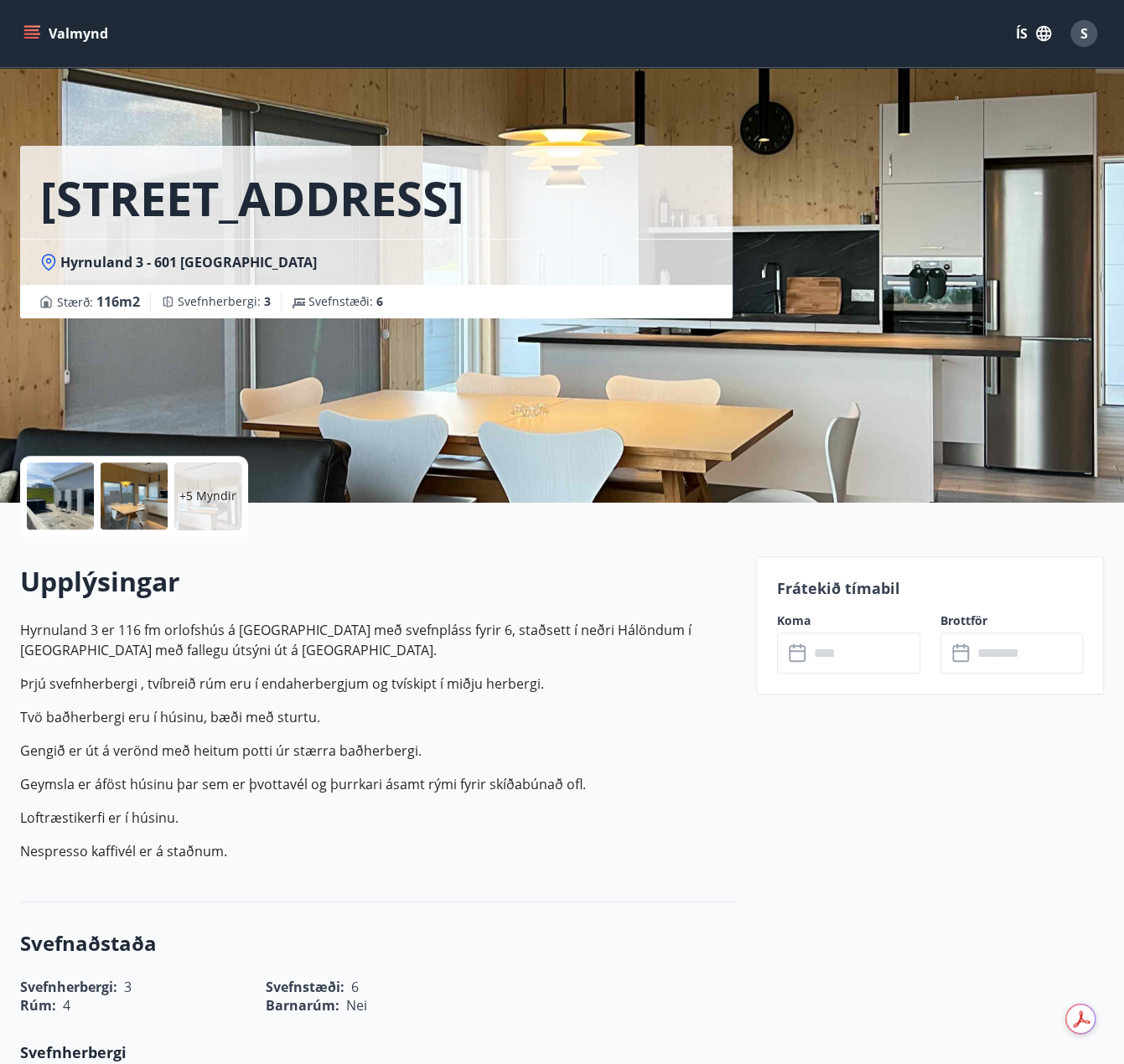
click at [842, 635] on input "text" at bounding box center [864, 653] width 111 height 41
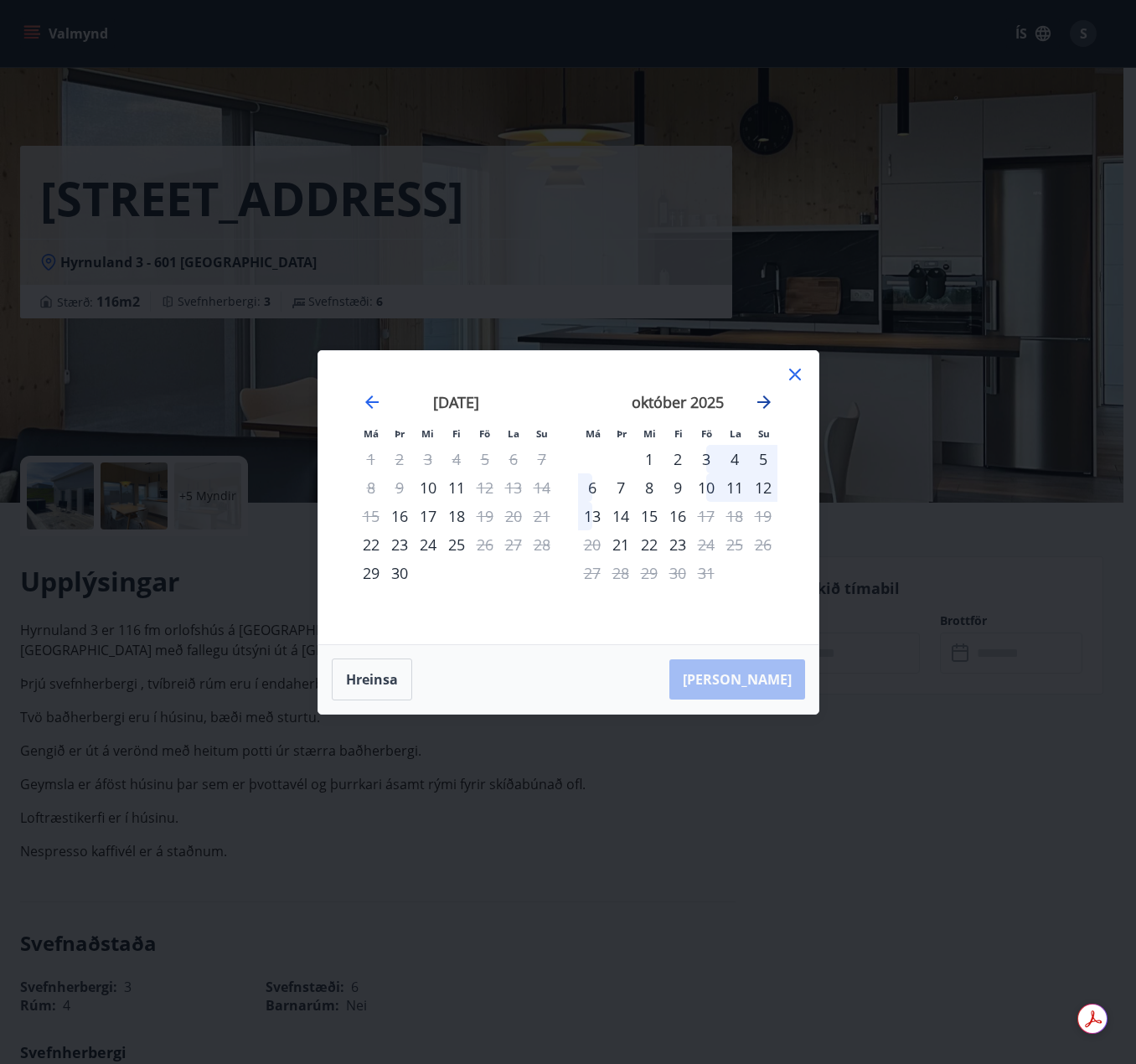
click at [763, 410] on icon "Move forward to switch to the next month." at bounding box center [764, 402] width 20 height 20
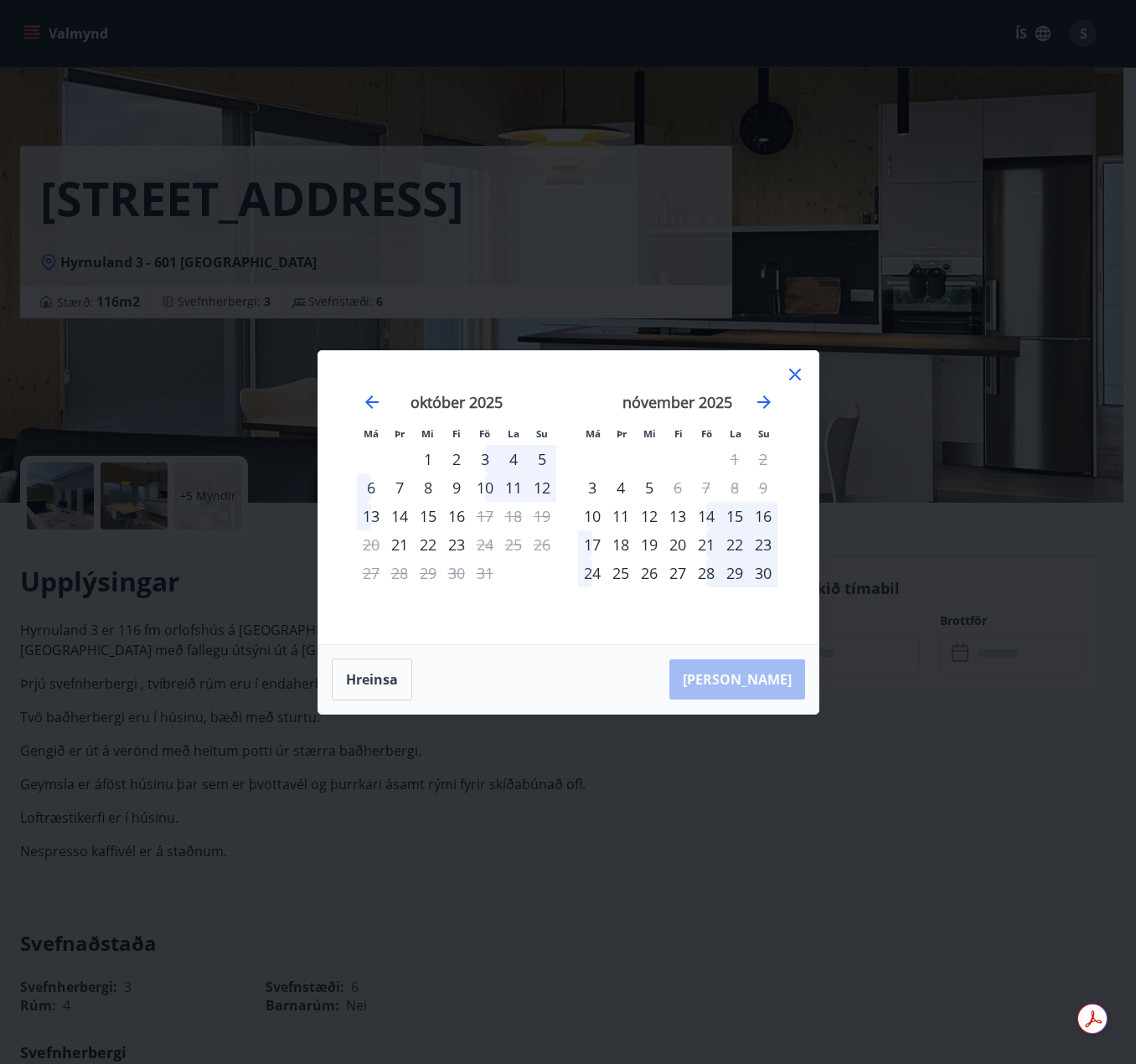
click at [792, 373] on icon at bounding box center [795, 374] width 20 height 20
